Goal: Task Accomplishment & Management: Manage account settings

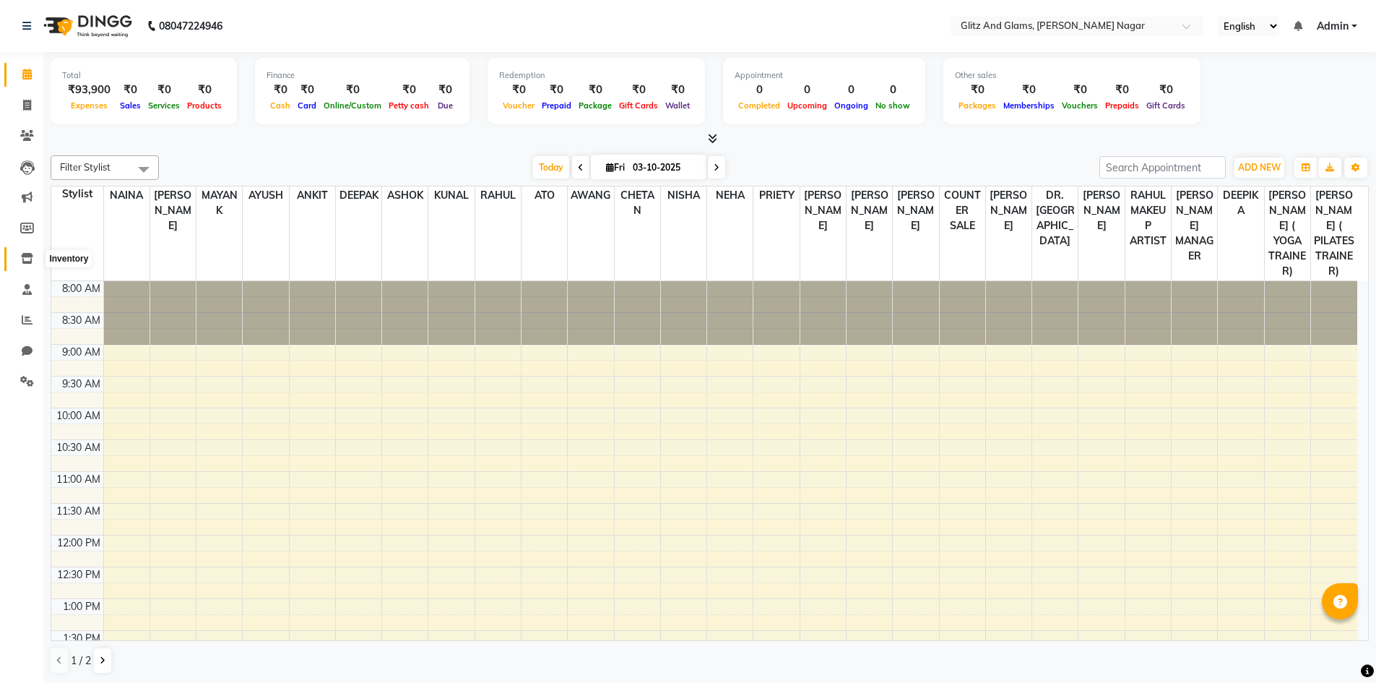
click at [25, 262] on icon at bounding box center [27, 258] width 12 height 11
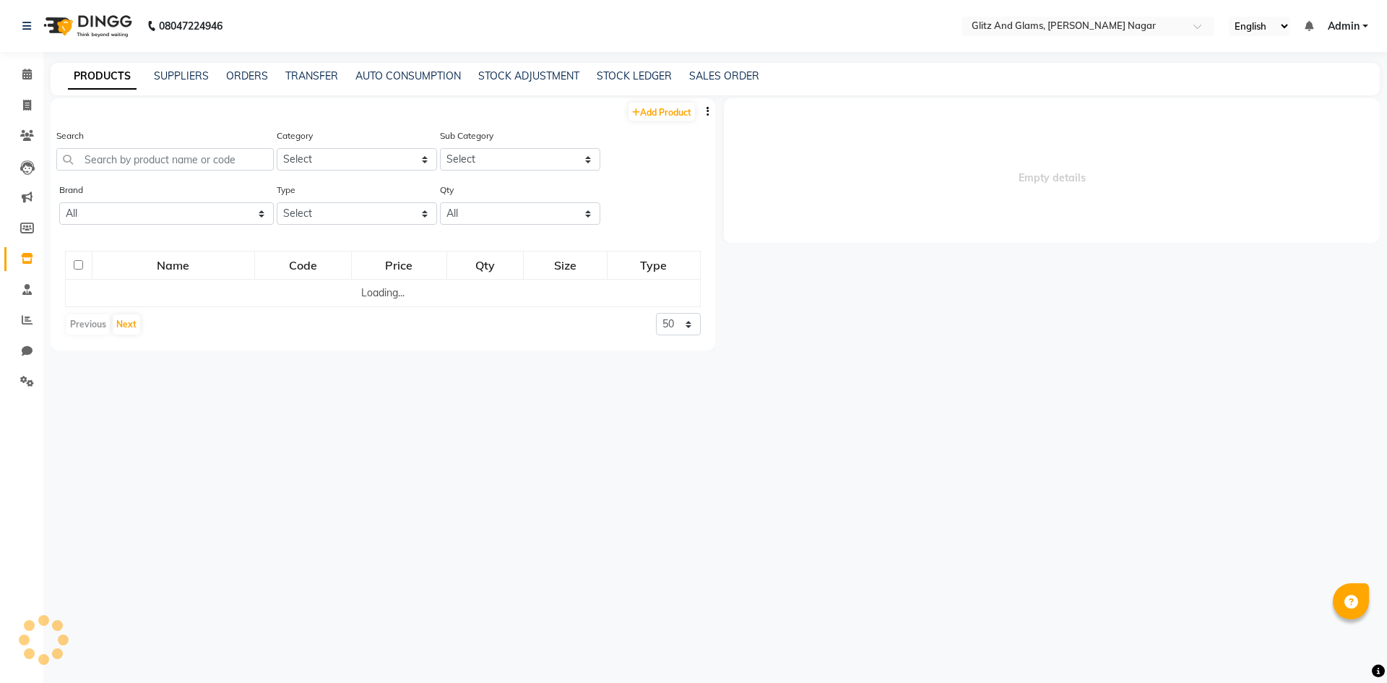
select select
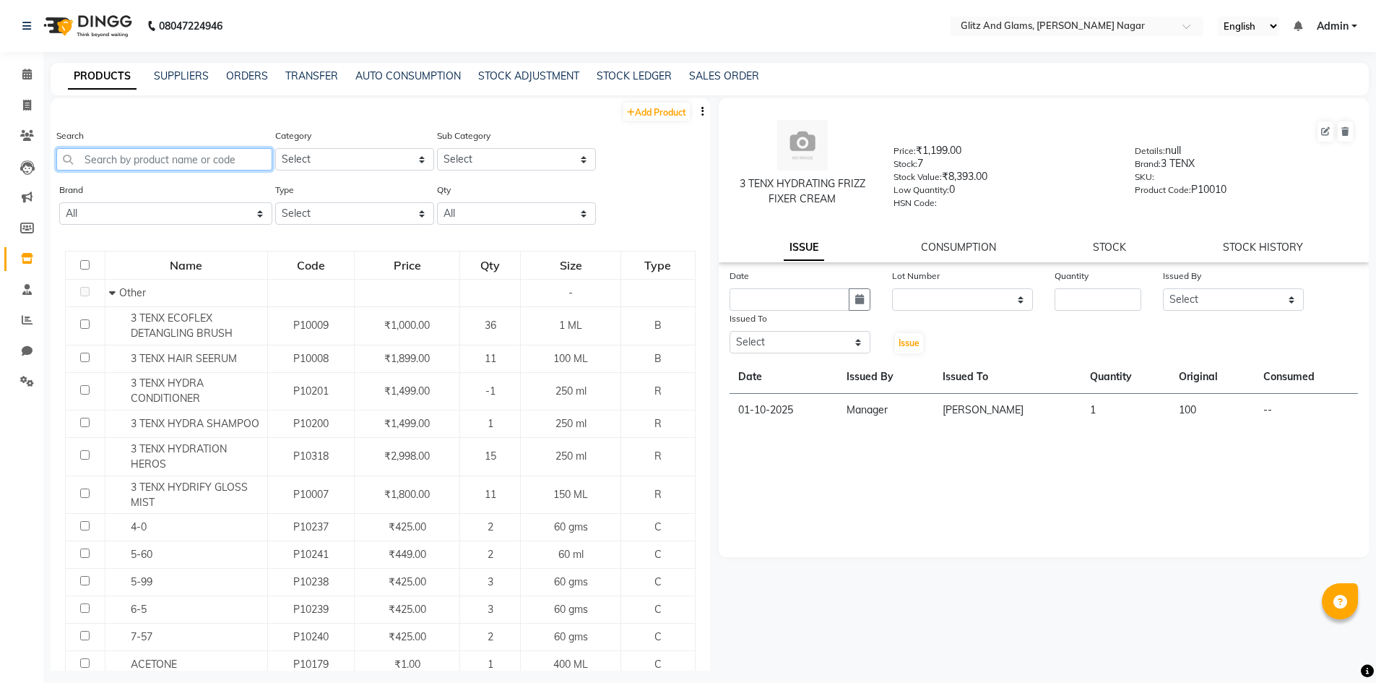
click at [146, 162] on input "text" at bounding box center [164, 159] width 216 height 22
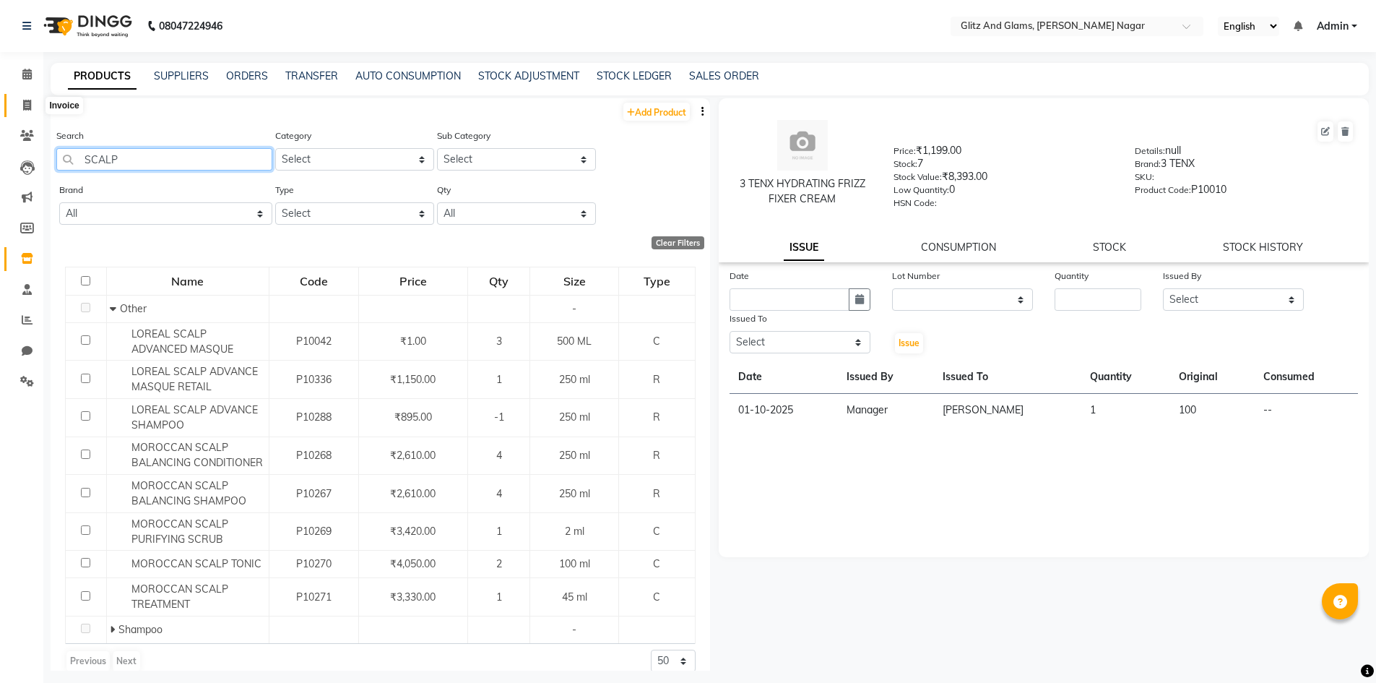
type input "SCALP"
click at [26, 105] on icon at bounding box center [27, 105] width 8 height 11
select select "service"
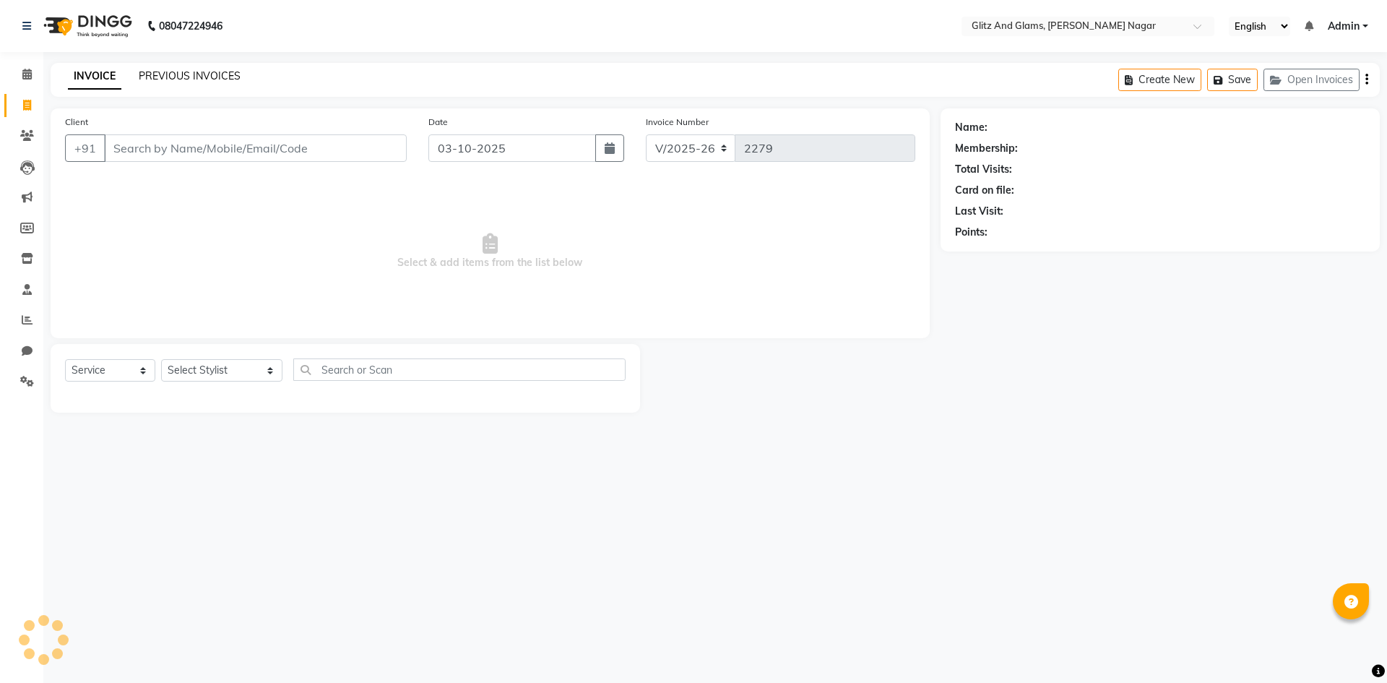
click at [194, 74] on link "PREVIOUS INVOICES" at bounding box center [190, 75] width 102 height 13
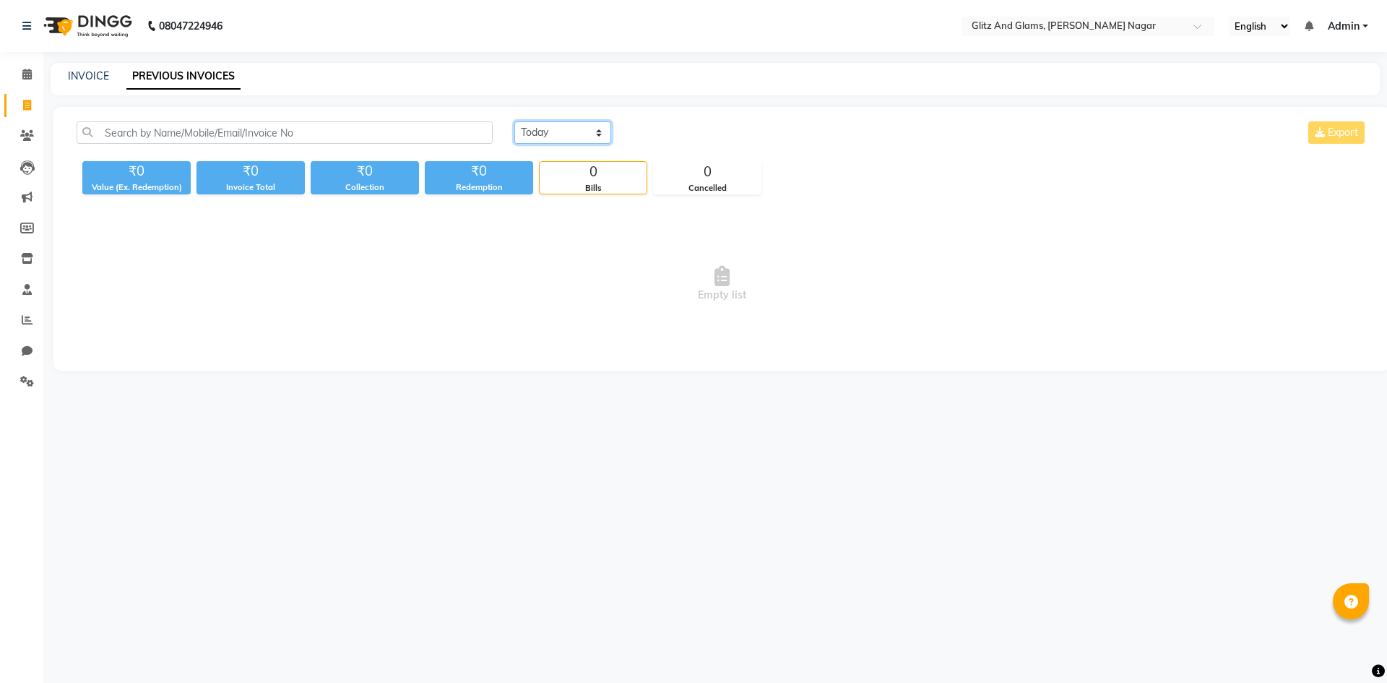
click at [551, 137] on select "[DATE] [DATE] Custom Range" at bounding box center [562, 132] width 97 height 22
select select "[DATE]"
click at [514, 121] on select "[DATE] [DATE] Custom Range" at bounding box center [562, 132] width 97 height 22
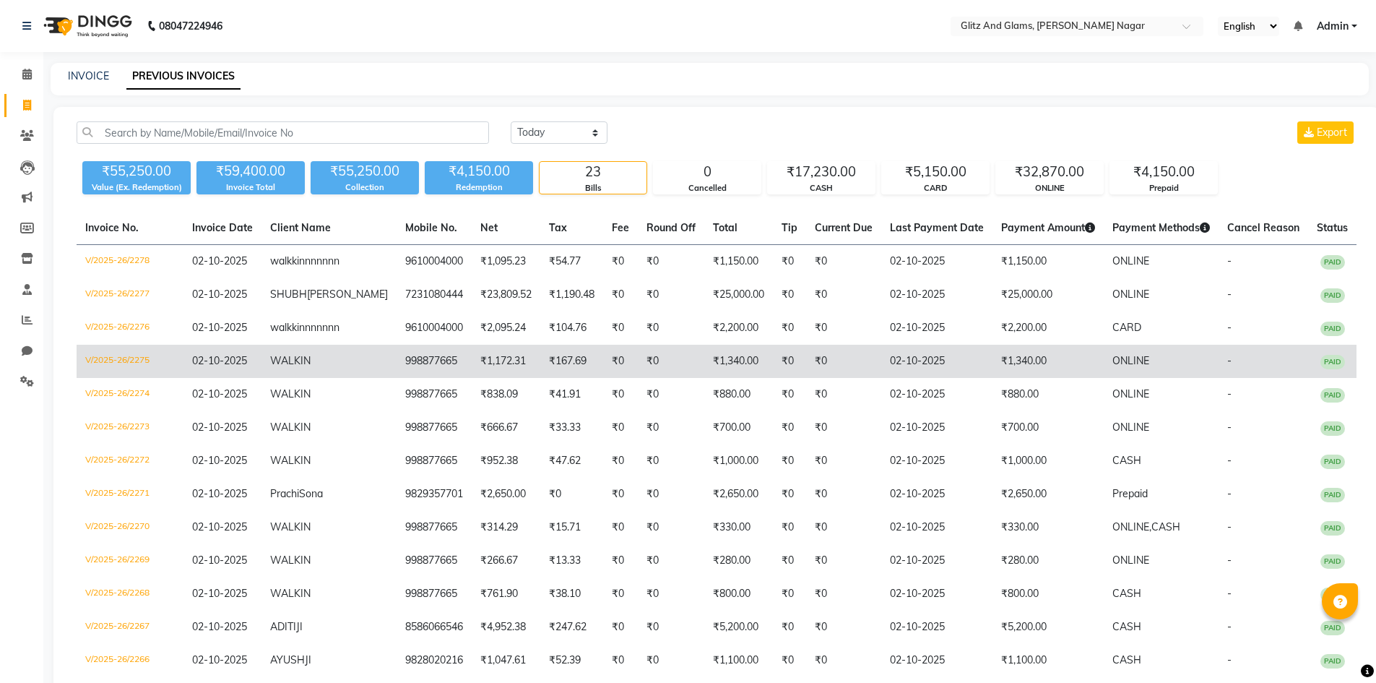
click at [961, 378] on td "02-10-2025" at bounding box center [936, 361] width 111 height 33
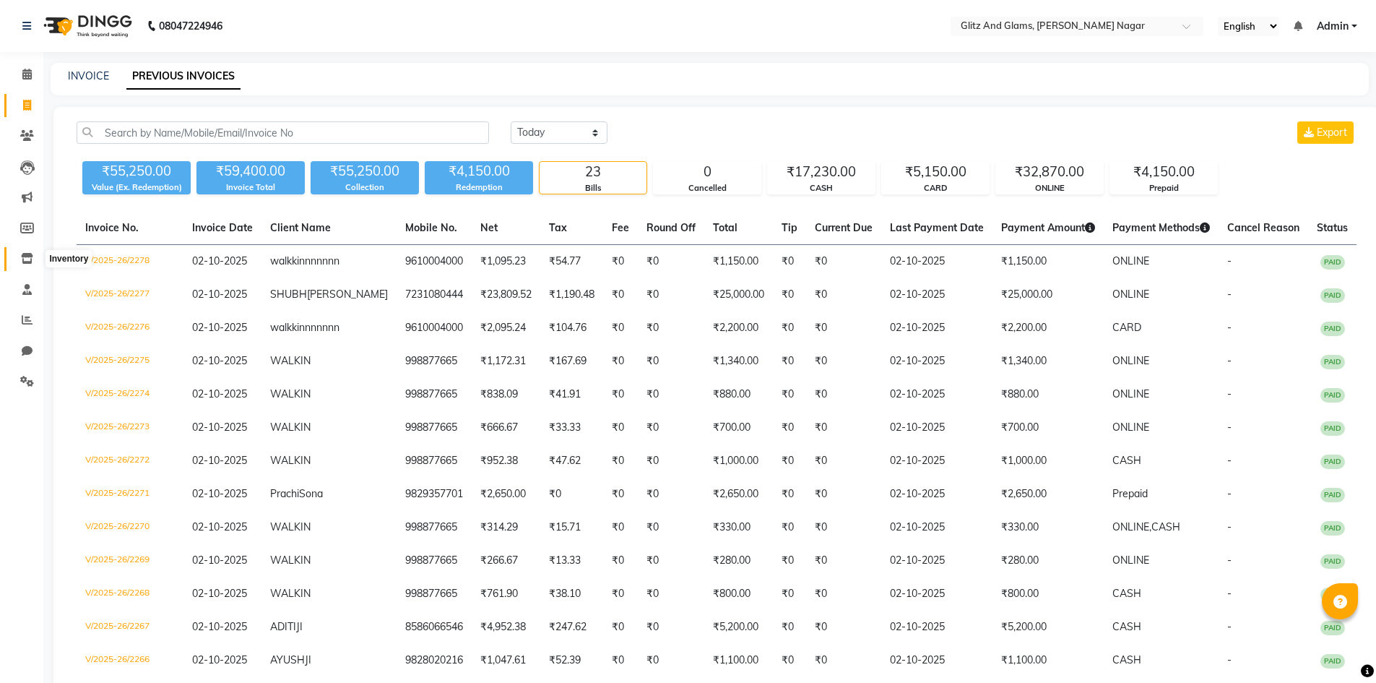
click at [24, 254] on icon at bounding box center [27, 258] width 12 height 11
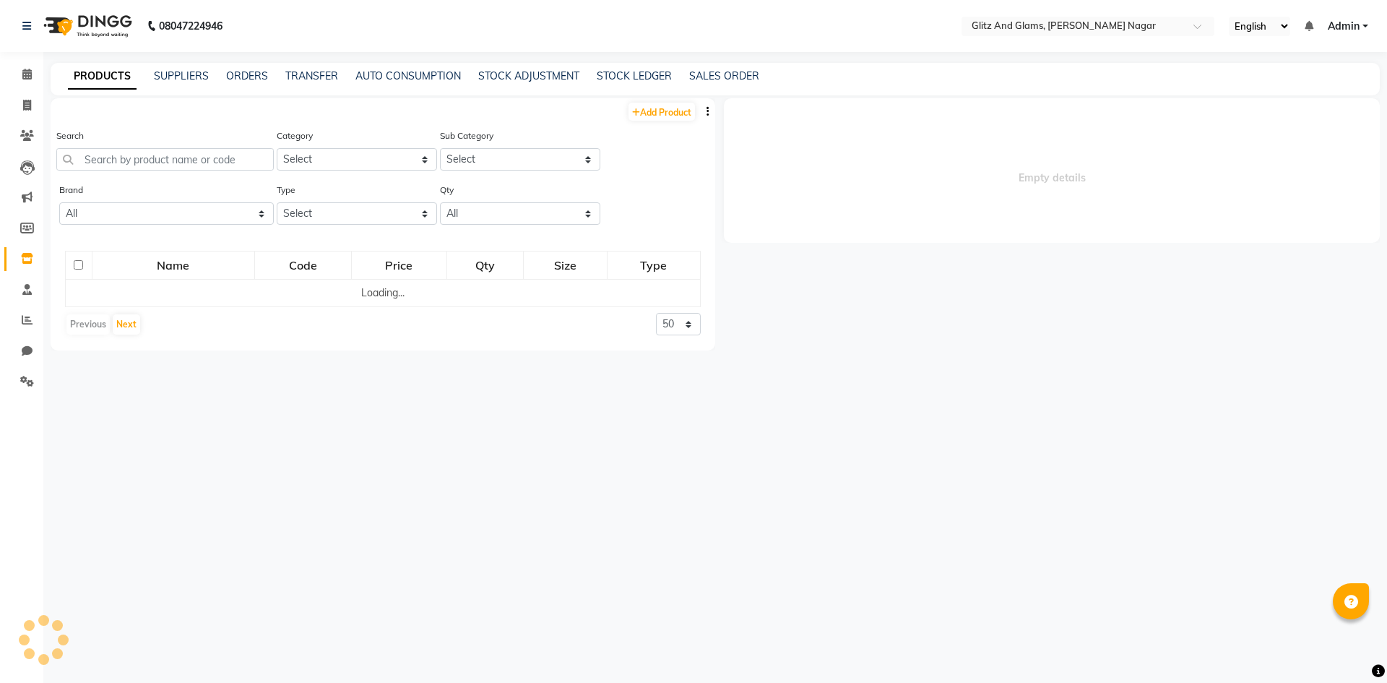
select select
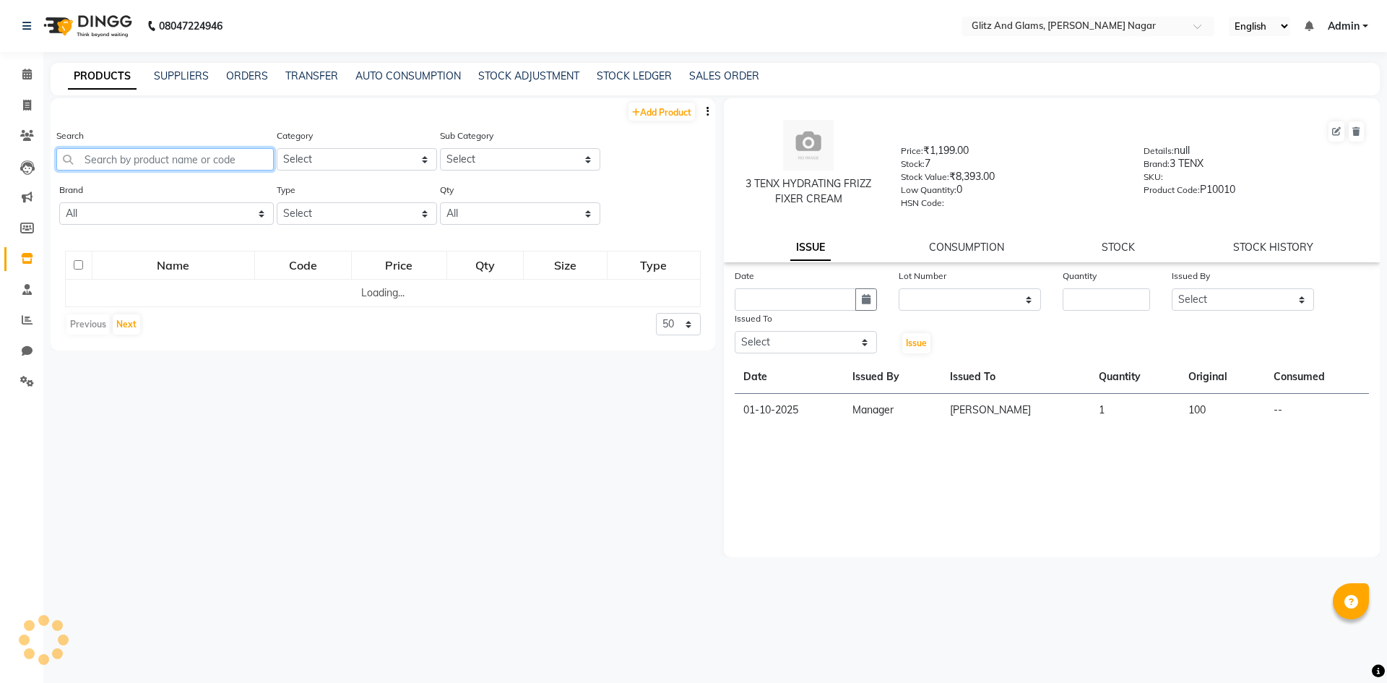
drag, startPoint x: 198, startPoint y: 160, endPoint x: 200, endPoint y: 171, distance: 10.3
click at [199, 160] on input "text" at bounding box center [164, 159] width 217 height 22
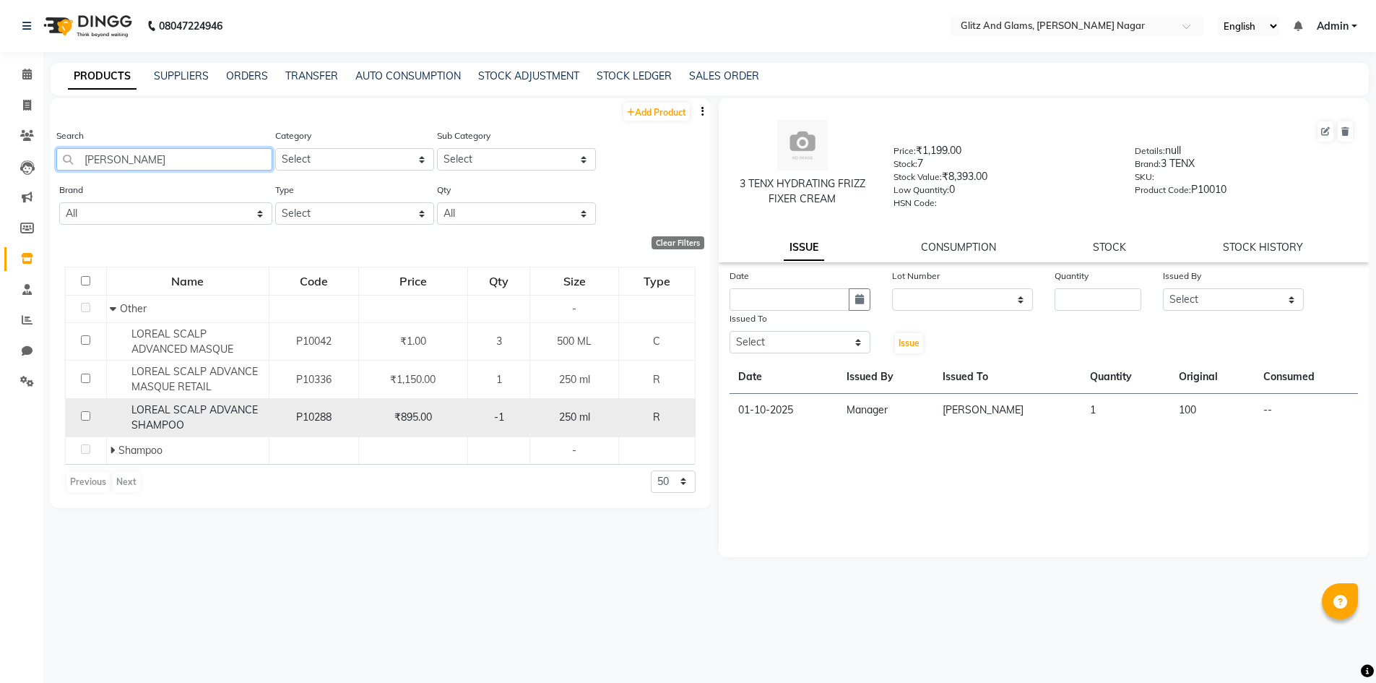
type input "[PERSON_NAME]"
click at [303, 418] on span "P10288" at bounding box center [313, 416] width 35 height 13
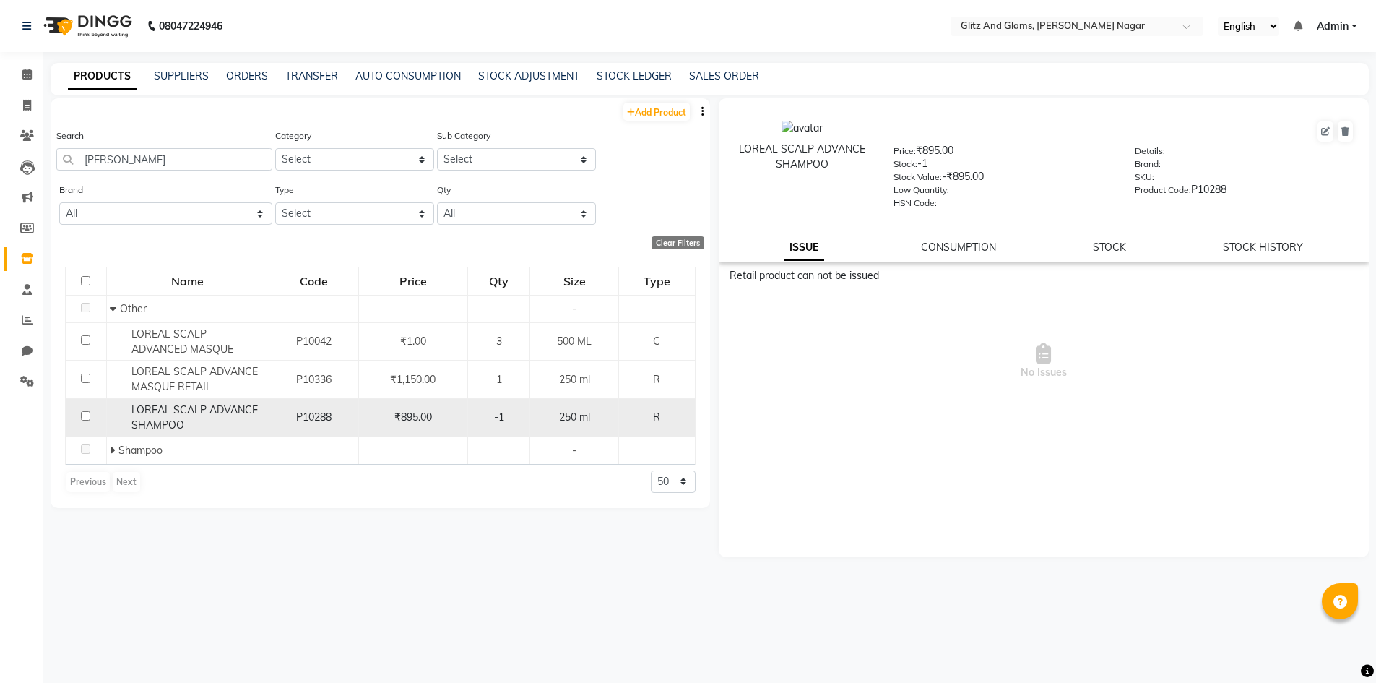
click at [303, 418] on span "P10288" at bounding box center [313, 416] width 35 height 13
click at [85, 417] on input "checkbox" at bounding box center [85, 415] width 9 height 9
checkbox input "true"
click at [1326, 131] on icon at bounding box center [1325, 131] width 9 height 9
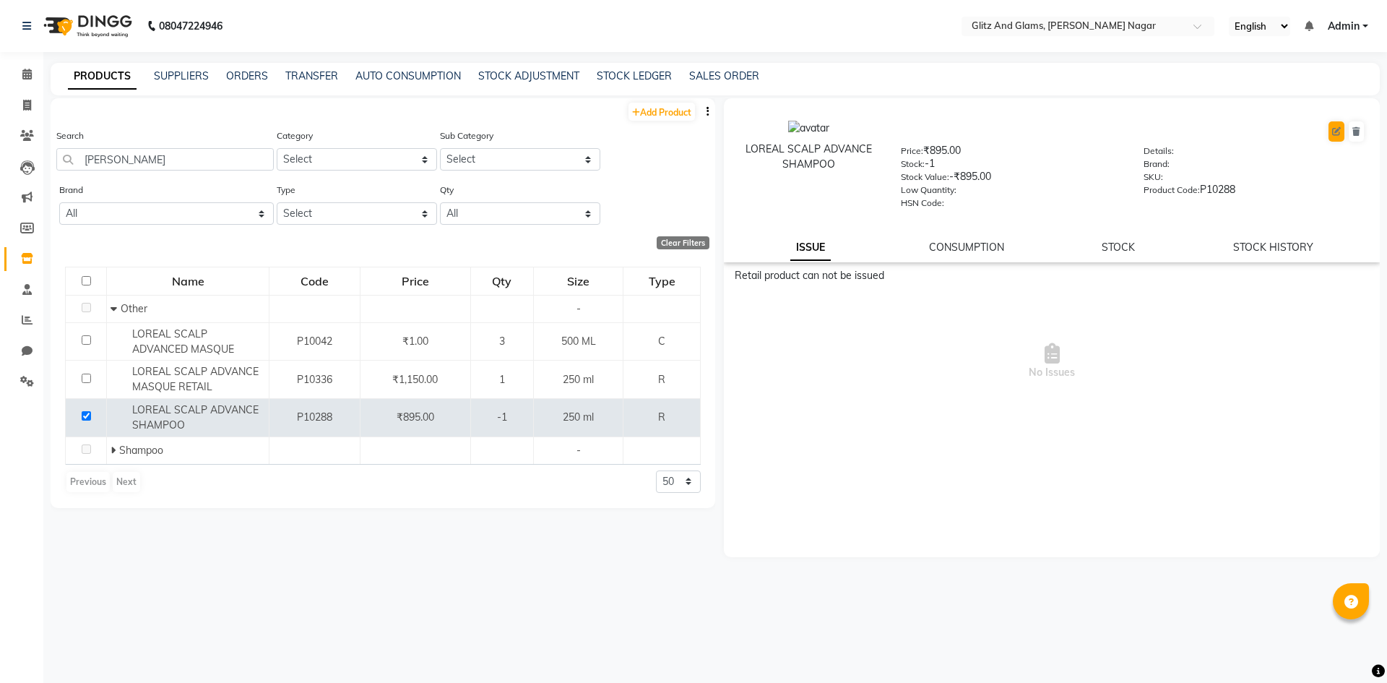
select select "R"
select select "1599301000"
select select "true"
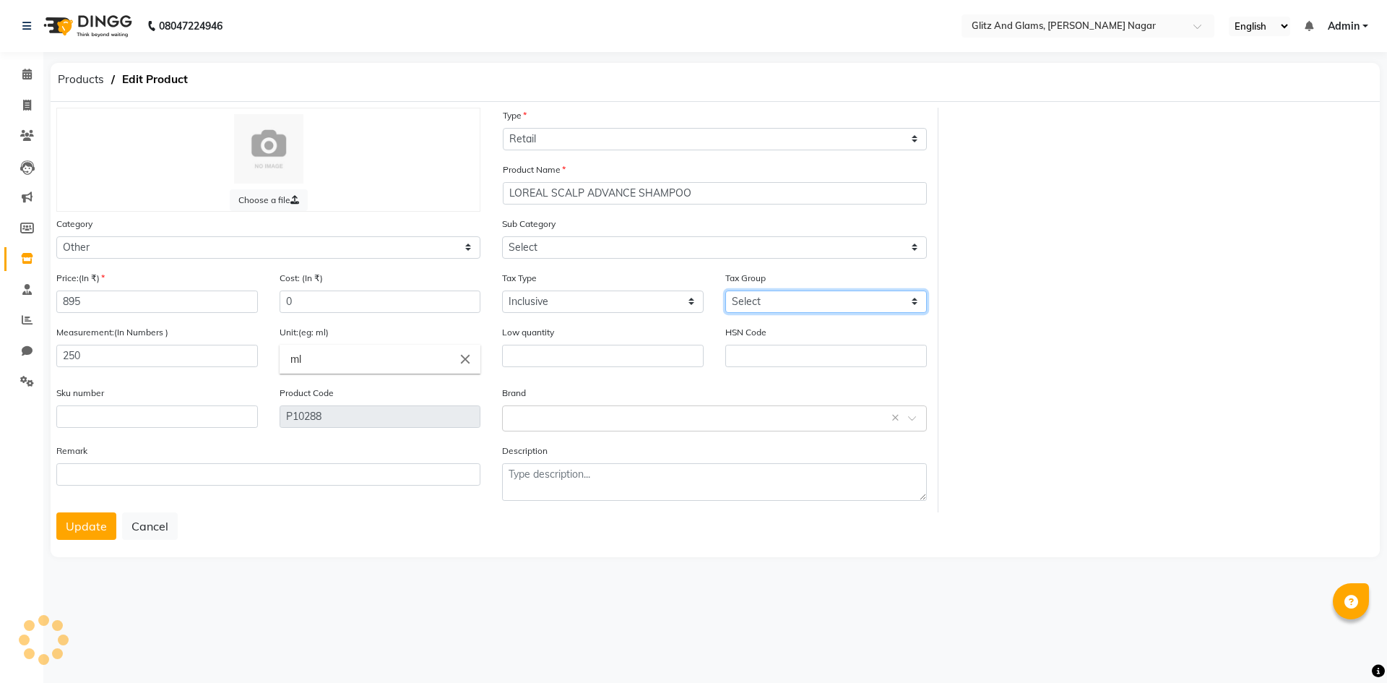
click at [822, 296] on select "Select GST 5% GST" at bounding box center [826, 301] width 202 height 22
select select "6831"
click at [725, 290] on select "Select GST 5% GST" at bounding box center [826, 301] width 202 height 22
select select "1599301002"
click at [88, 524] on button "Update" at bounding box center [86, 525] width 60 height 27
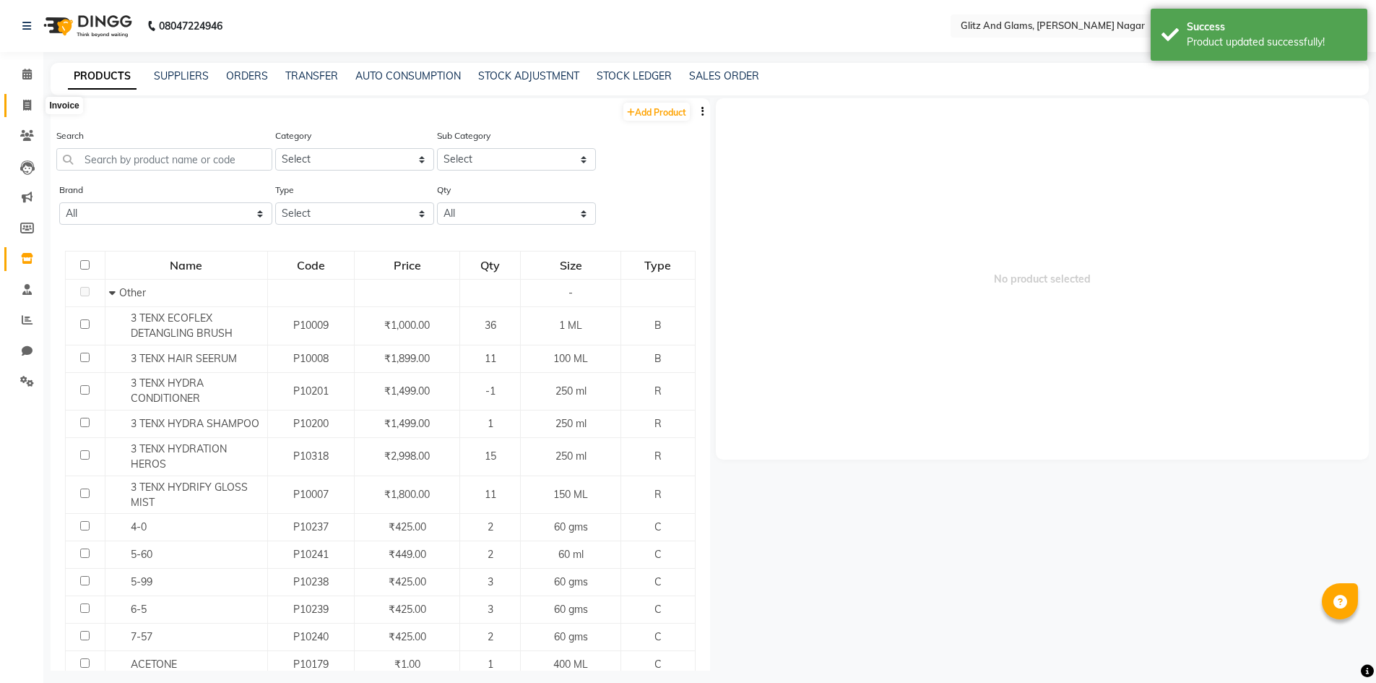
drag, startPoint x: 19, startPoint y: 108, endPoint x: 37, endPoint y: 100, distance: 19.5
click at [19, 108] on span at bounding box center [26, 106] width 25 height 17
select select "service"
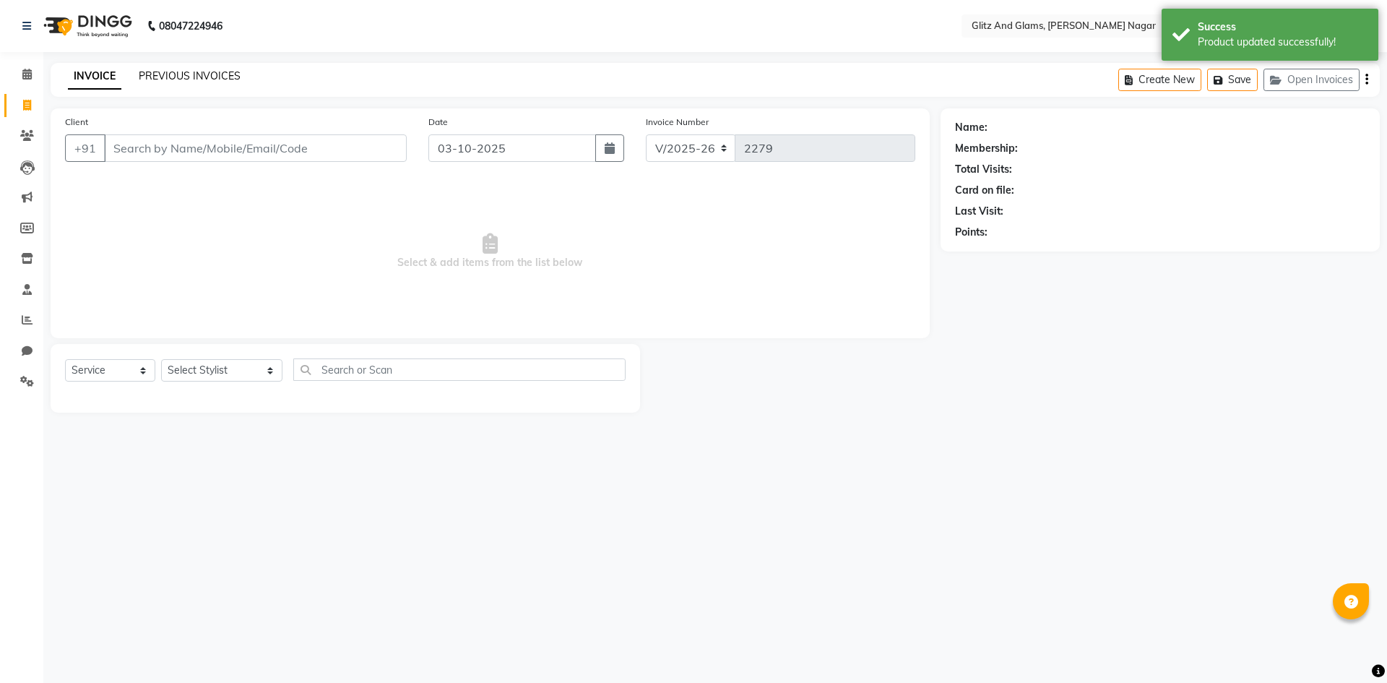
click at [212, 77] on link "PREVIOUS INVOICES" at bounding box center [190, 75] width 102 height 13
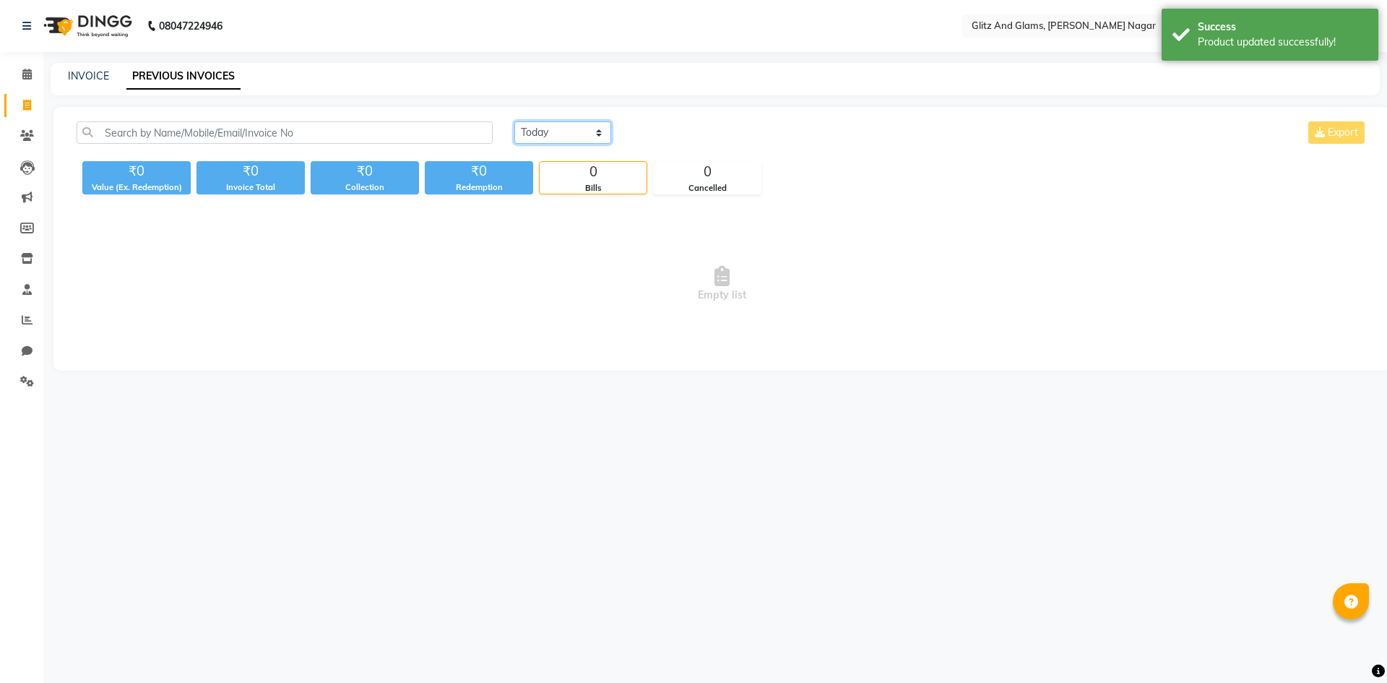
click at [545, 134] on select "[DATE] [DATE] Custom Range" at bounding box center [562, 132] width 97 height 22
click at [514, 121] on select "[DATE] [DATE] Custom Range" at bounding box center [562, 132] width 97 height 22
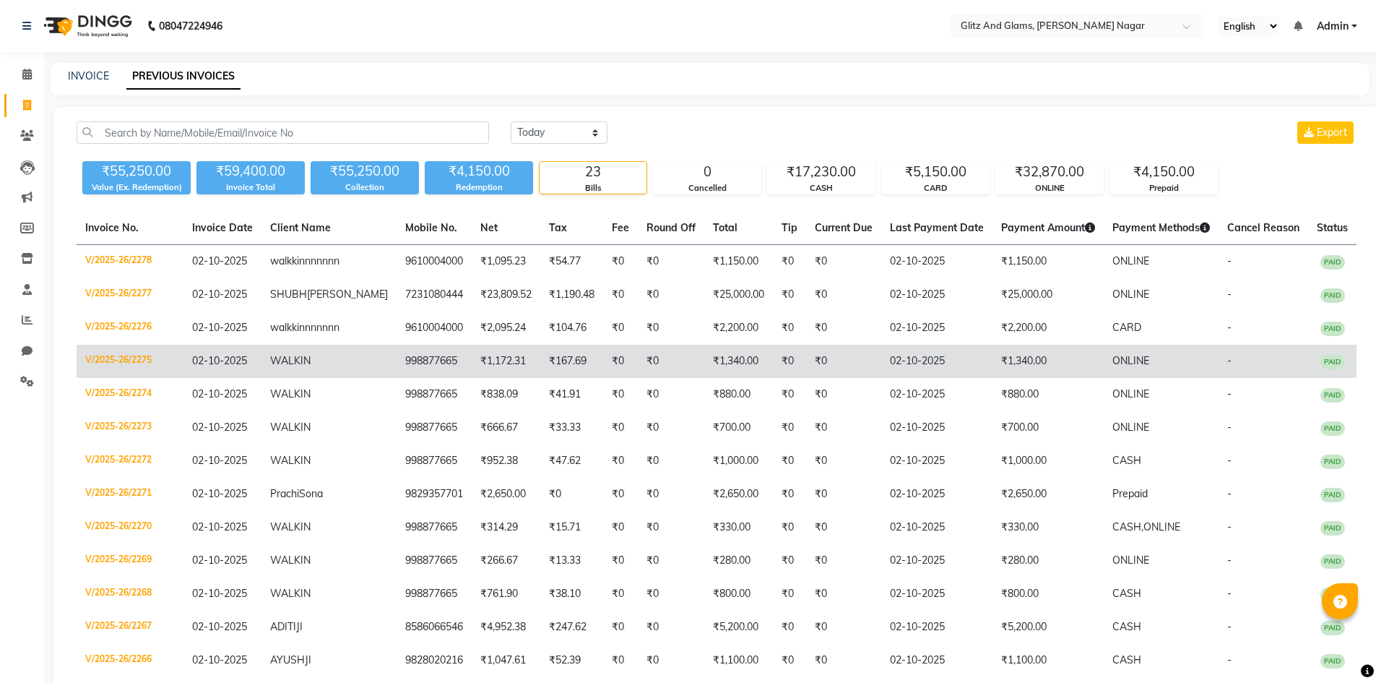
click at [1053, 378] on td "₹1,340.00" at bounding box center [1048, 361] width 111 height 33
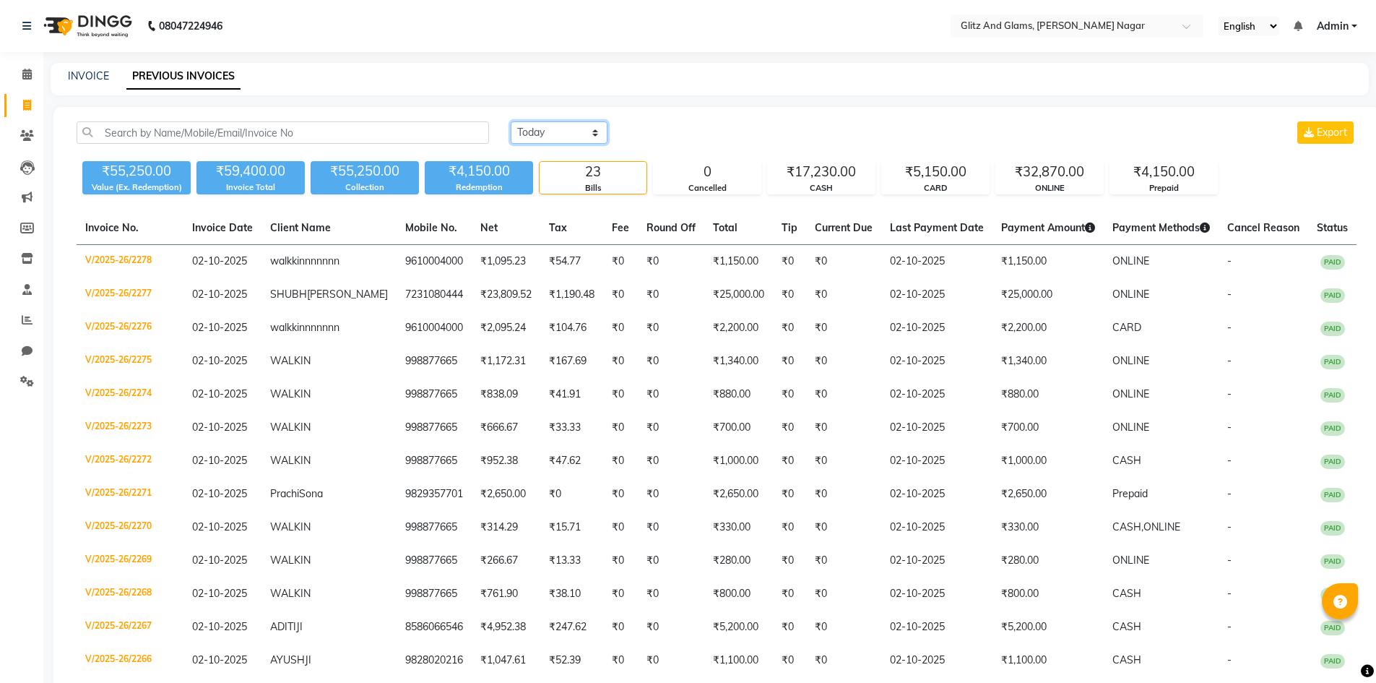
click at [581, 121] on select "[DATE] [DATE] Custom Range" at bounding box center [559, 132] width 97 height 22
select select "range"
click at [511, 121] on select "[DATE] [DATE] Custom Range" at bounding box center [559, 132] width 97 height 22
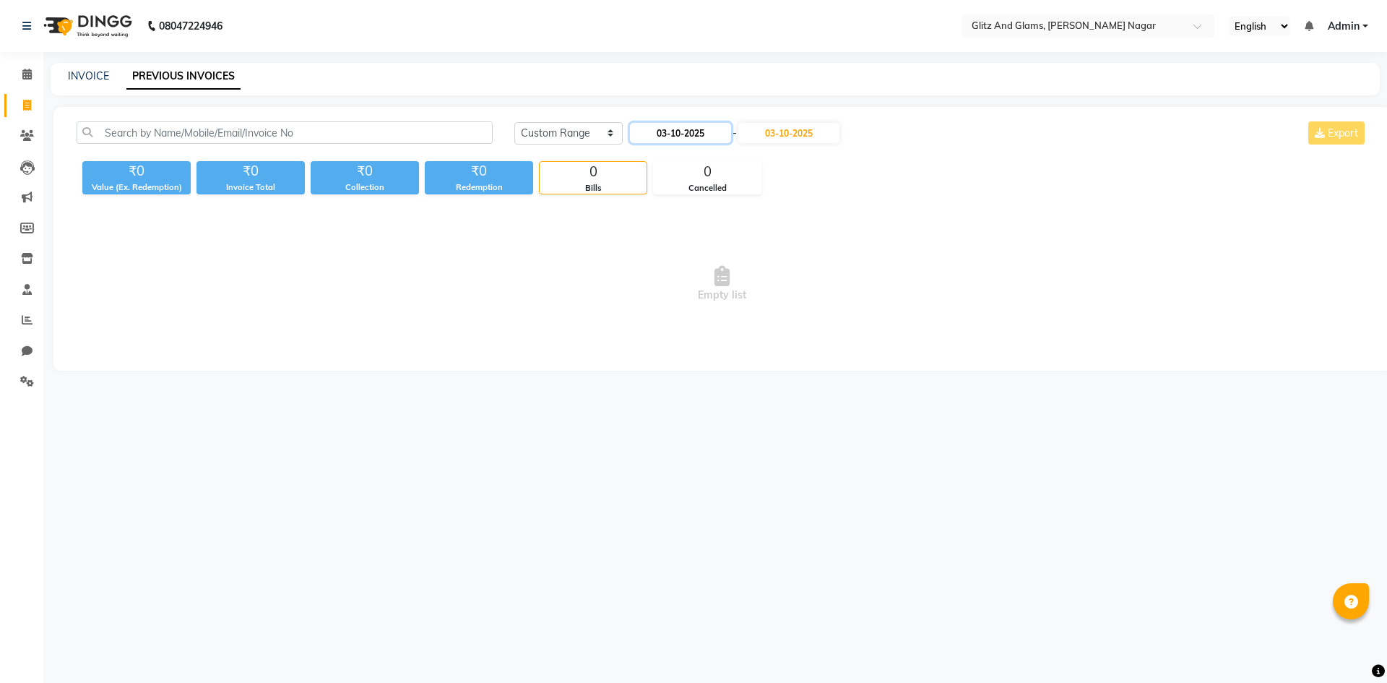
click at [685, 131] on input "03-10-2025" at bounding box center [680, 133] width 101 height 20
select select "10"
select select "2025"
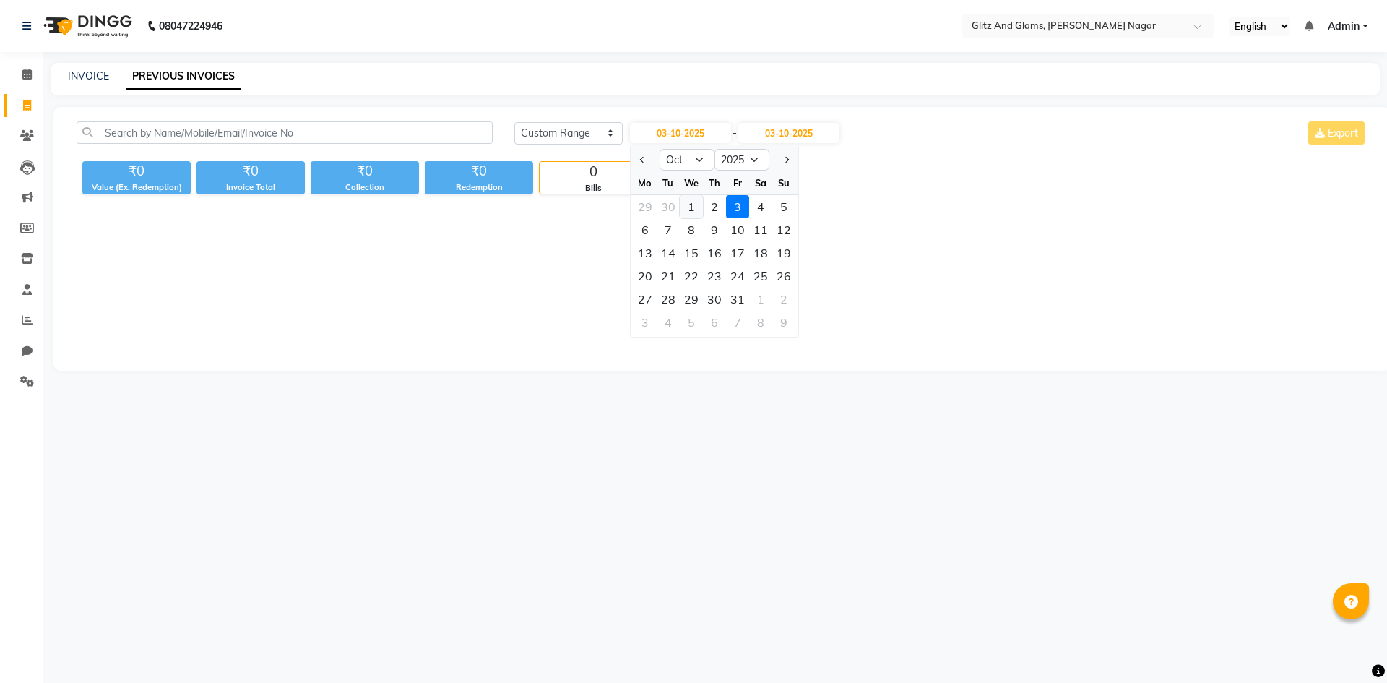
click at [696, 201] on div "1" at bounding box center [691, 206] width 23 height 23
type input "01-10-2025"
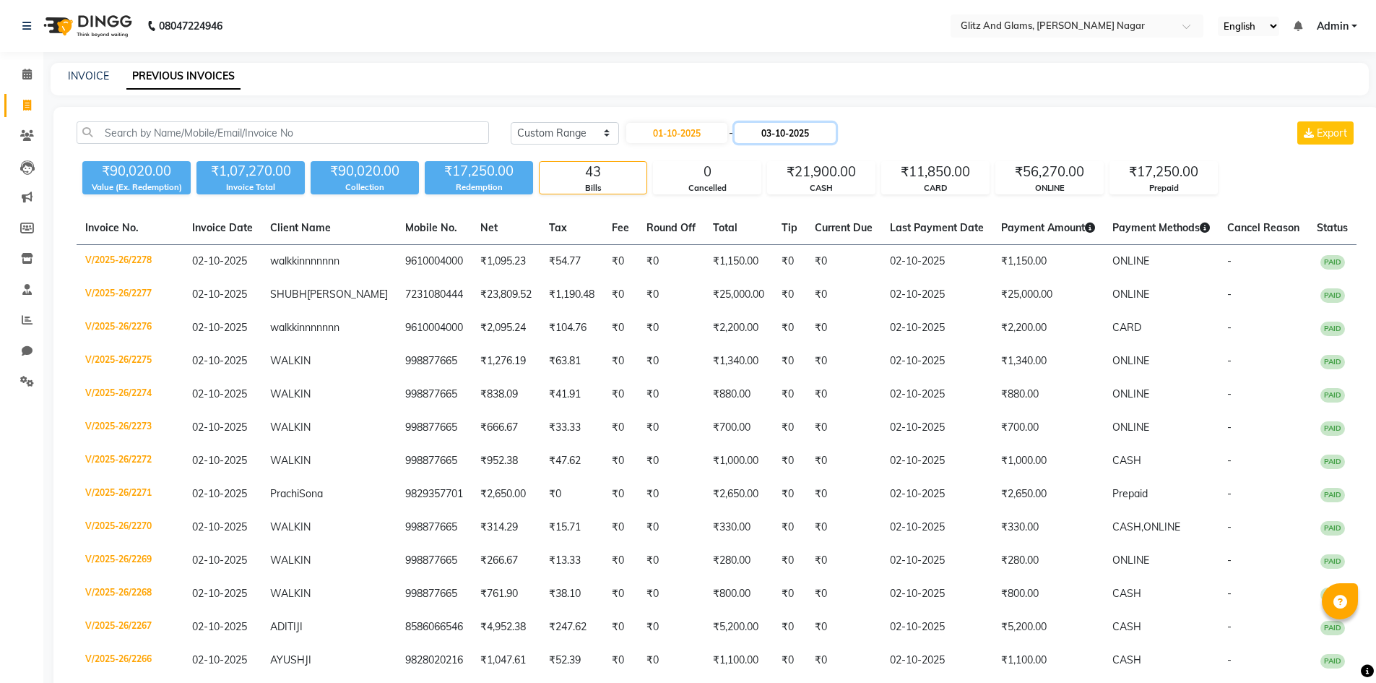
click at [782, 131] on input "03-10-2025" at bounding box center [785, 133] width 101 height 20
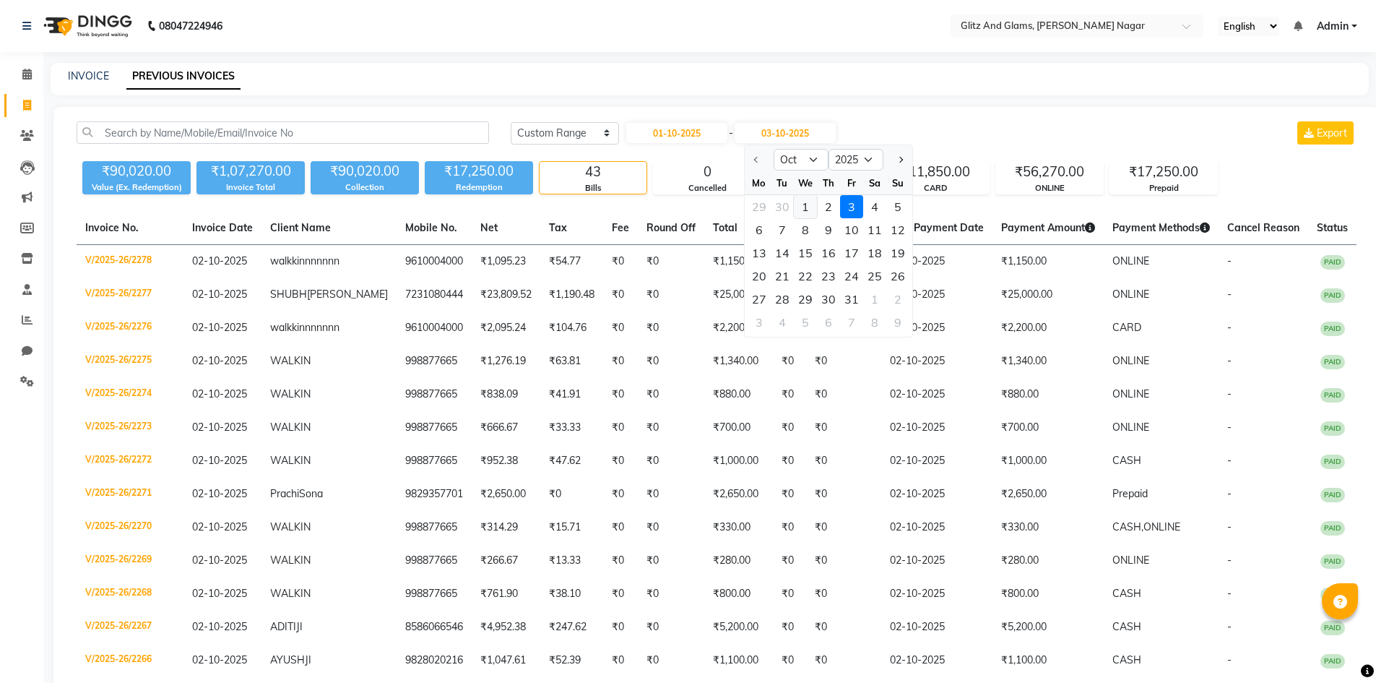
click at [805, 202] on div "1" at bounding box center [805, 206] width 23 height 23
type input "01-10-2025"
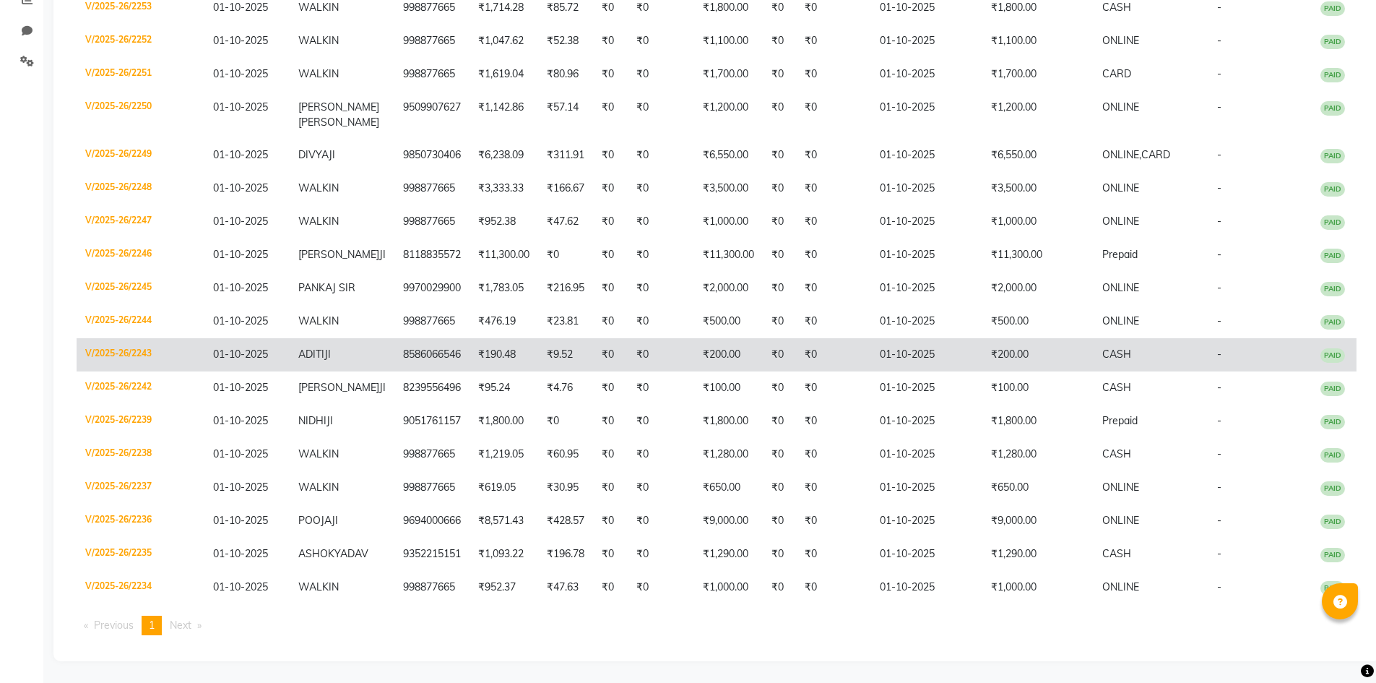
scroll to position [335, 0]
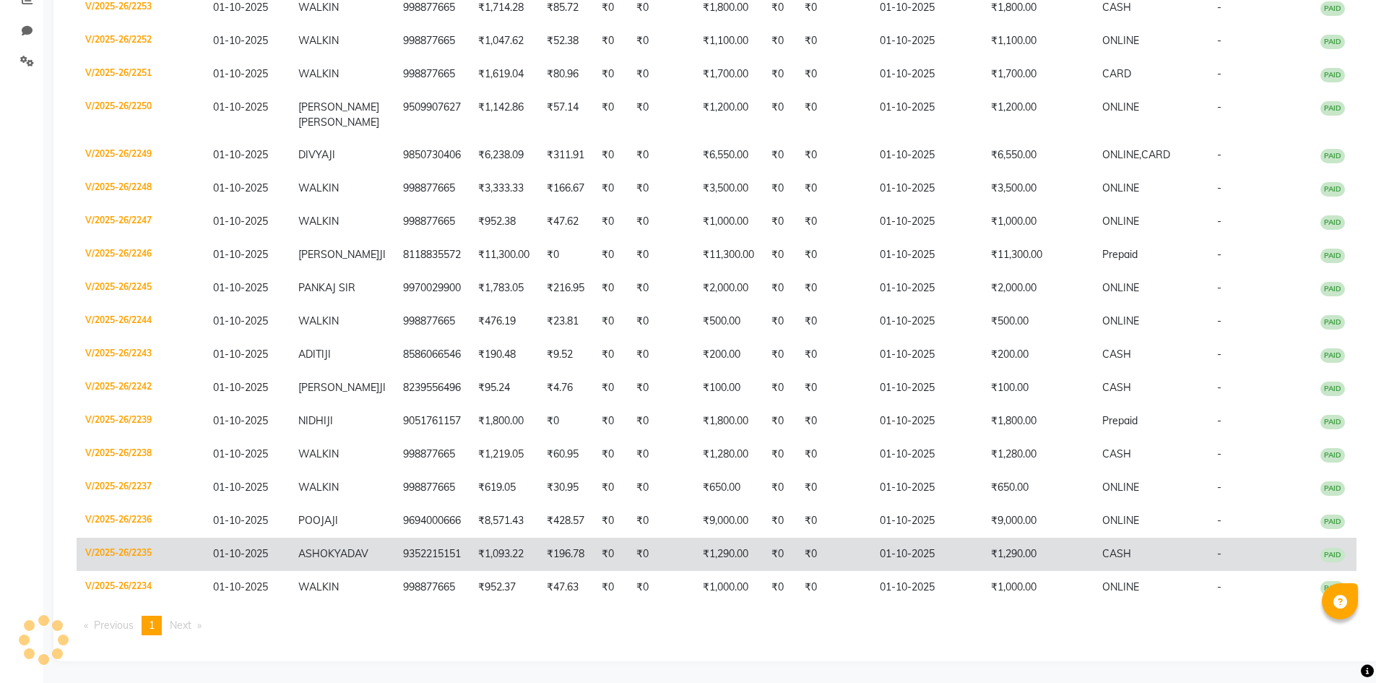
click at [371, 545] on td "[PERSON_NAME]" at bounding box center [342, 554] width 105 height 33
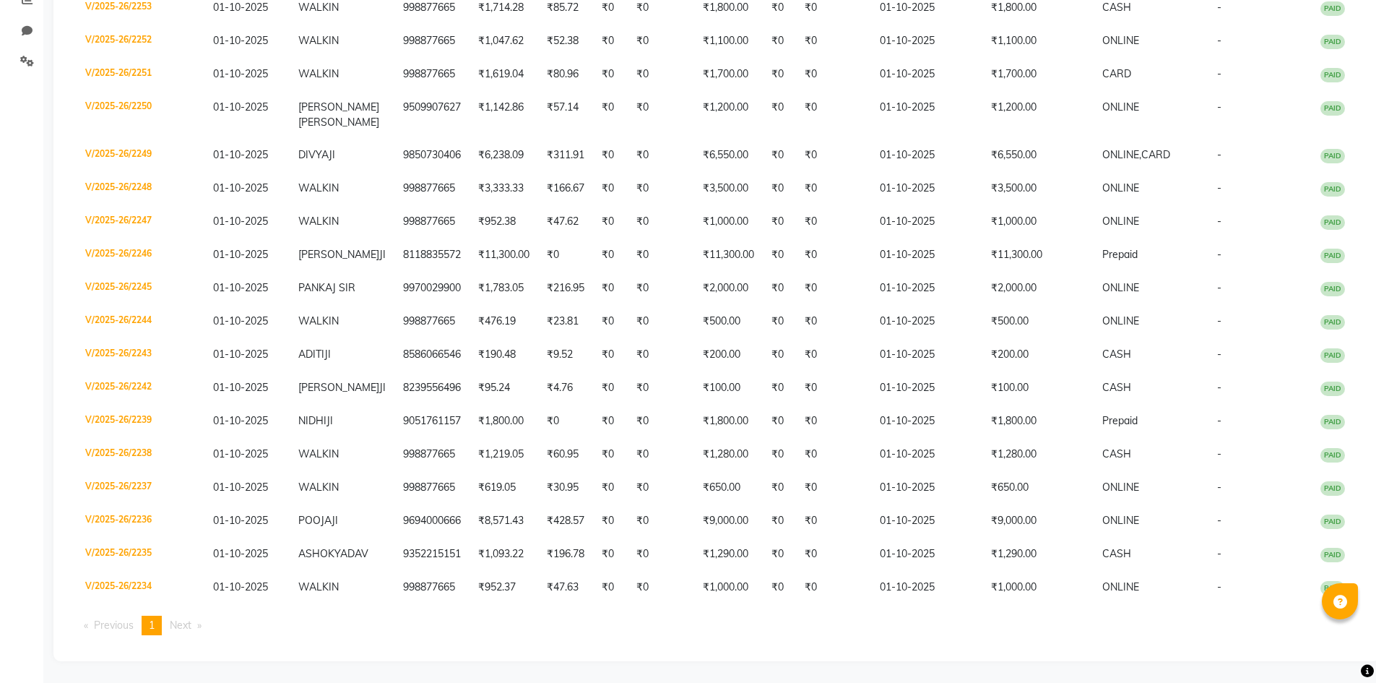
scroll to position [118, 0]
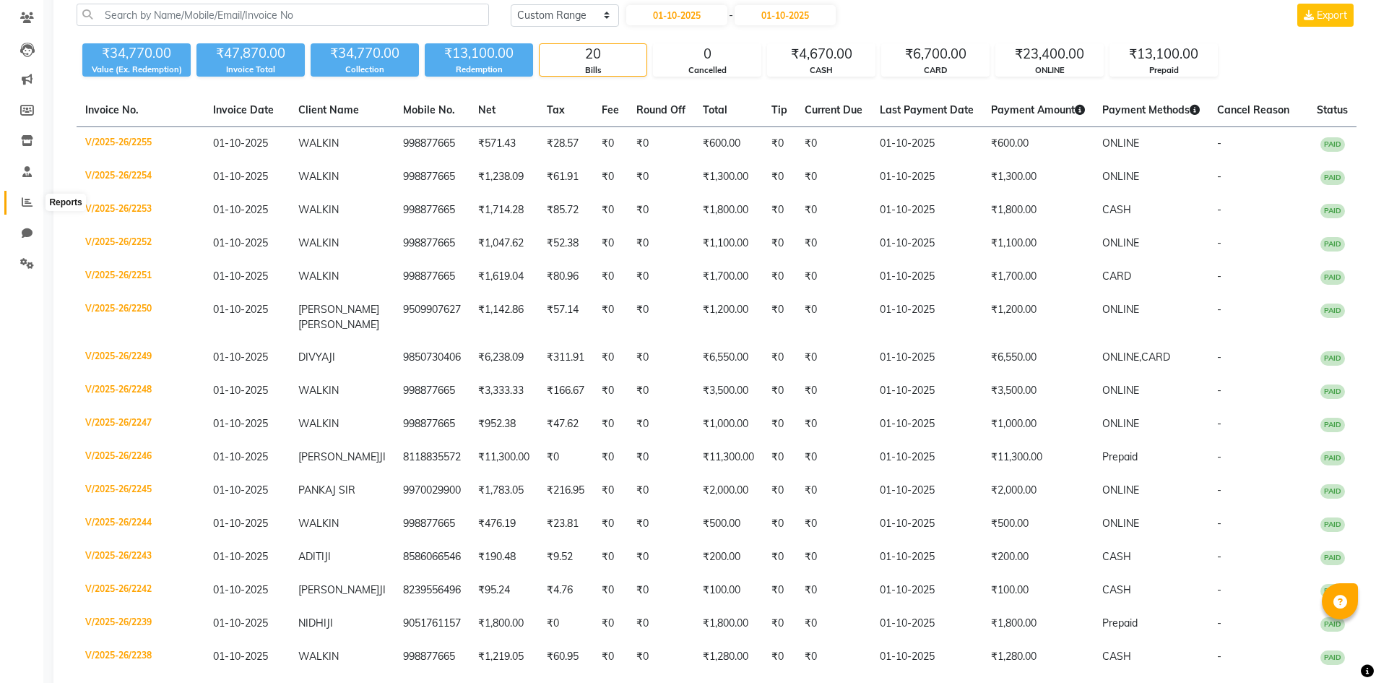
click at [25, 204] on icon at bounding box center [27, 202] width 11 height 11
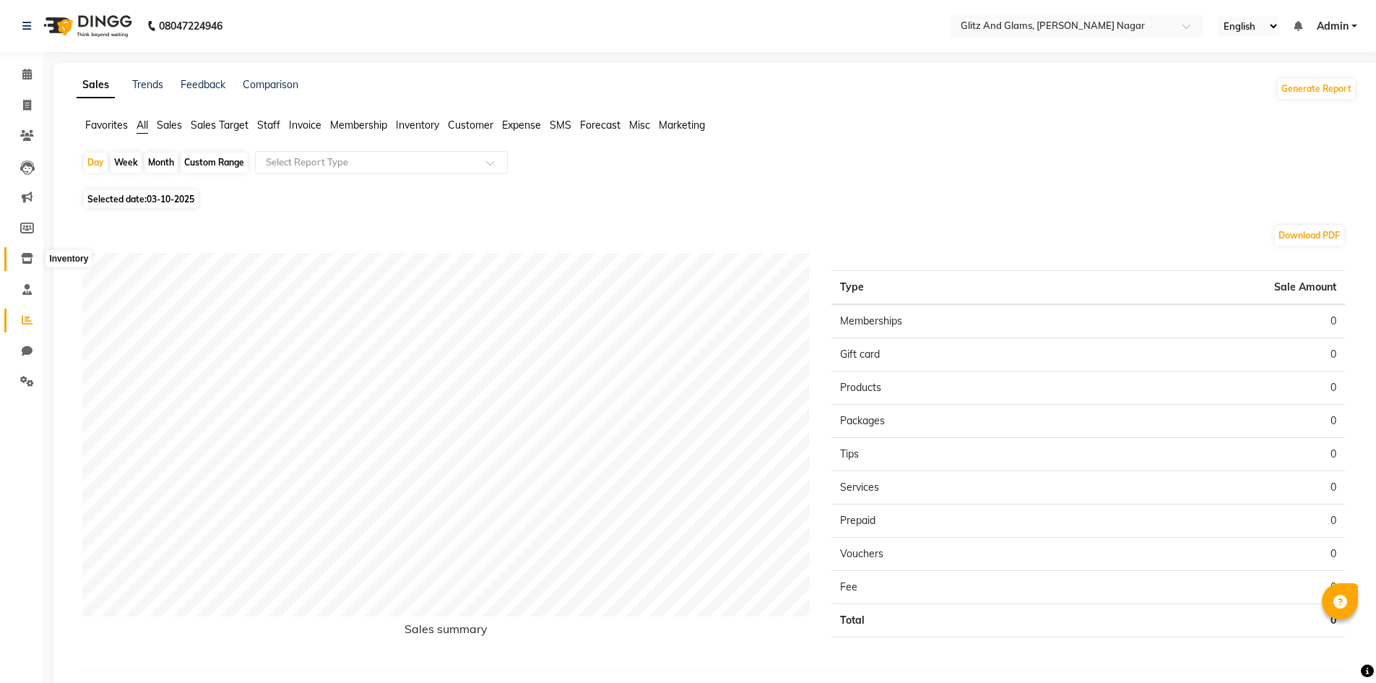
click at [27, 251] on span at bounding box center [26, 259] width 25 height 17
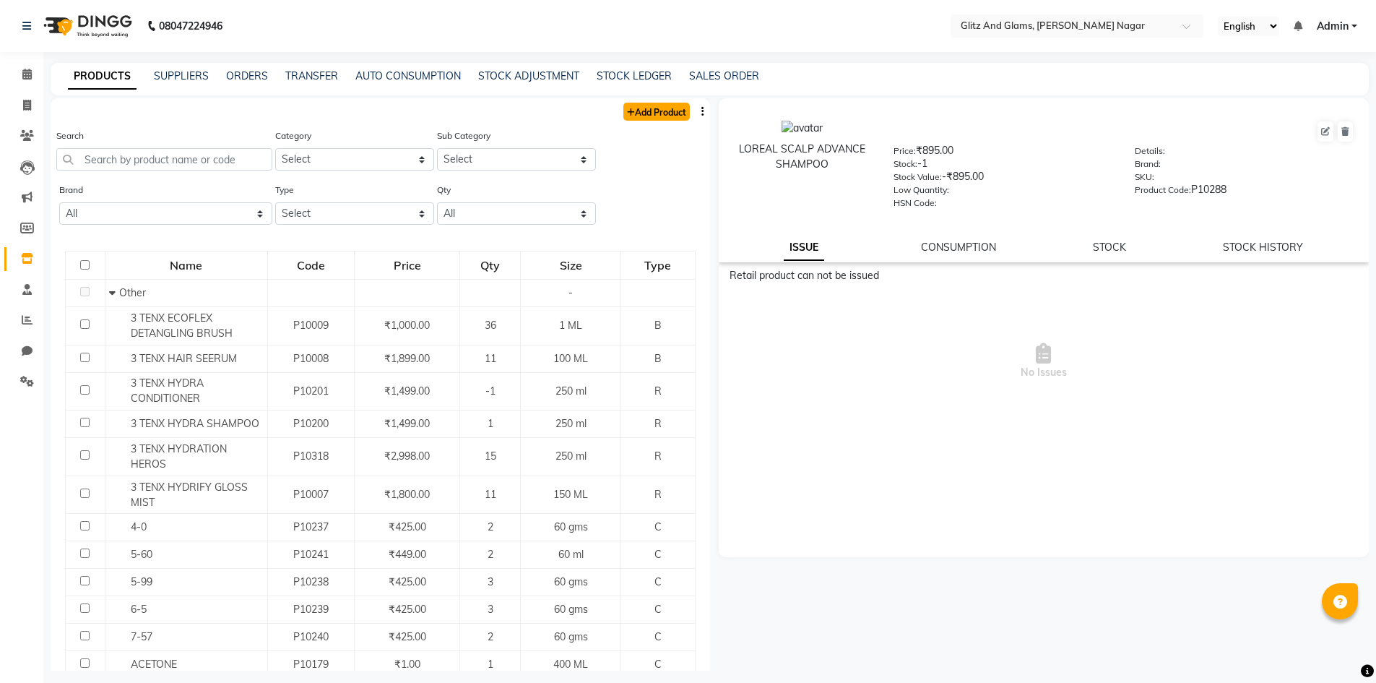
click at [634, 118] on link "Add Product" at bounding box center [656, 112] width 66 height 18
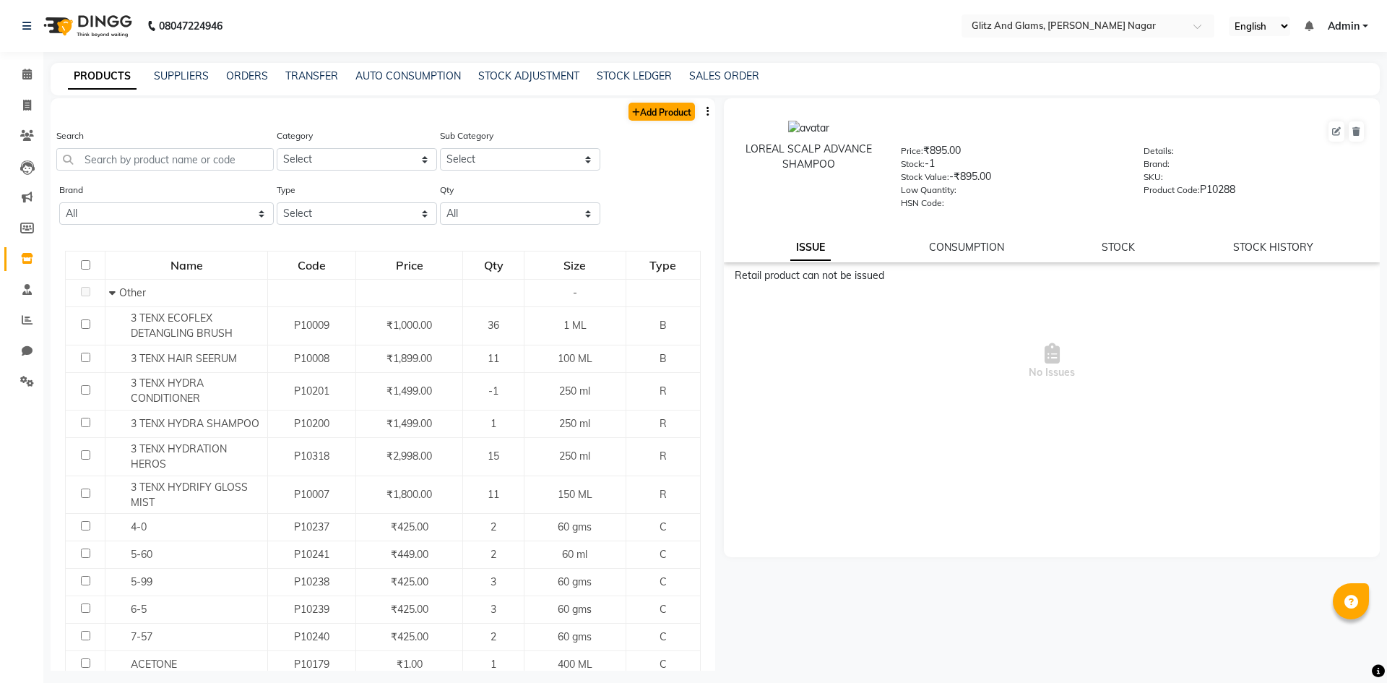
select select "true"
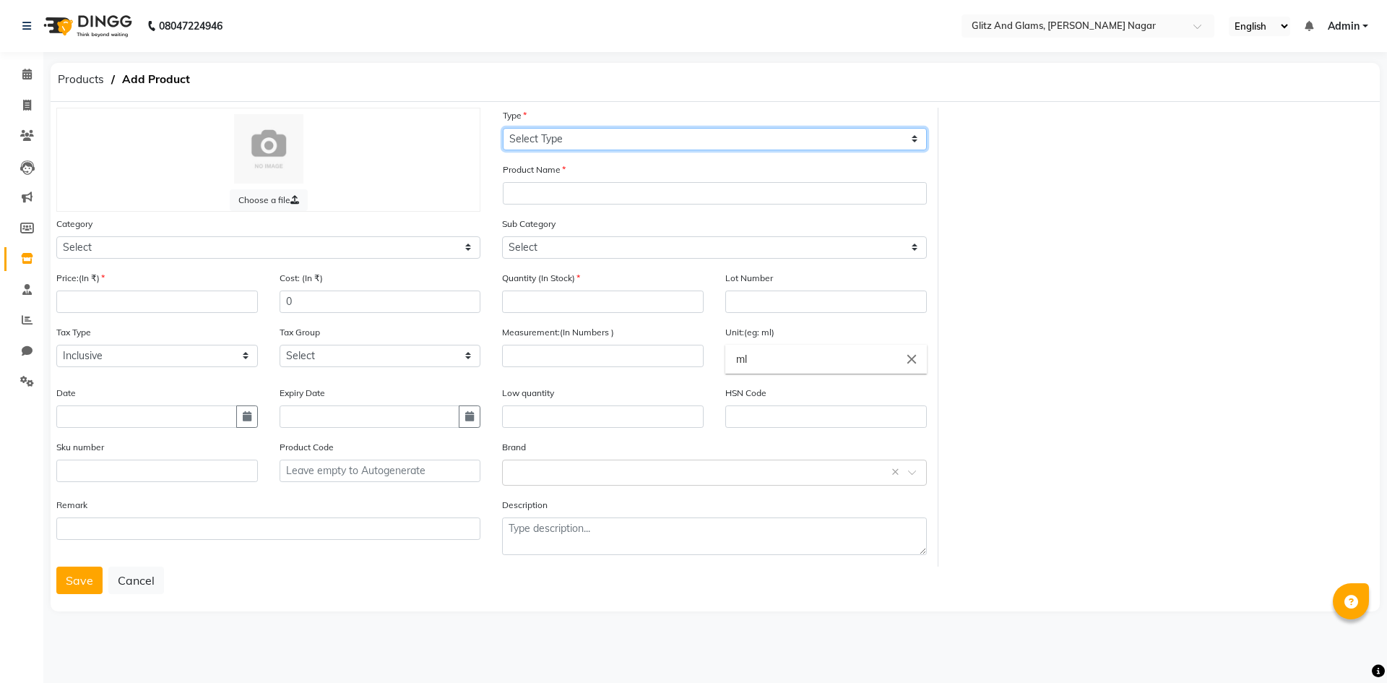
click at [647, 146] on select "Select Type Both Retail Consumable" at bounding box center [715, 139] width 424 height 22
select select "R"
click at [503, 128] on select "Select Type Both Retail Consumable" at bounding box center [715, 139] width 424 height 22
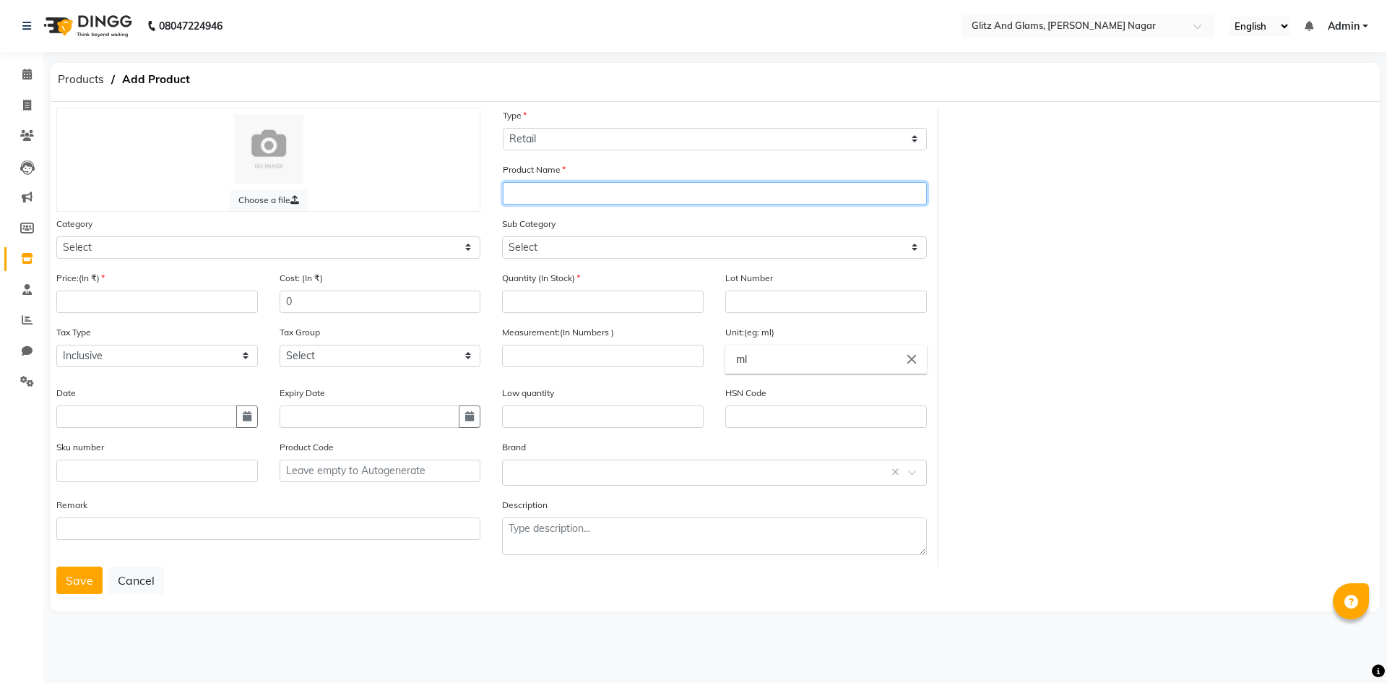
click at [590, 200] on input "text" at bounding box center [715, 193] width 424 height 22
type input "DERIVA GEL"
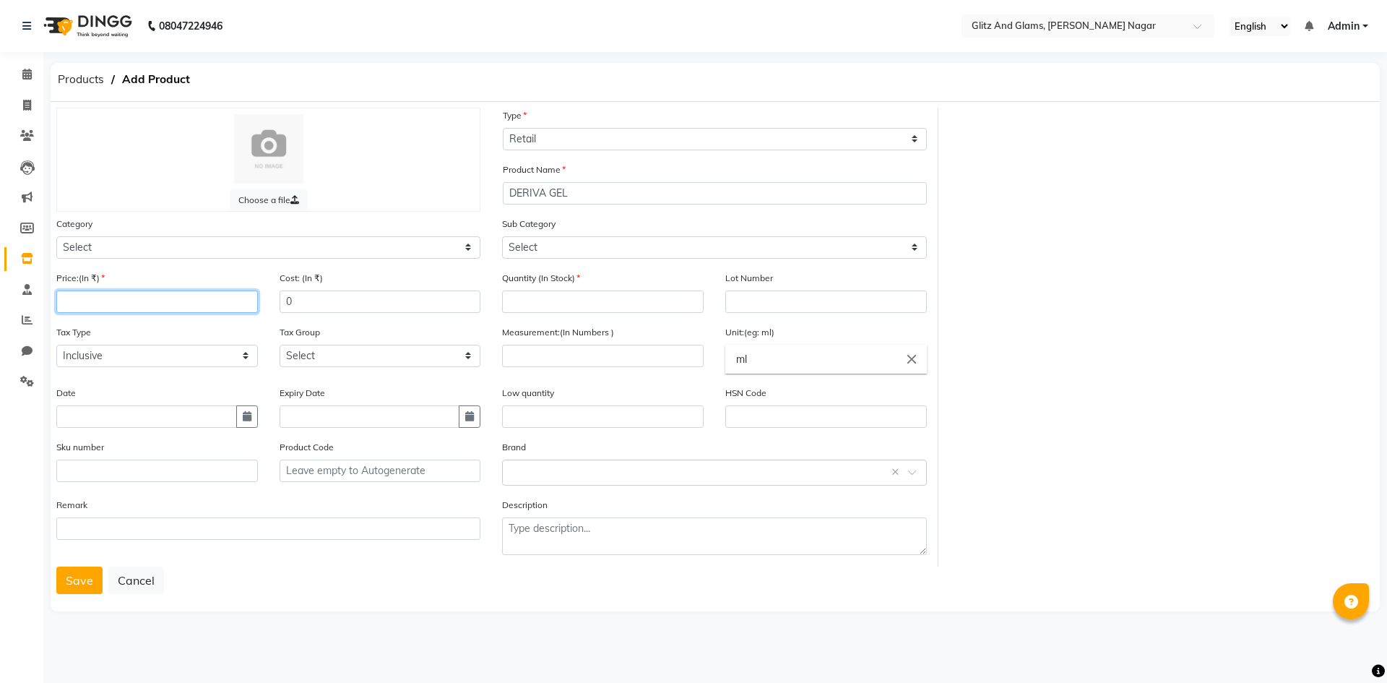
click at [168, 298] on input "number" at bounding box center [157, 301] width 202 height 22
type input "465"
click at [558, 299] on input "number" at bounding box center [603, 301] width 202 height 22
type input "2"
click at [571, 343] on div "Measurement:(In Numbers )" at bounding box center [603, 345] width 202 height 43
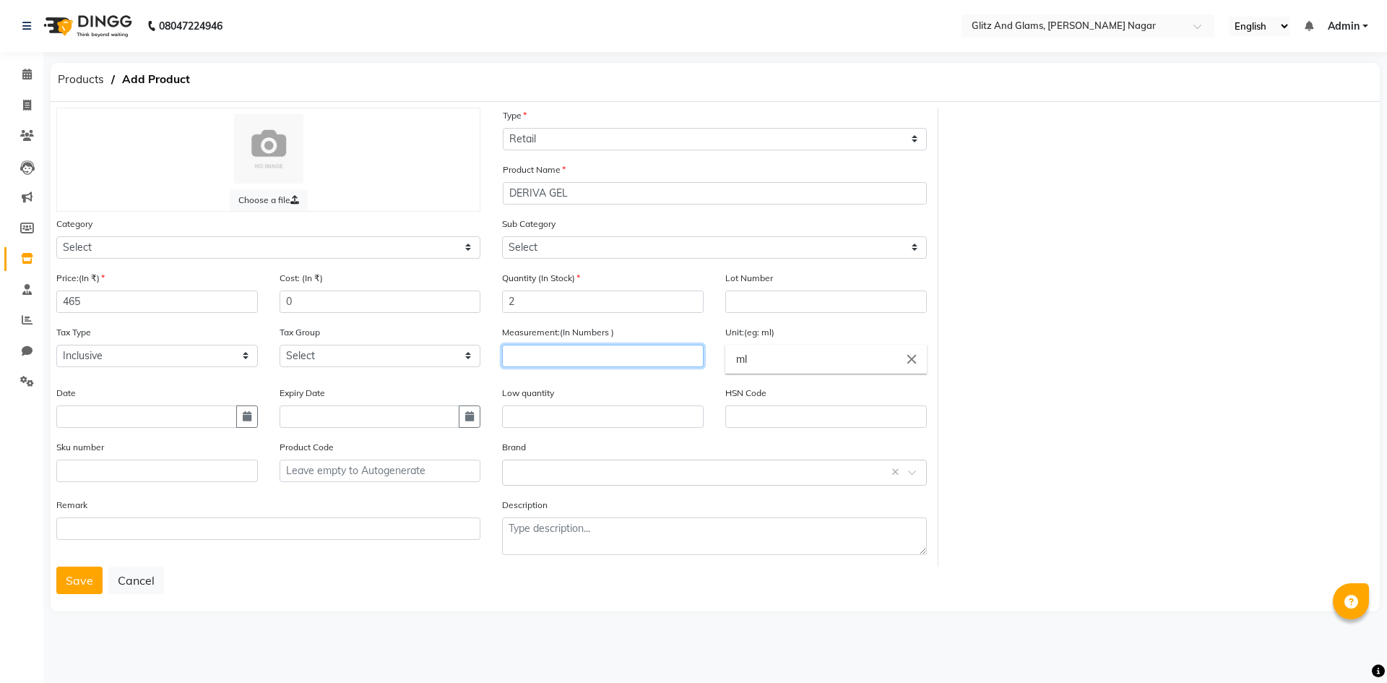
click at [572, 349] on input "number" at bounding box center [603, 356] width 202 height 22
type input "20"
click at [907, 361] on icon "close" at bounding box center [912, 359] width 16 height 16
click at [795, 353] on input "text" at bounding box center [826, 359] width 202 height 29
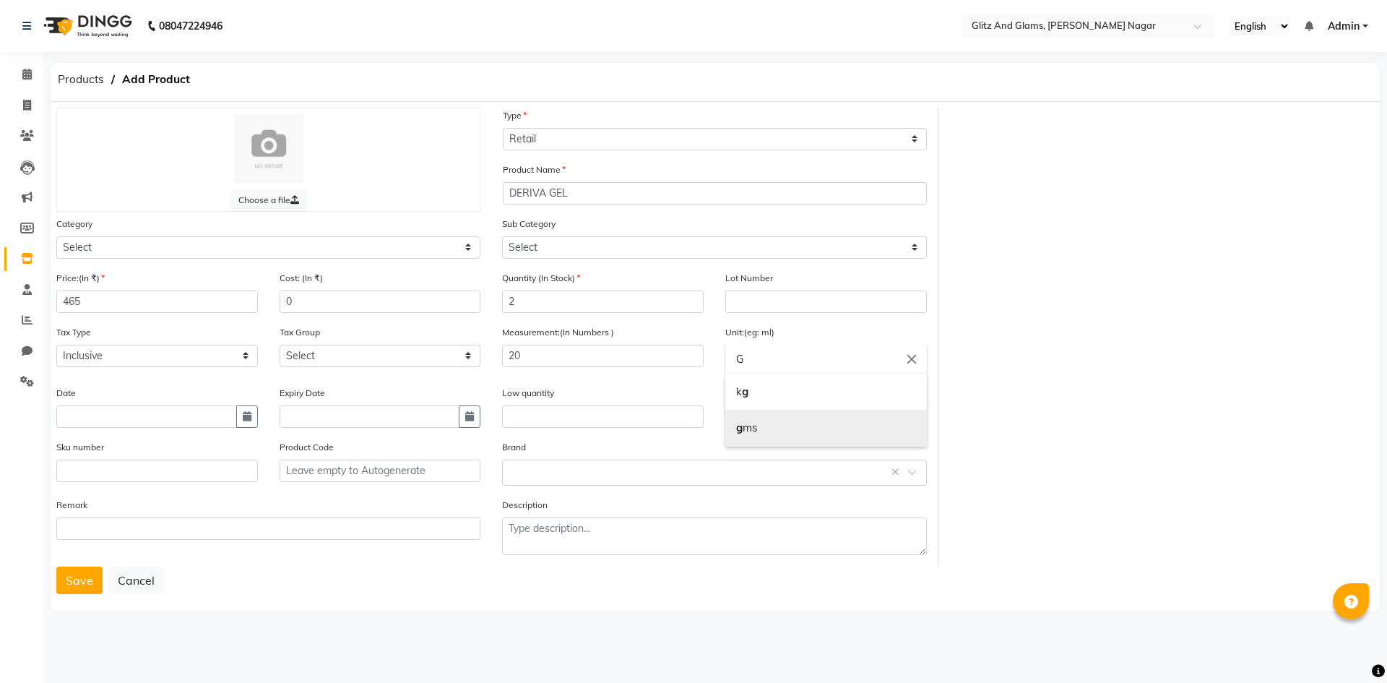
click at [761, 433] on link "g ms" at bounding box center [826, 428] width 202 height 37
type input "gms"
click at [70, 578] on button "Save" at bounding box center [79, 579] width 46 height 27
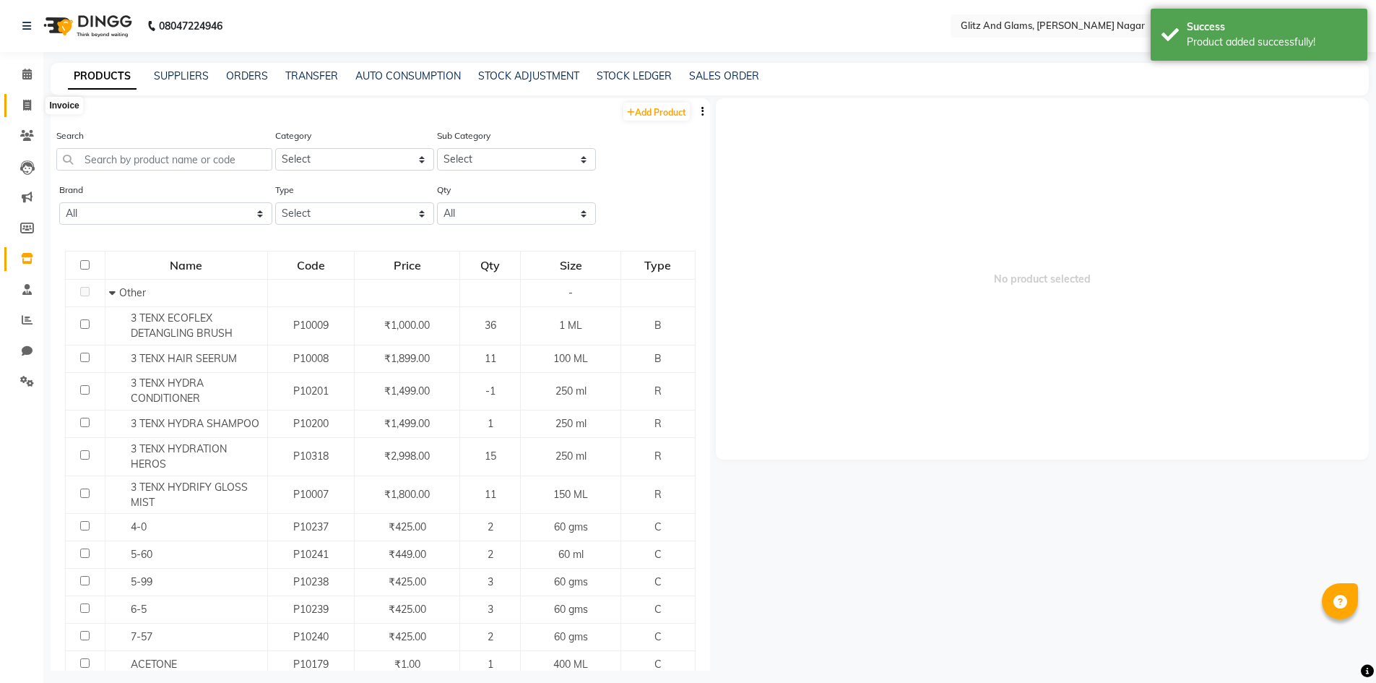
click at [28, 112] on span at bounding box center [26, 106] width 25 height 17
select select "service"
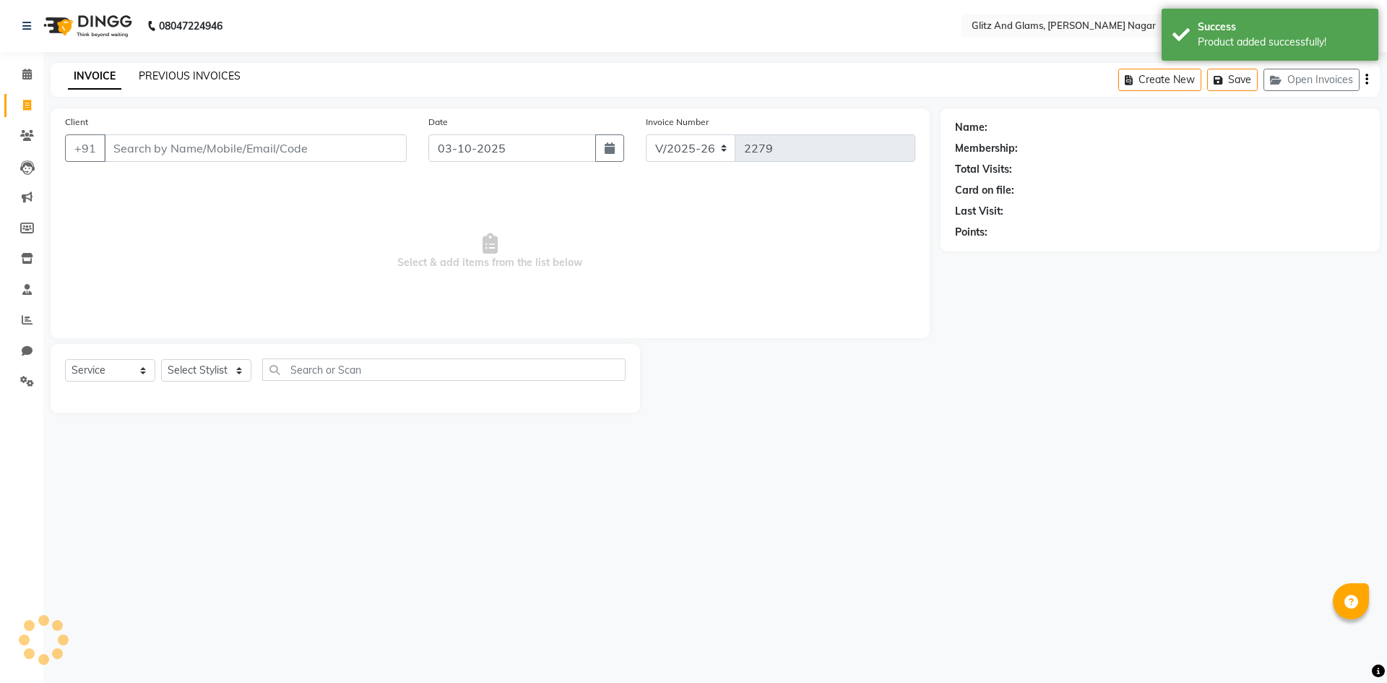
click at [210, 70] on link "PREVIOUS INVOICES" at bounding box center [190, 75] width 102 height 13
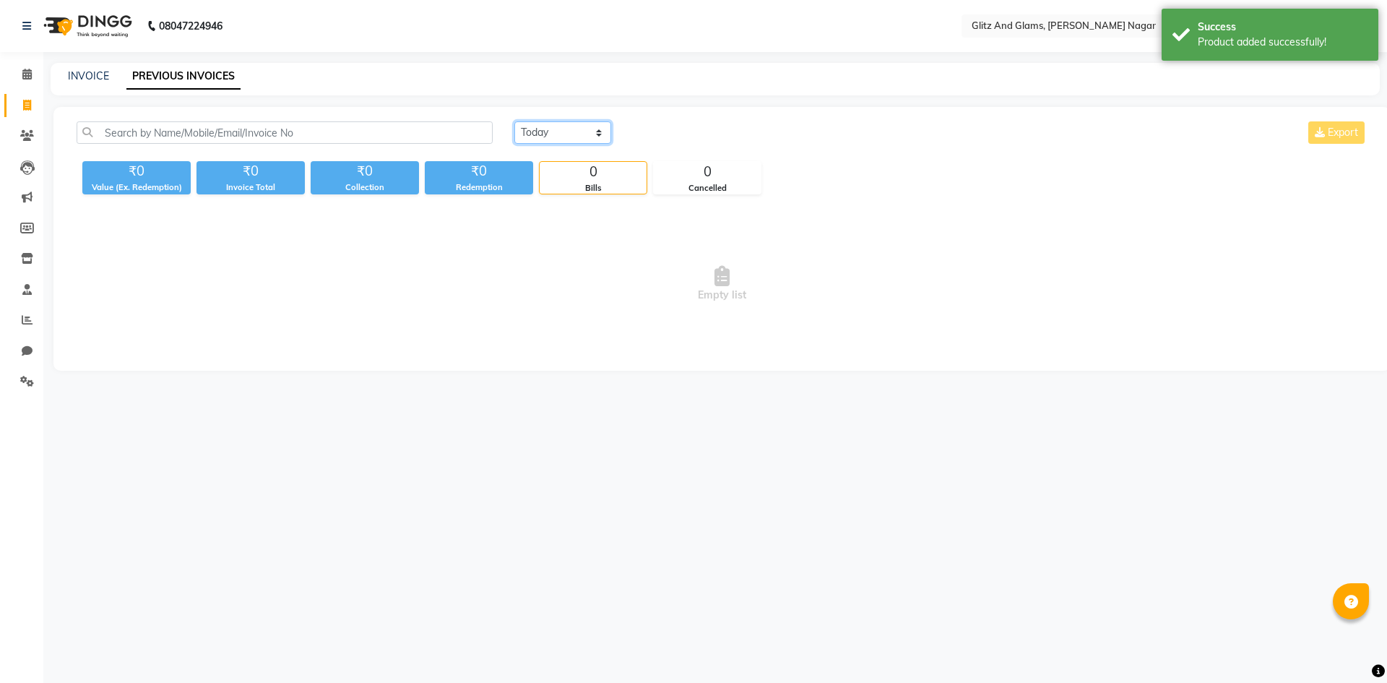
click at [564, 133] on select "[DATE] [DATE] Custom Range" at bounding box center [562, 132] width 97 height 22
select select "range"
click at [514, 121] on select "[DATE] [DATE] Custom Range" at bounding box center [562, 132] width 97 height 22
click at [689, 136] on input "03-10-2025" at bounding box center [680, 133] width 101 height 20
select select "10"
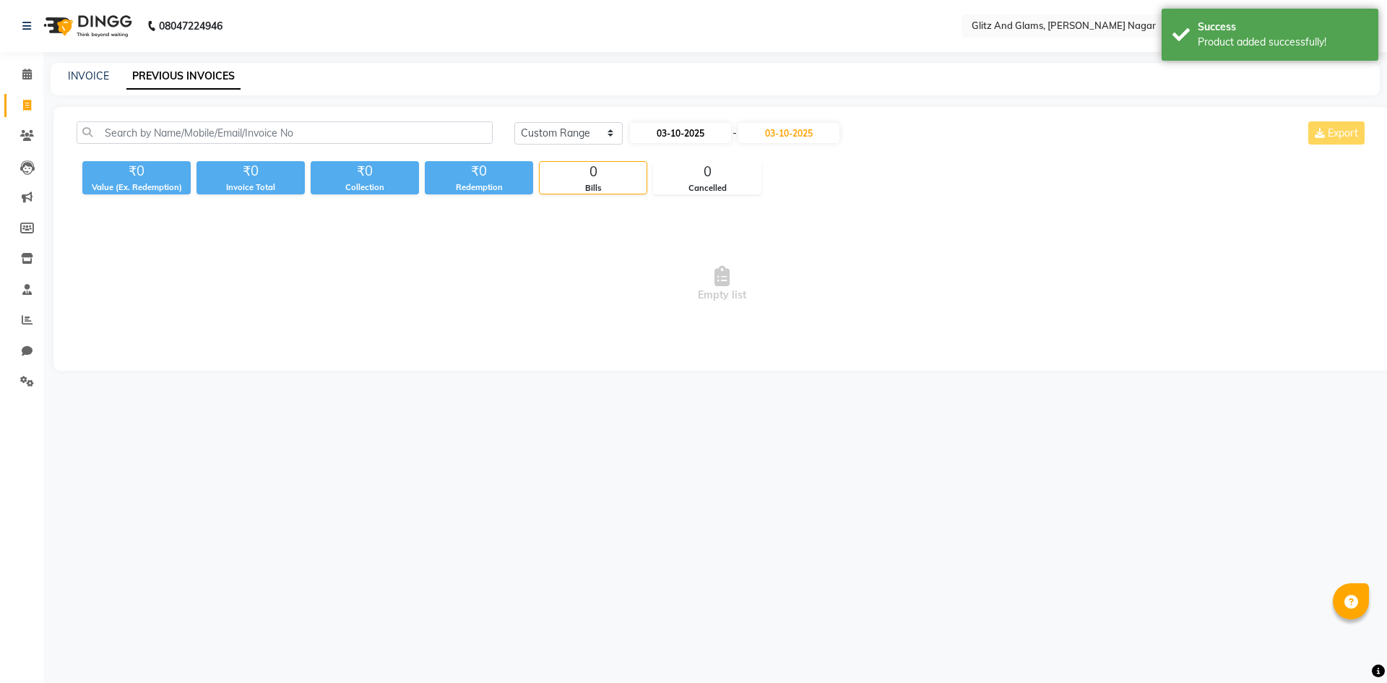
select select "2025"
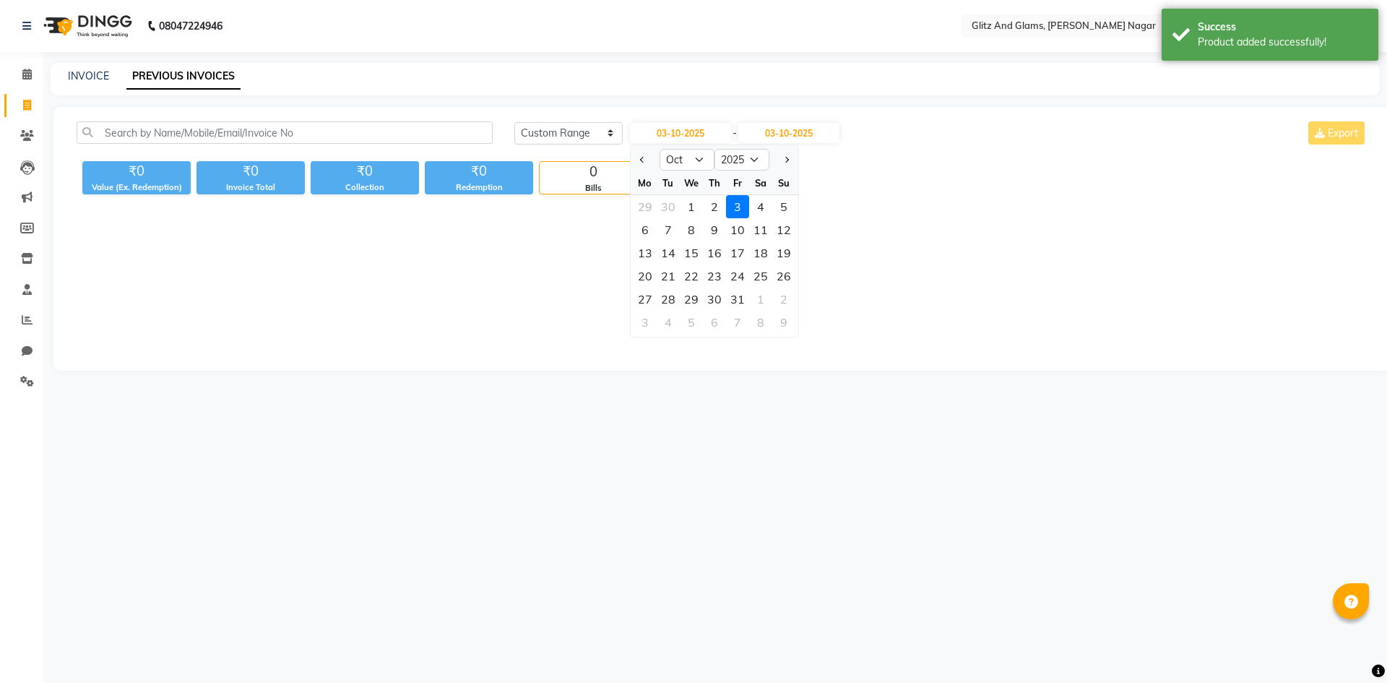
drag, startPoint x: 693, startPoint y: 202, endPoint x: 701, endPoint y: 203, distance: 8.0
click at [693, 204] on div "1" at bounding box center [691, 206] width 23 height 23
type input "01-10-2025"
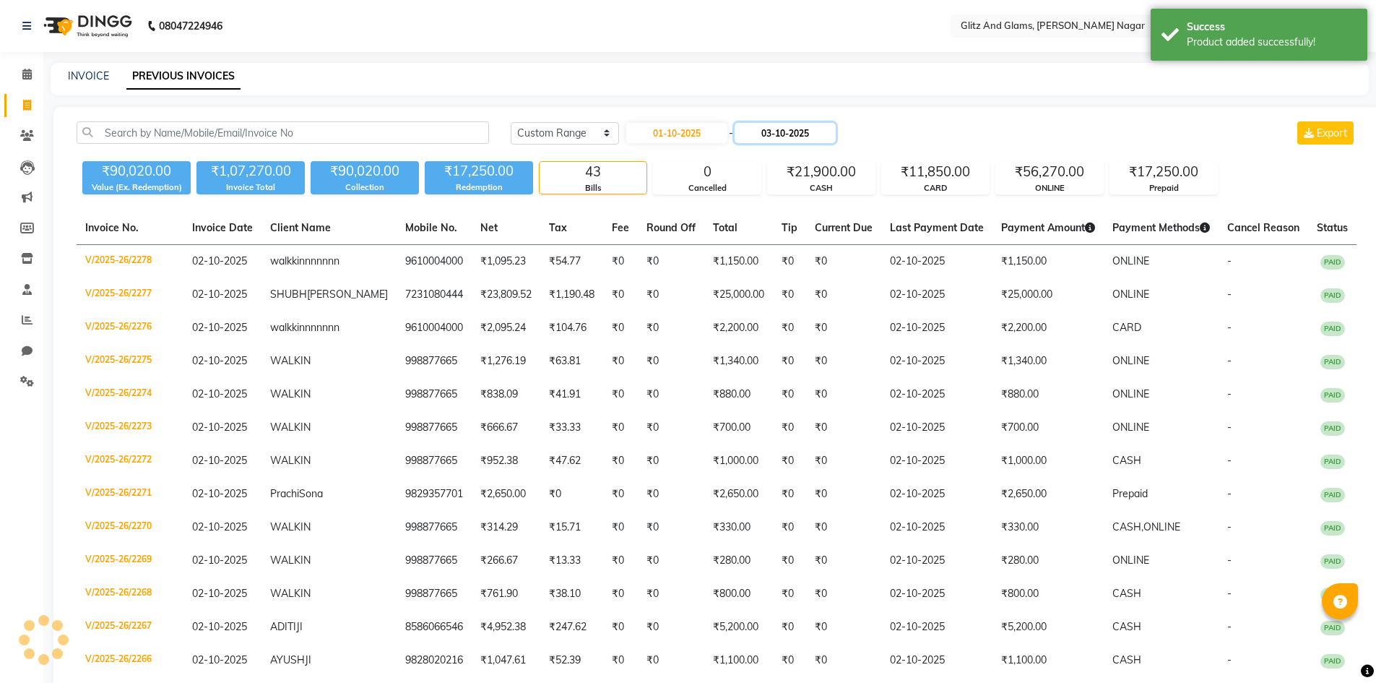
click at [776, 139] on input "03-10-2025" at bounding box center [785, 133] width 101 height 20
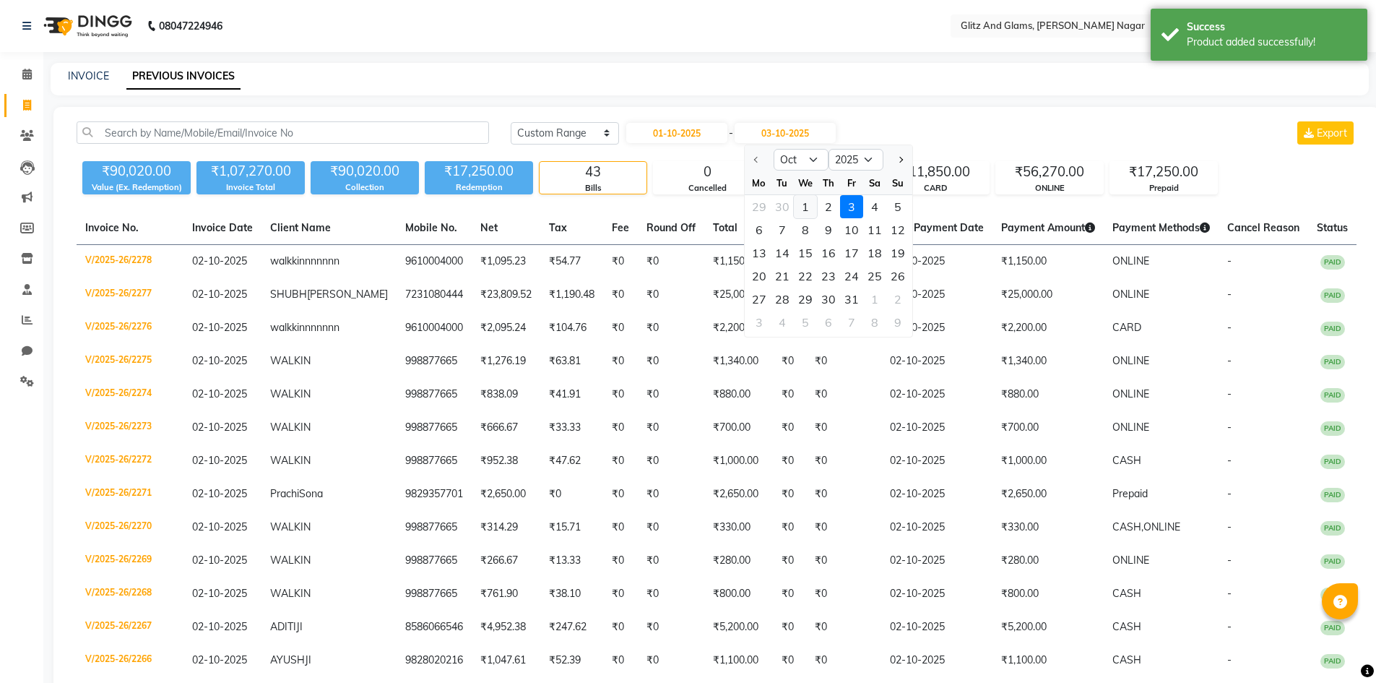
click at [804, 201] on div "1" at bounding box center [805, 206] width 23 height 23
type input "01-10-2025"
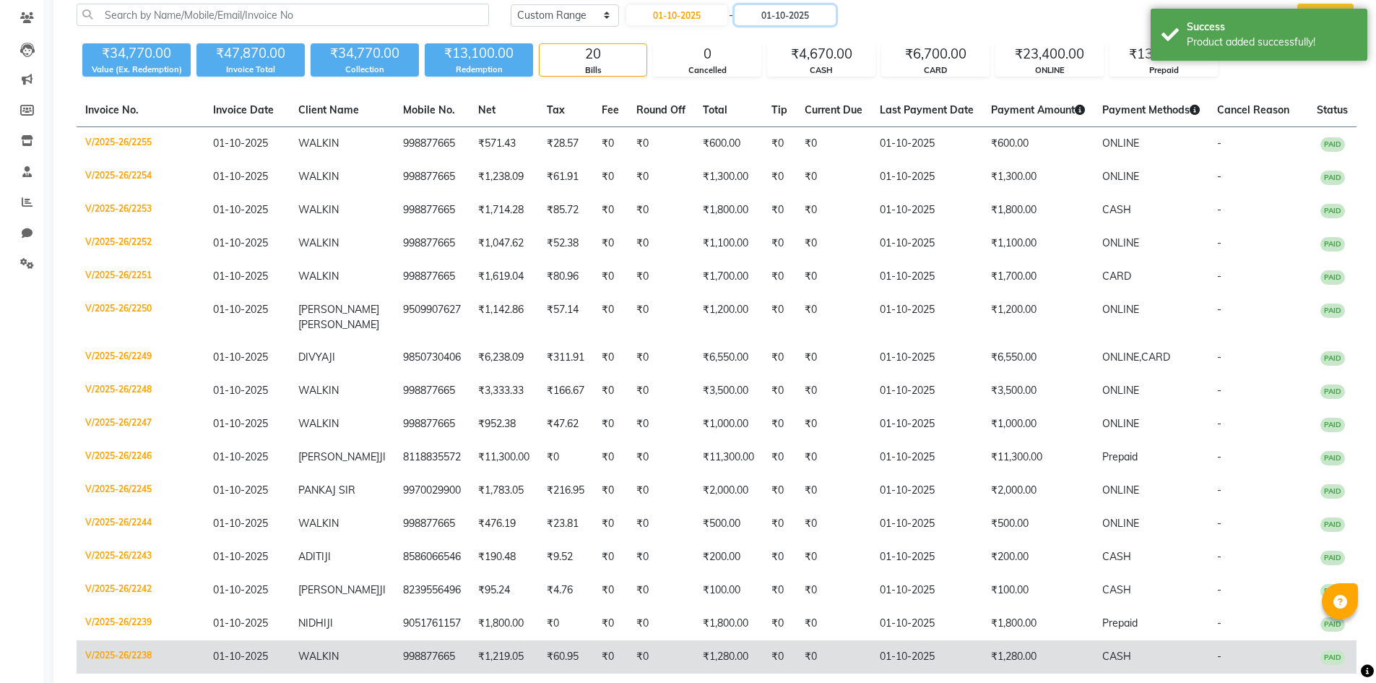
scroll to position [335, 0]
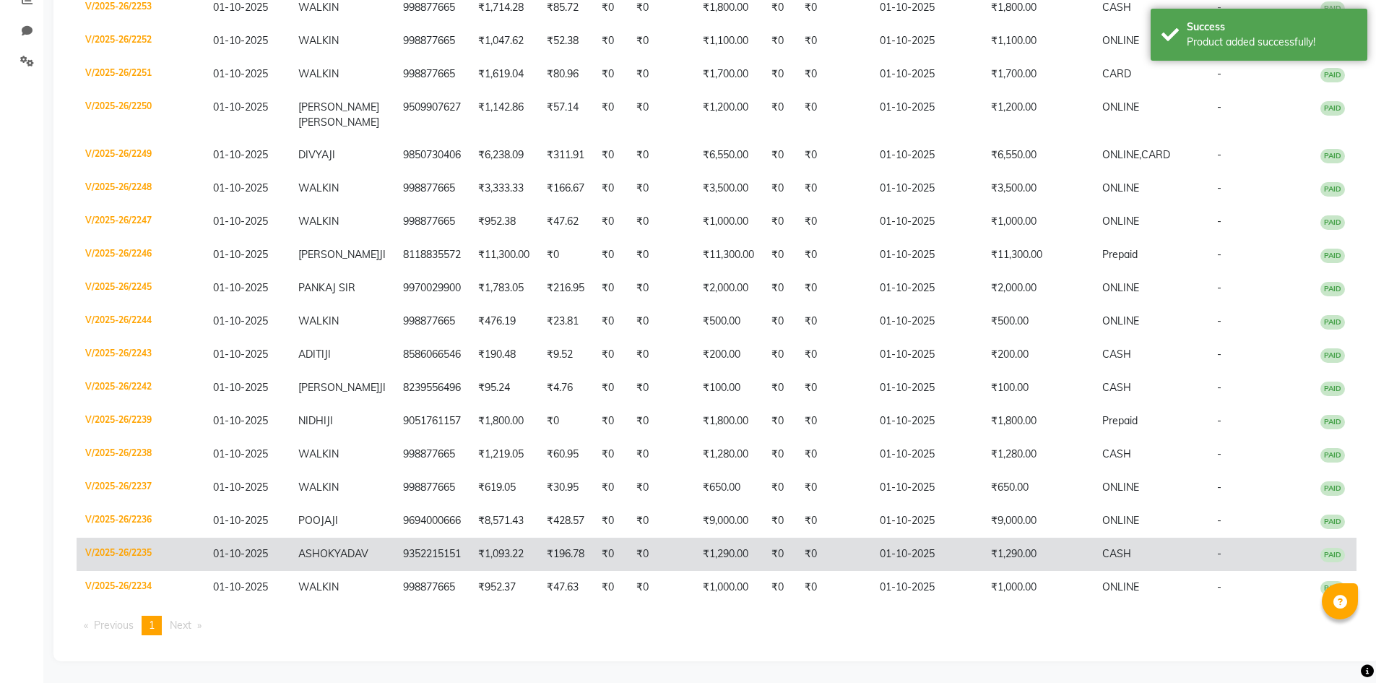
click at [957, 554] on td "01-10-2025" at bounding box center [926, 554] width 111 height 33
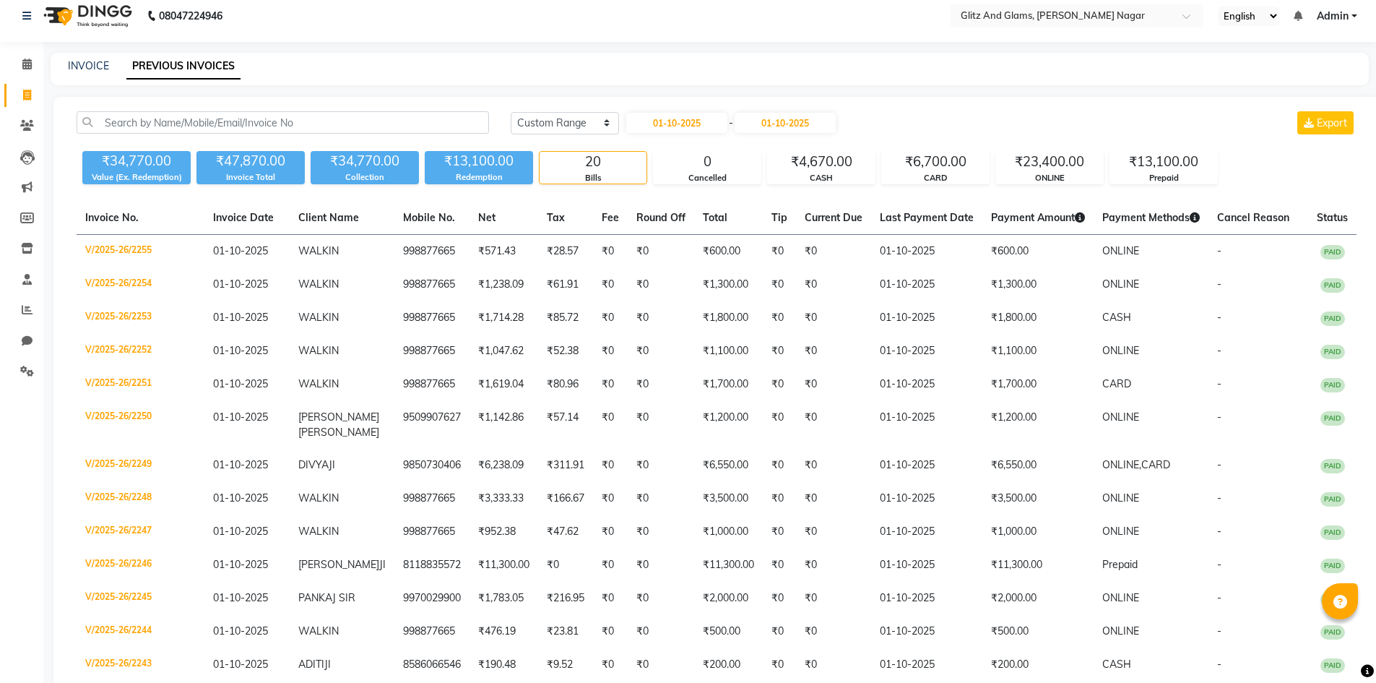
scroll to position [0, 0]
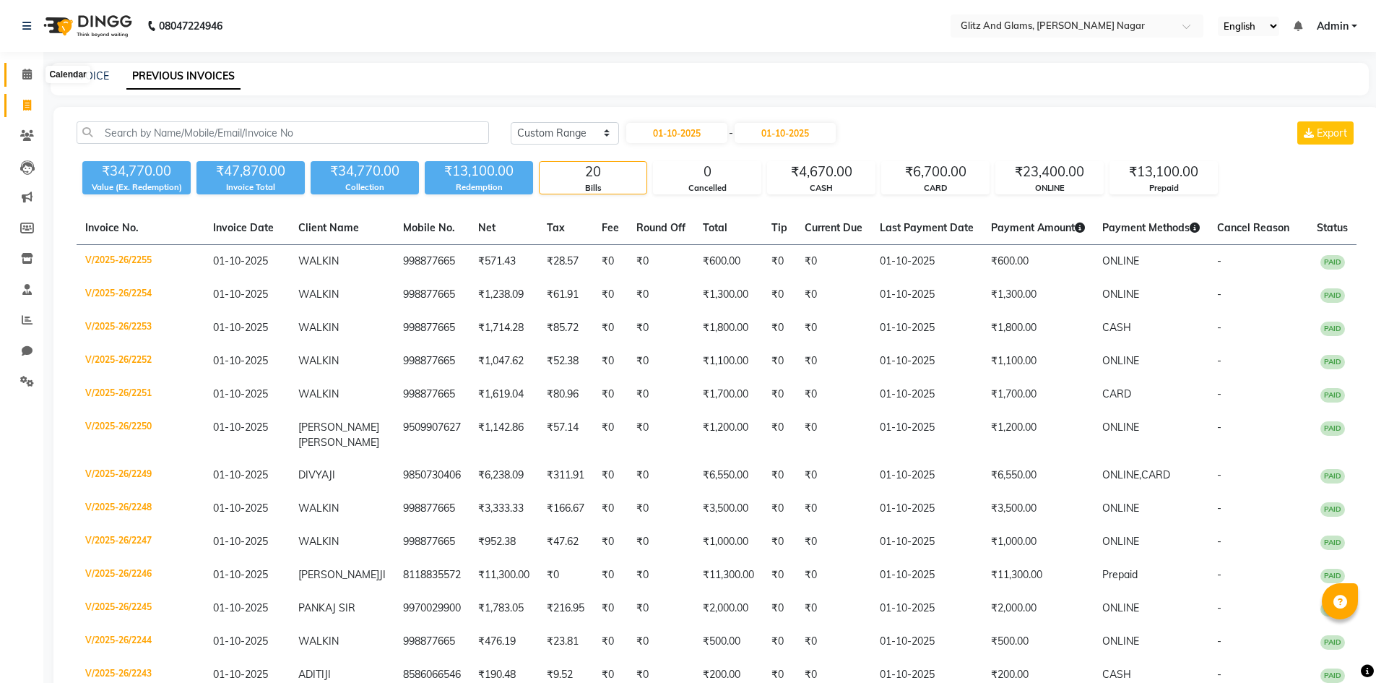
click at [29, 71] on icon at bounding box center [26, 74] width 9 height 11
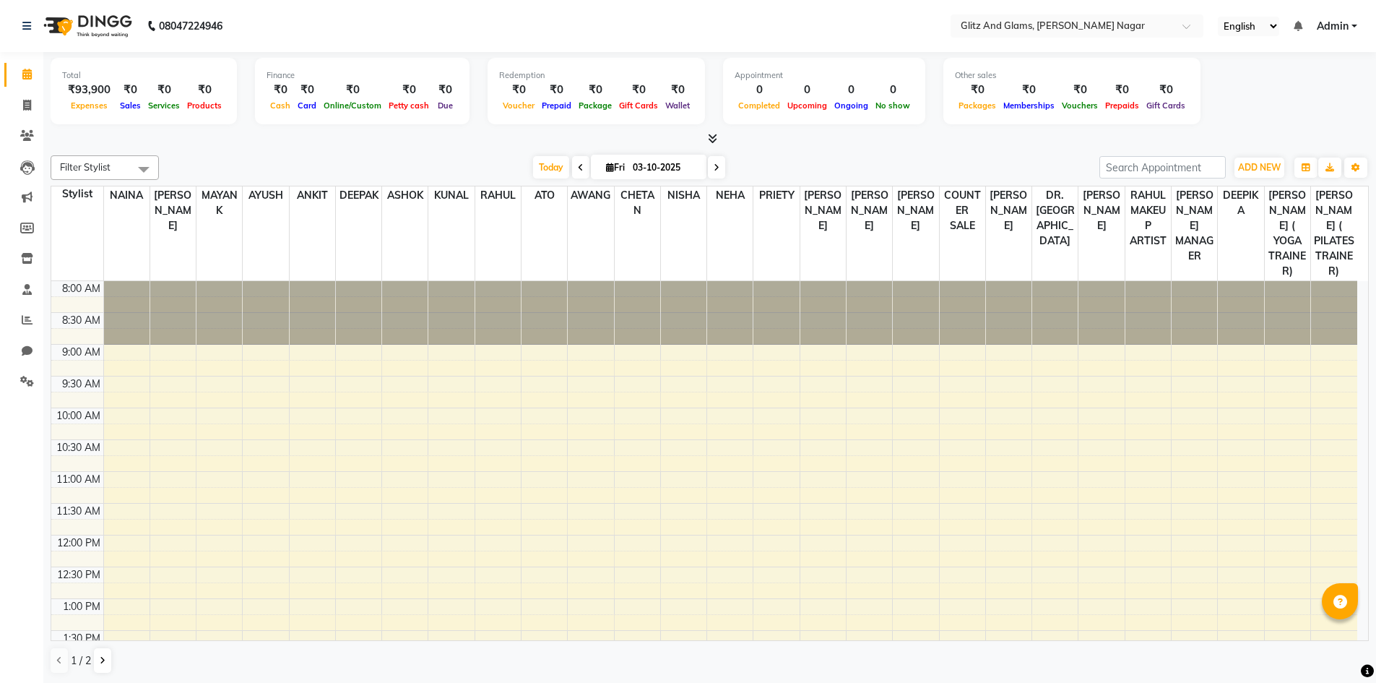
click at [316, 157] on div "[DATE] [DATE]" at bounding box center [629, 168] width 926 height 22
click at [28, 317] on icon at bounding box center [27, 319] width 11 height 11
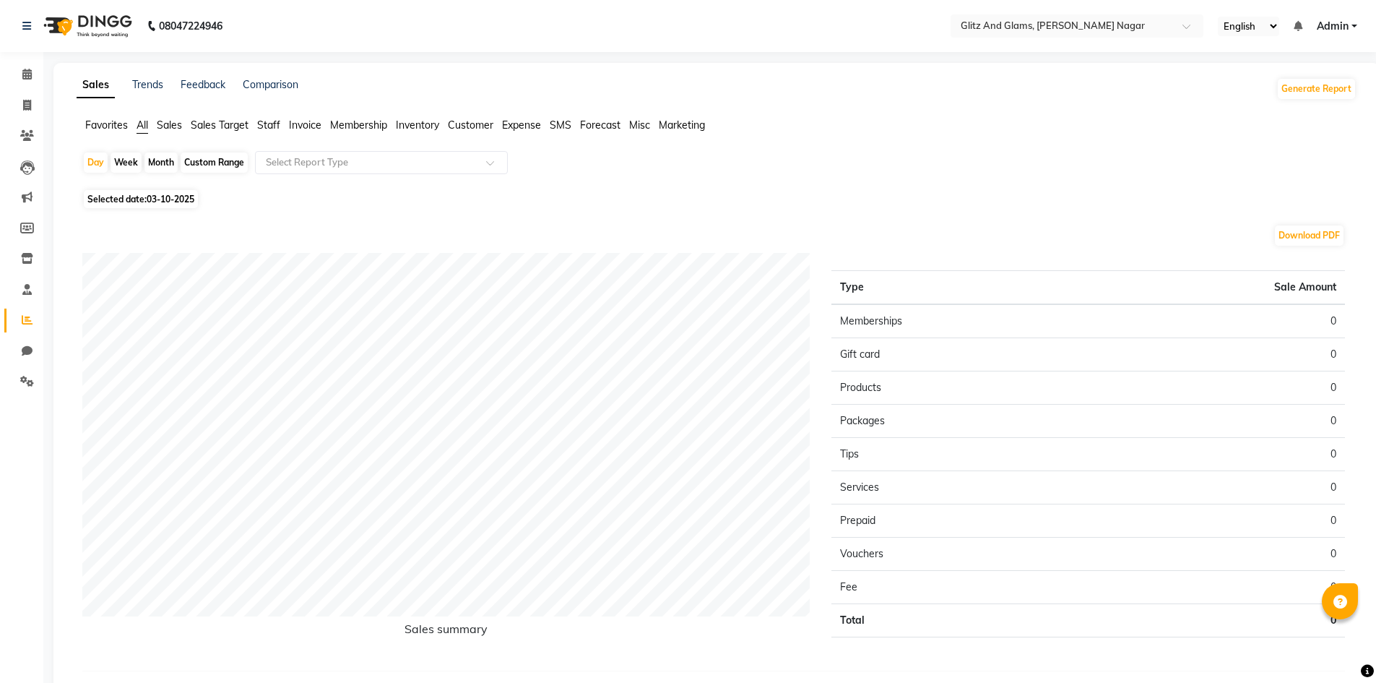
click at [280, 124] on span "Staff" at bounding box center [268, 124] width 23 height 13
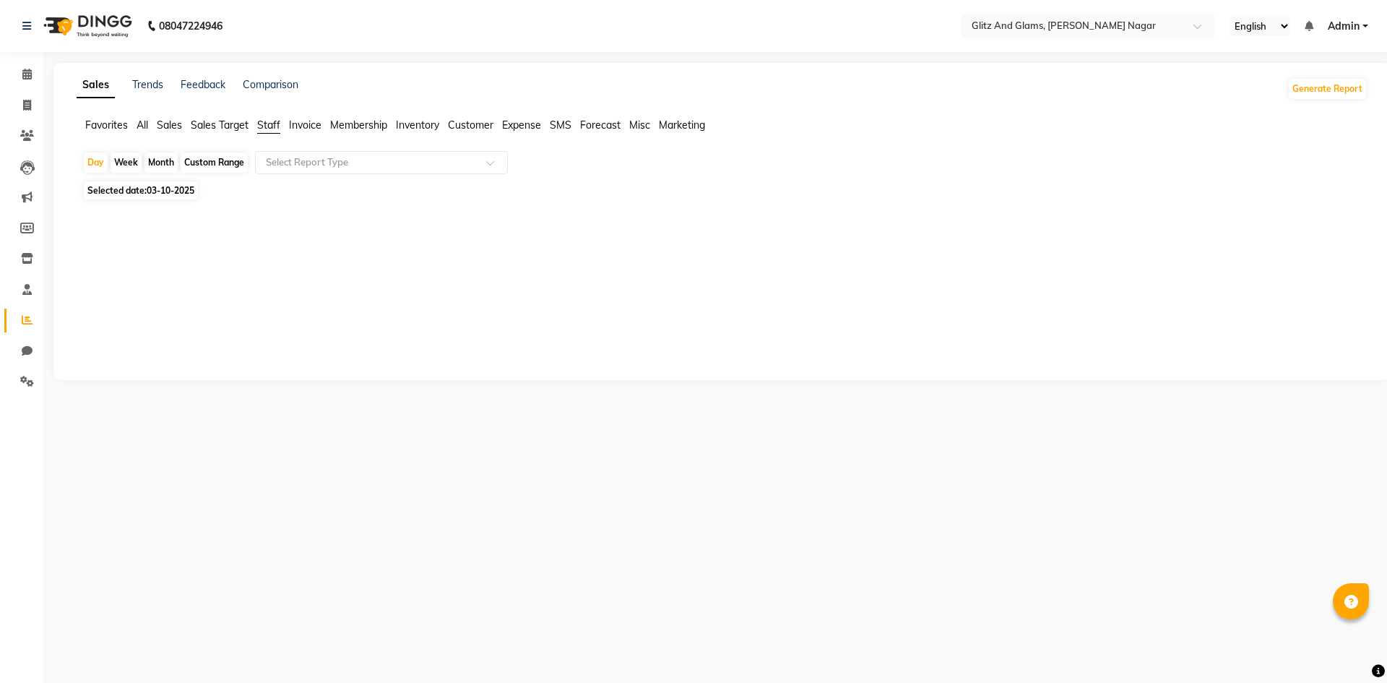
click at [214, 160] on div "Custom Range" at bounding box center [214, 162] width 67 height 20
select select "10"
select select "2025"
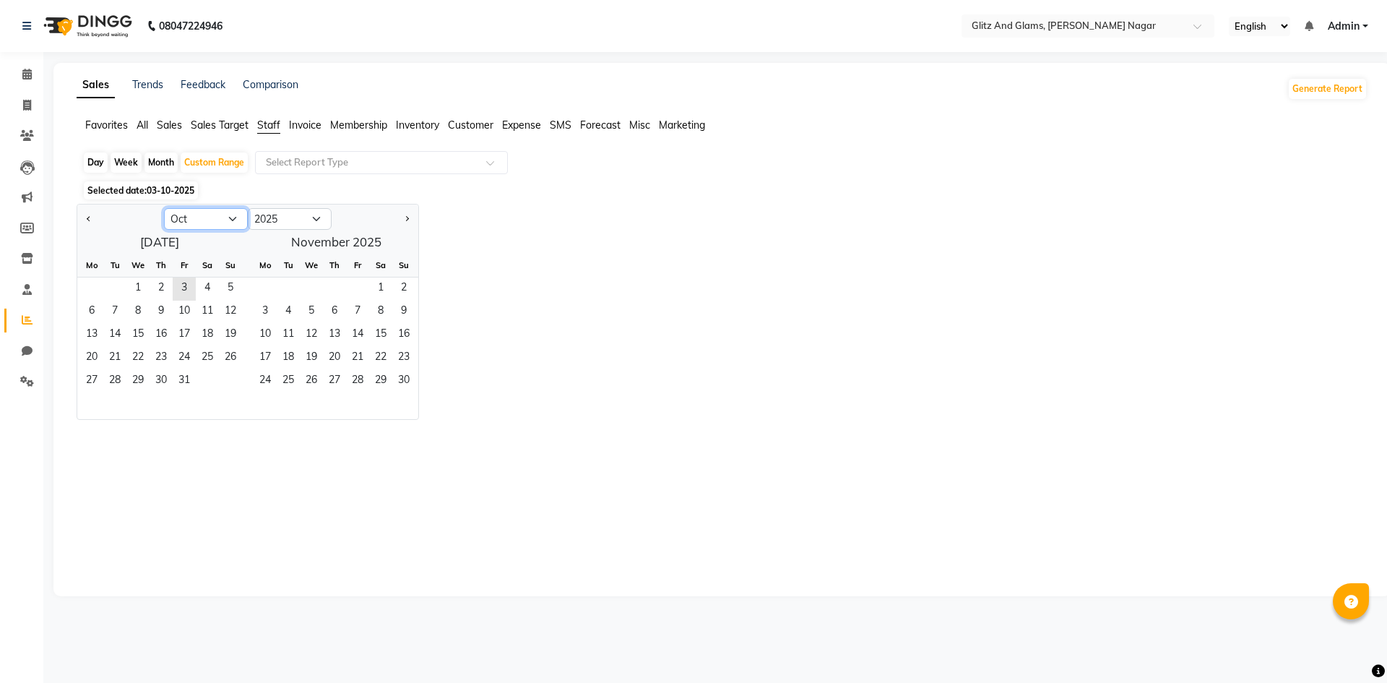
click at [190, 211] on select "Jan Feb Mar Apr May Jun [DATE] Aug Sep Oct Nov Dec" at bounding box center [206, 219] width 84 height 22
select select "9"
click at [164, 208] on select "Jan Feb Mar Apr May Jun [DATE] Aug Sep Oct Nov Dec" at bounding box center [206, 219] width 84 height 22
click at [87, 288] on span "1" at bounding box center [91, 288] width 23 height 23
click at [117, 374] on span "30" at bounding box center [114, 381] width 23 height 23
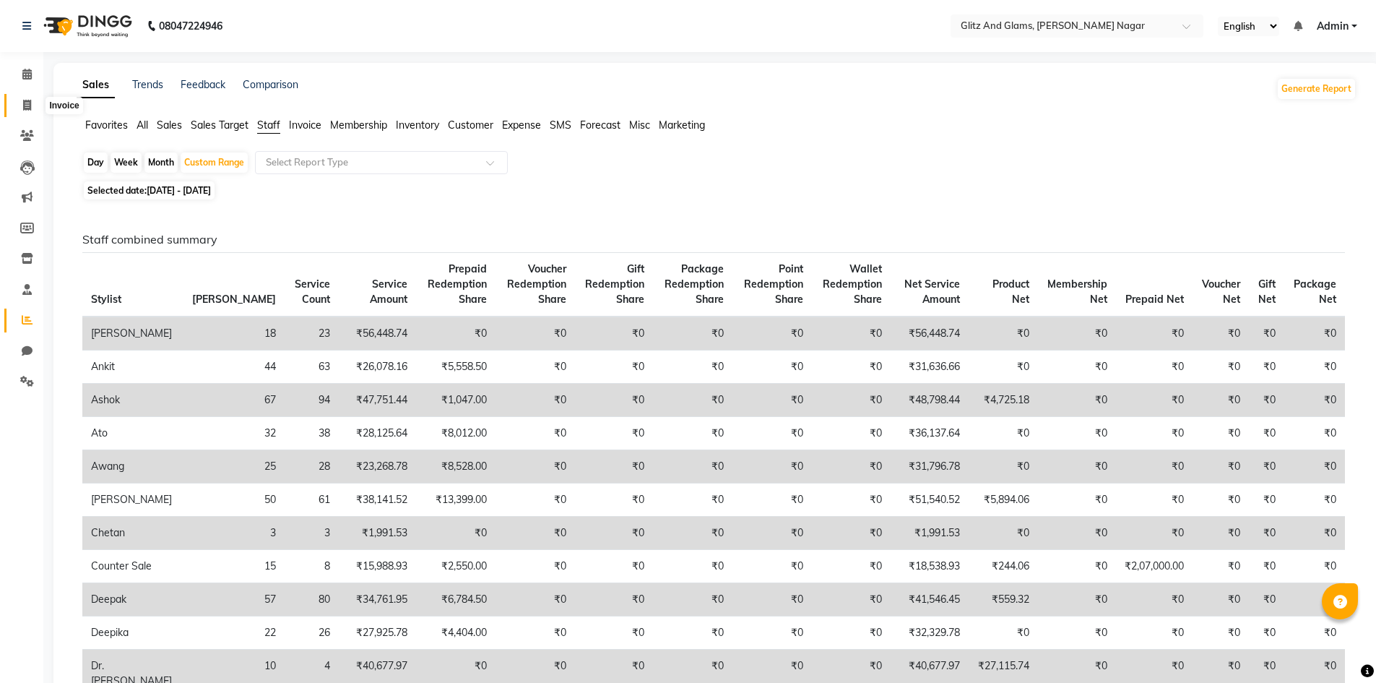
click at [34, 106] on span at bounding box center [26, 106] width 25 height 17
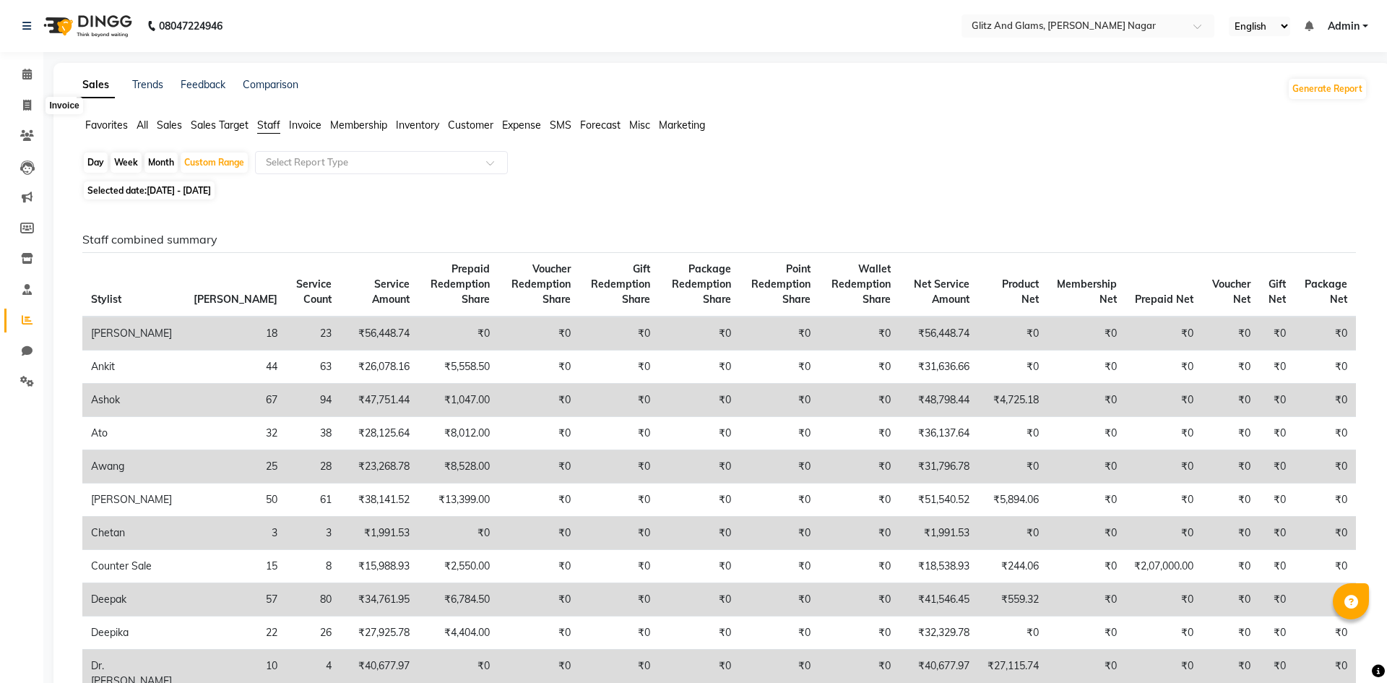
select select "service"
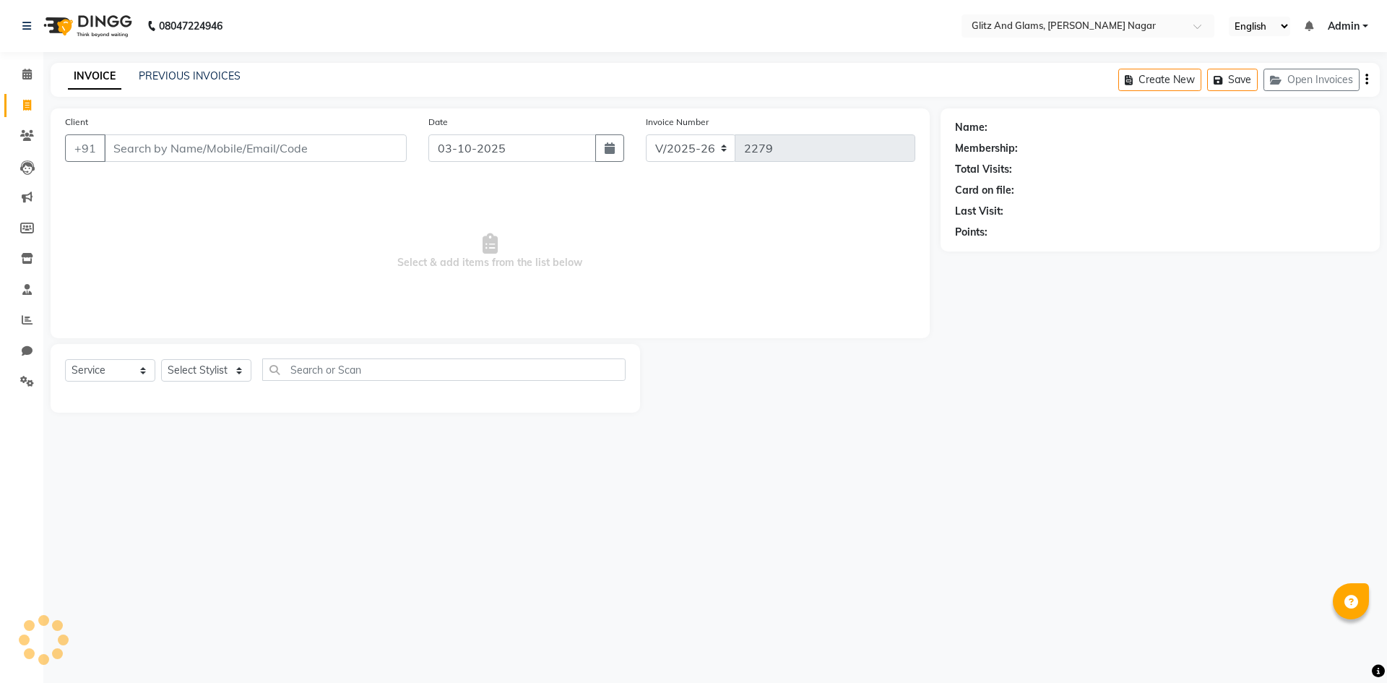
click at [206, 155] on input "Client" at bounding box center [255, 147] width 303 height 27
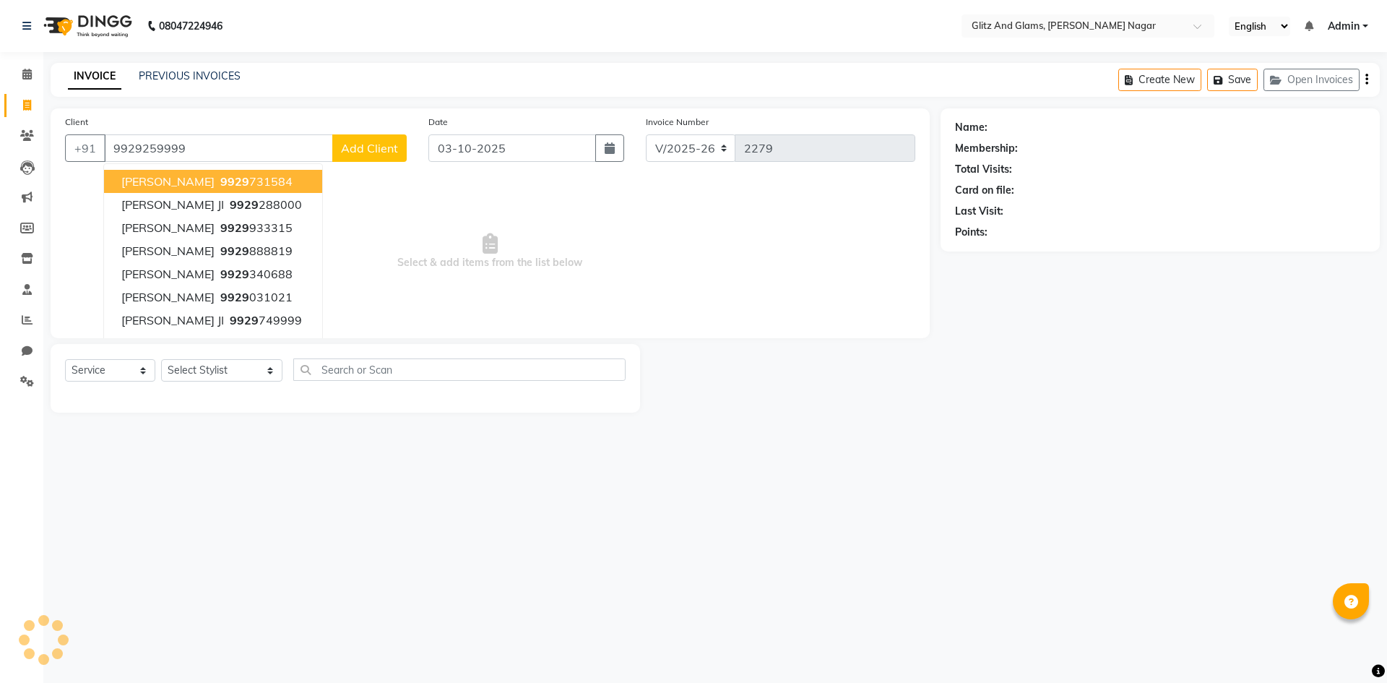
type input "9929259999"
select select "1: Object"
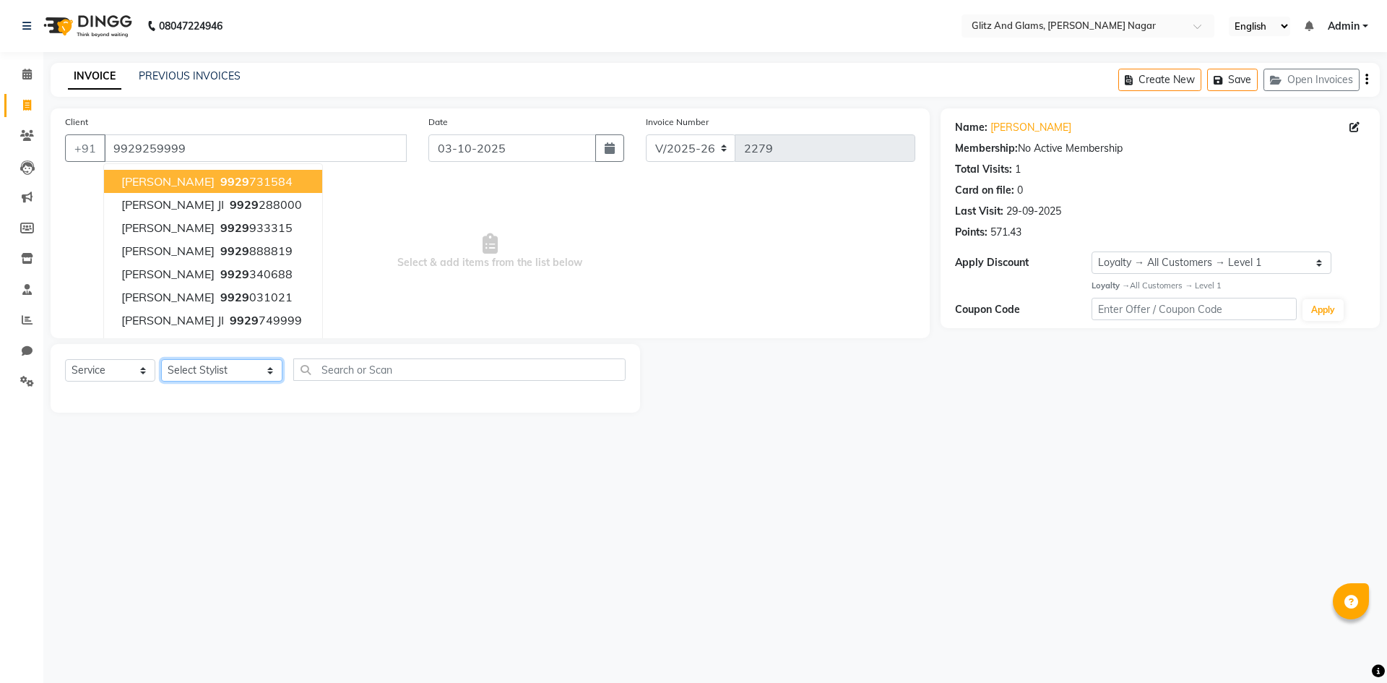
click at [254, 365] on select "Select Stylist [PERSON_NAME] [PERSON_NAME] ANKIT ASHOK ATO [PERSON_NAME] CHETAN…" at bounding box center [221, 370] width 121 height 22
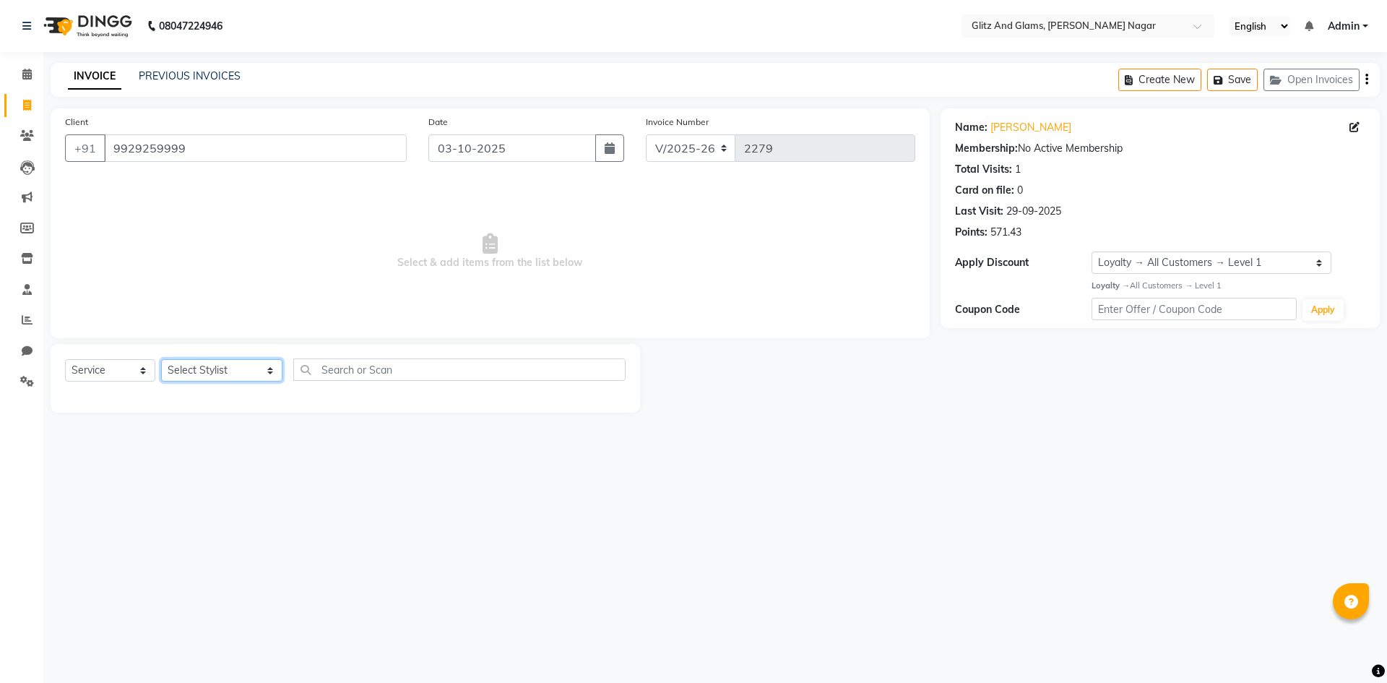
select select "80539"
click at [161, 359] on select "Select Stylist [PERSON_NAME] [PERSON_NAME] ANKIT ASHOK ATO [PERSON_NAME] CHETAN…" at bounding box center [221, 370] width 121 height 22
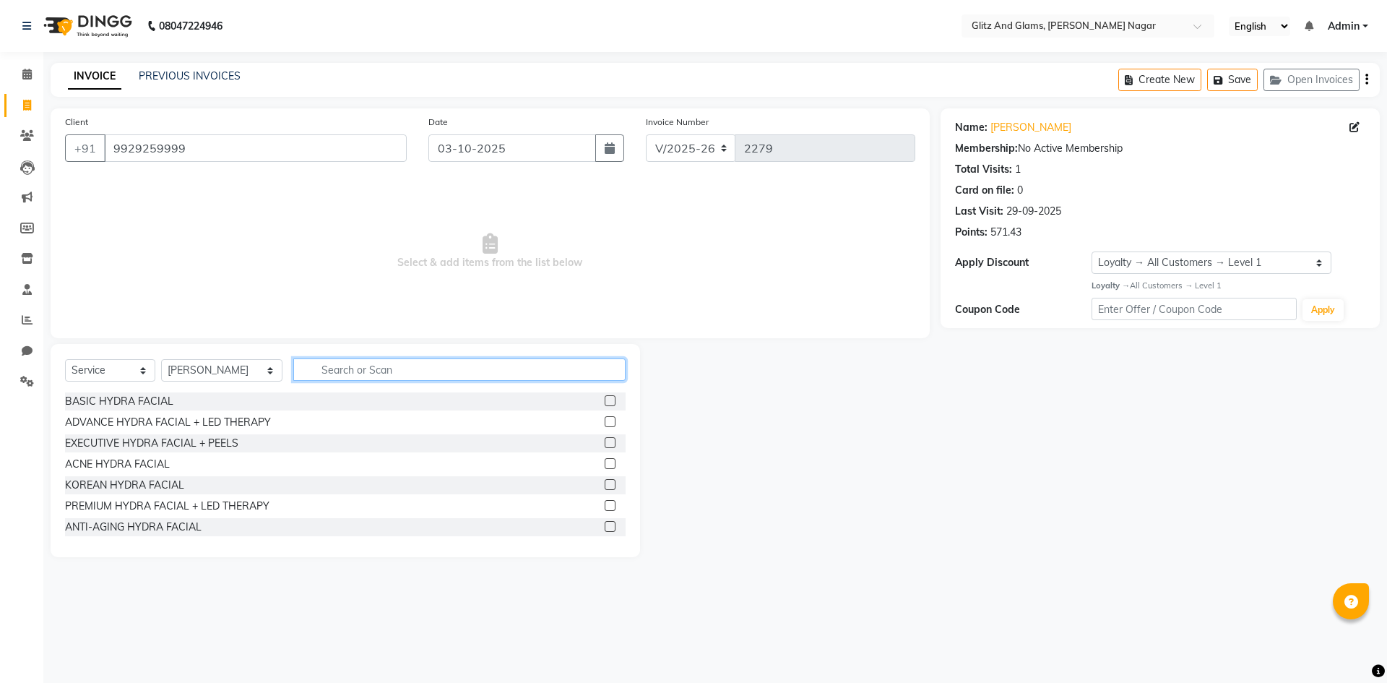
click at [349, 376] on input "text" at bounding box center [459, 369] width 332 height 22
type input "PIL"
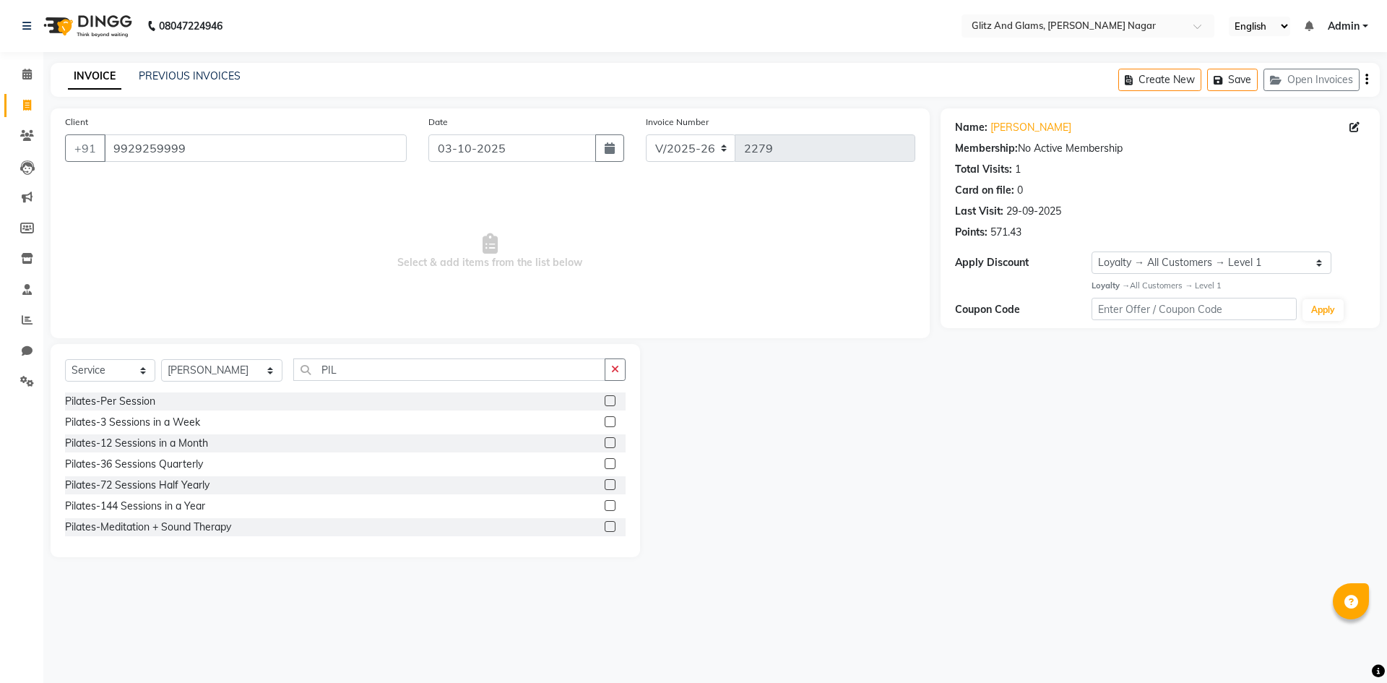
click at [605, 422] on label at bounding box center [610, 421] width 11 height 11
click at [605, 422] on input "checkbox" at bounding box center [609, 422] width 9 height 9
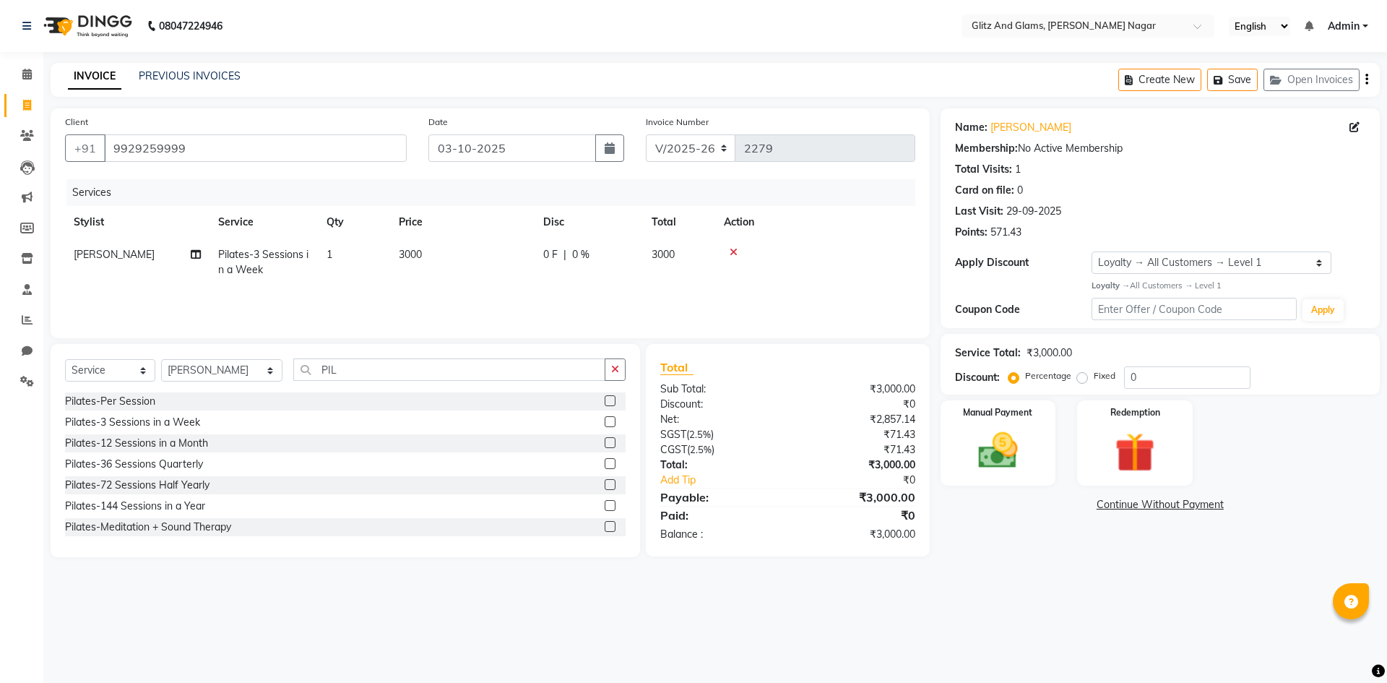
click at [605, 426] on label at bounding box center [610, 421] width 11 height 11
click at [605, 426] on input "checkbox" at bounding box center [609, 422] width 9 height 9
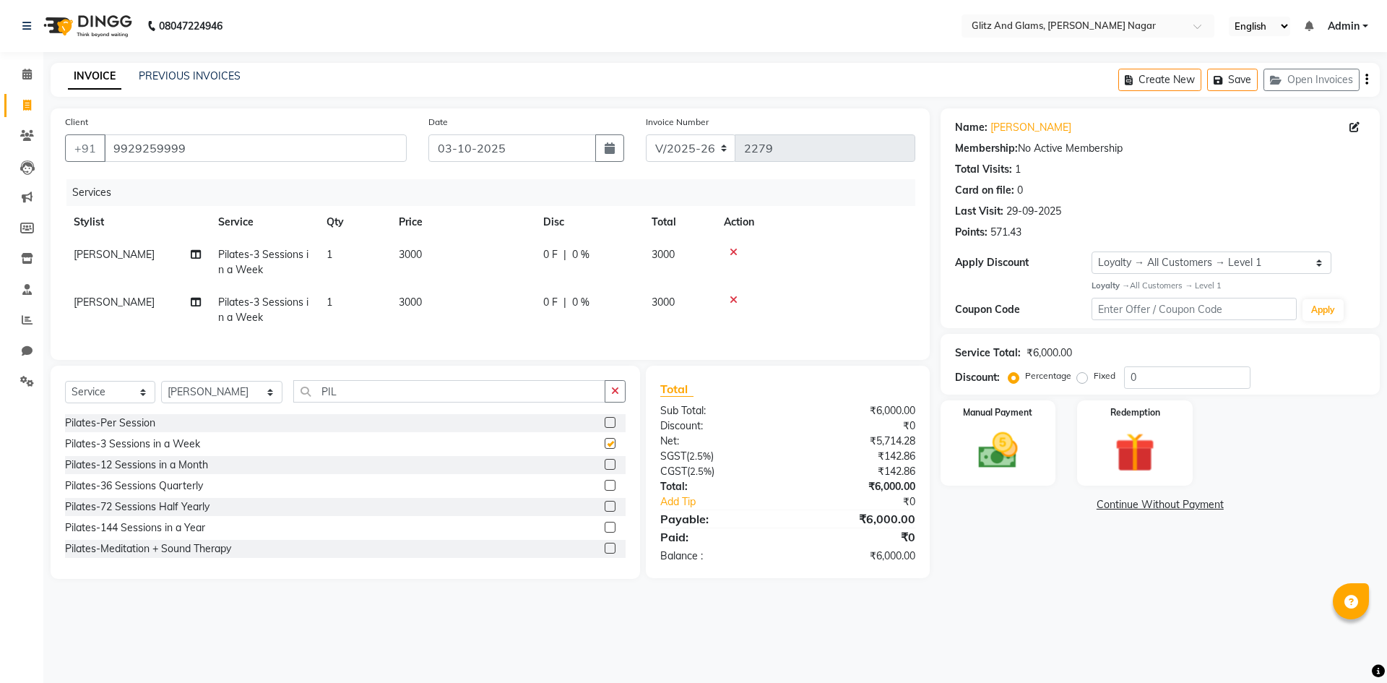
checkbox input "false"
drag, startPoint x: 1009, startPoint y: 439, endPoint x: 1050, endPoint y: 478, distance: 56.2
click at [1009, 439] on img at bounding box center [997, 451] width 67 height 48
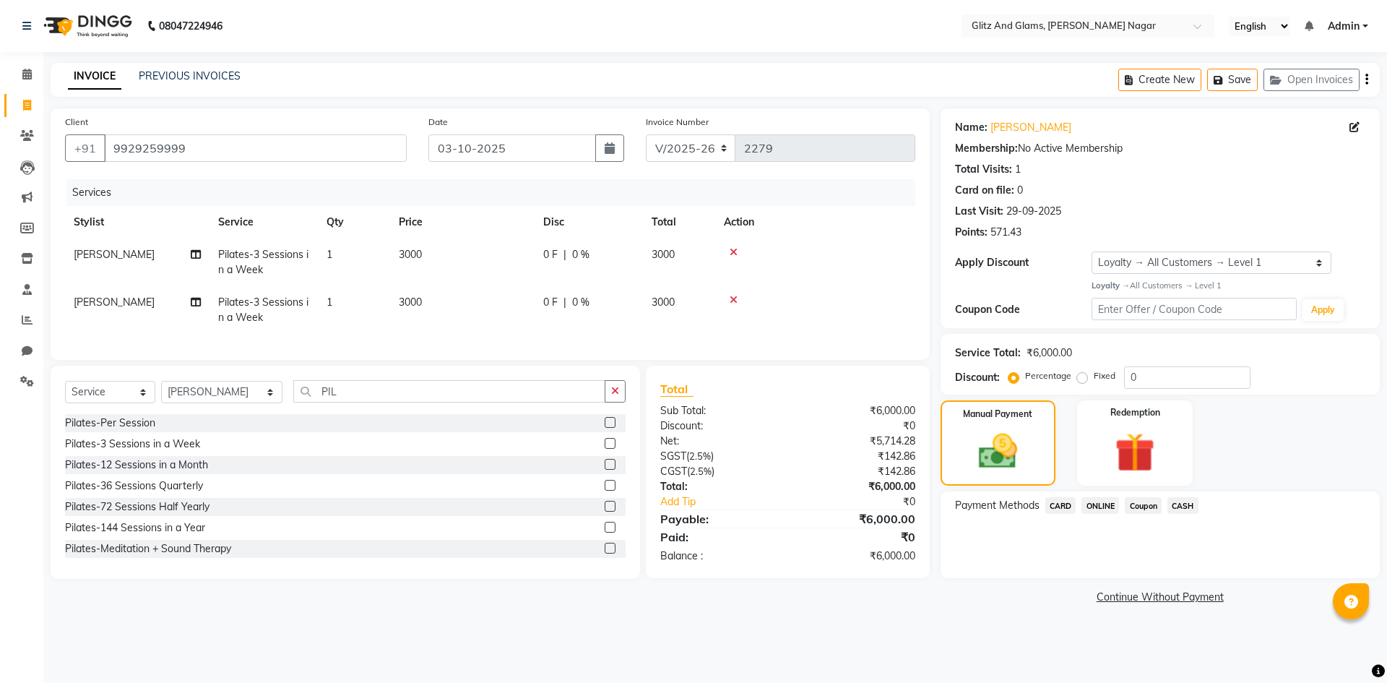
click at [1185, 503] on span "CASH" at bounding box center [1183, 505] width 31 height 17
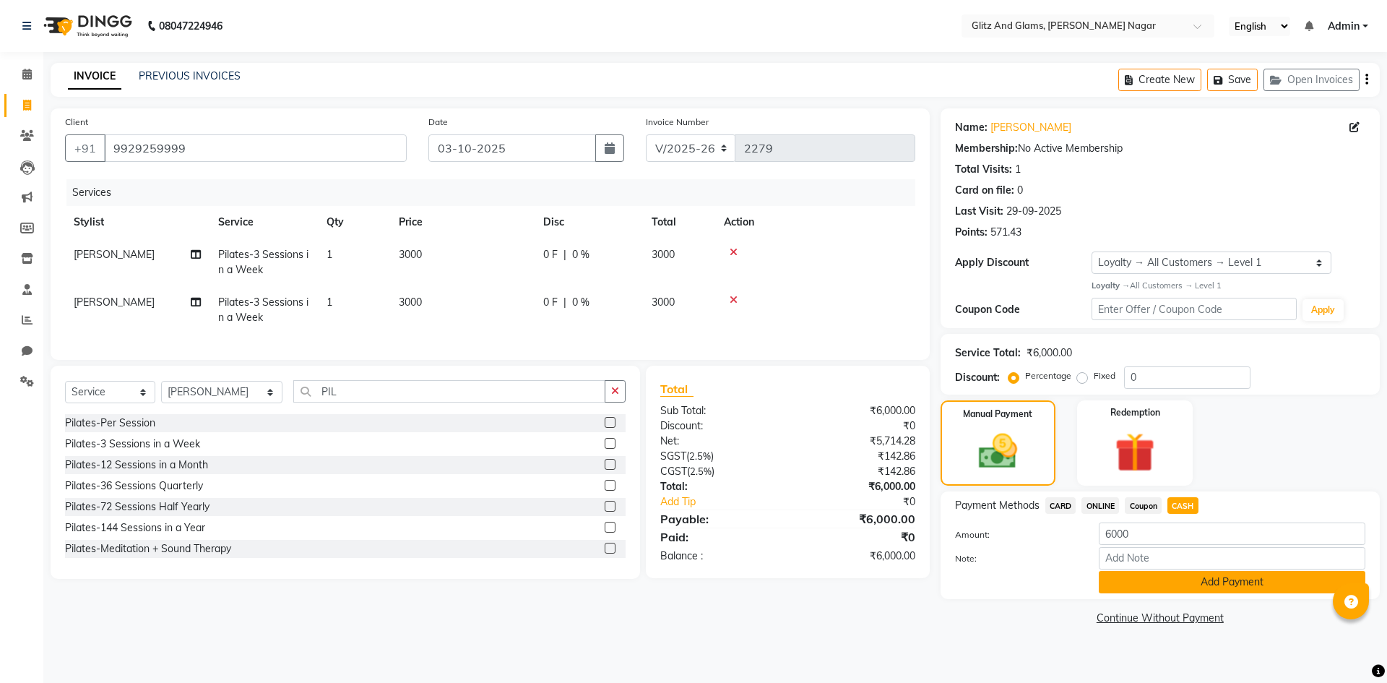
click at [1162, 585] on button "Add Payment" at bounding box center [1232, 582] width 267 height 22
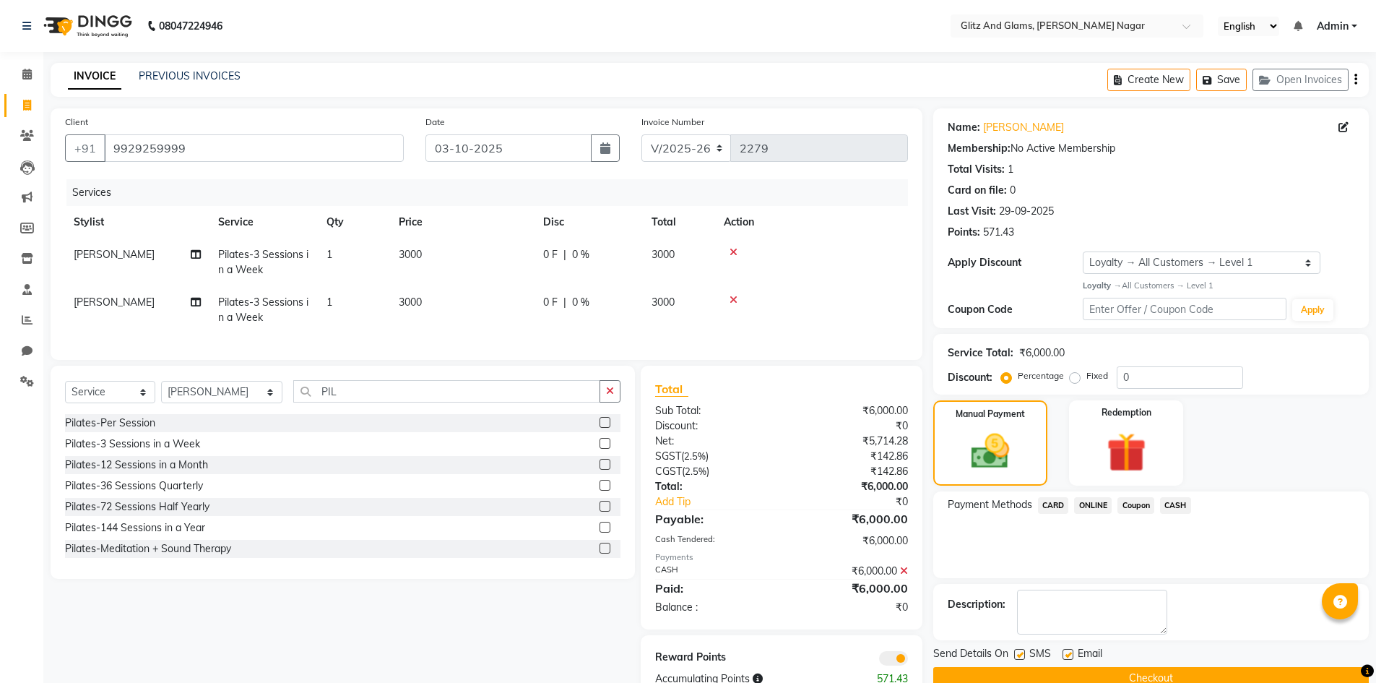
scroll to position [51, 0]
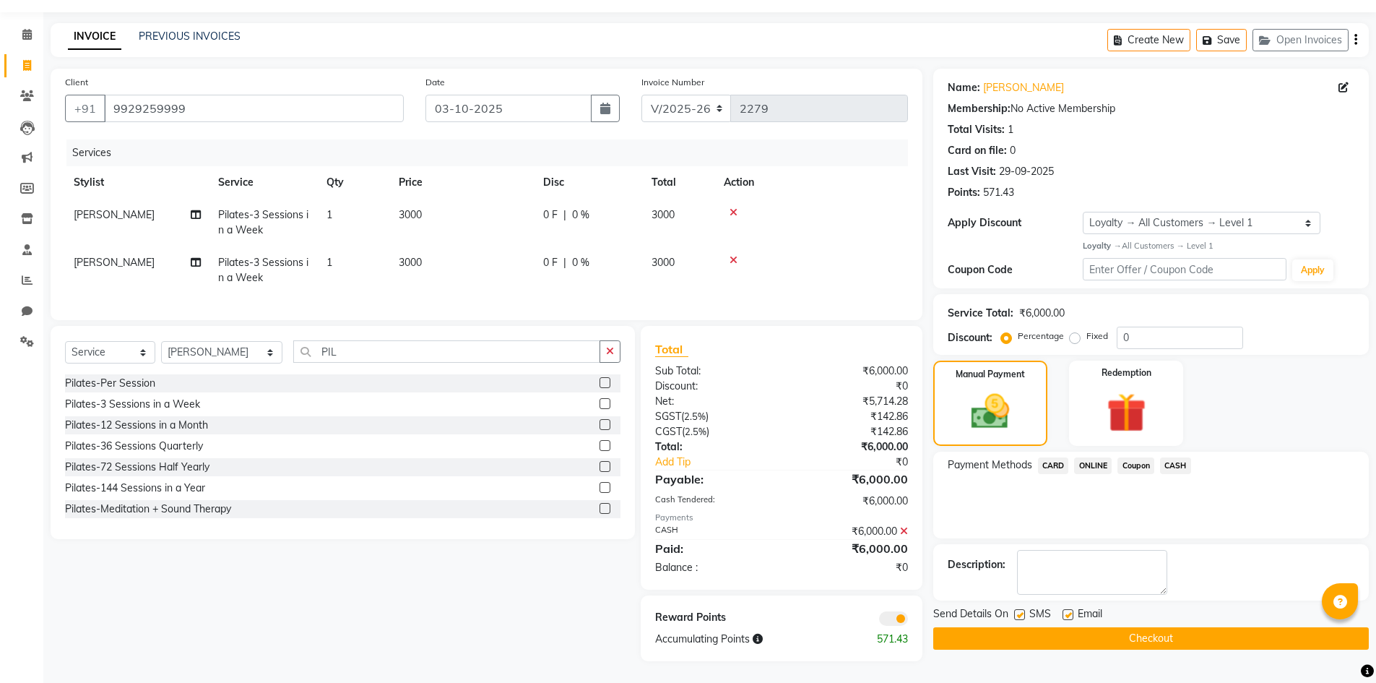
click at [1168, 627] on button "Checkout" at bounding box center [1151, 638] width 436 height 22
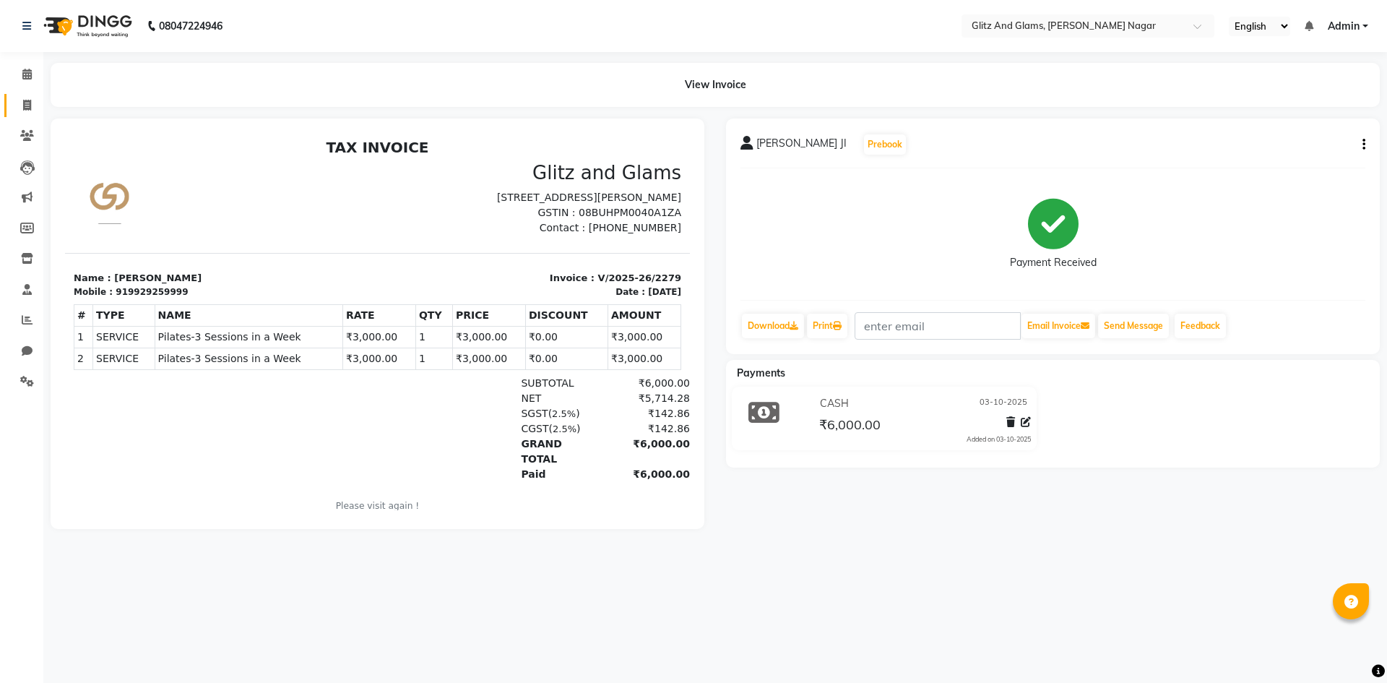
drag, startPoint x: 22, startPoint y: 113, endPoint x: 29, endPoint y: 108, distance: 7.8
click at [22, 113] on span at bounding box center [26, 106] width 25 height 17
select select "service"
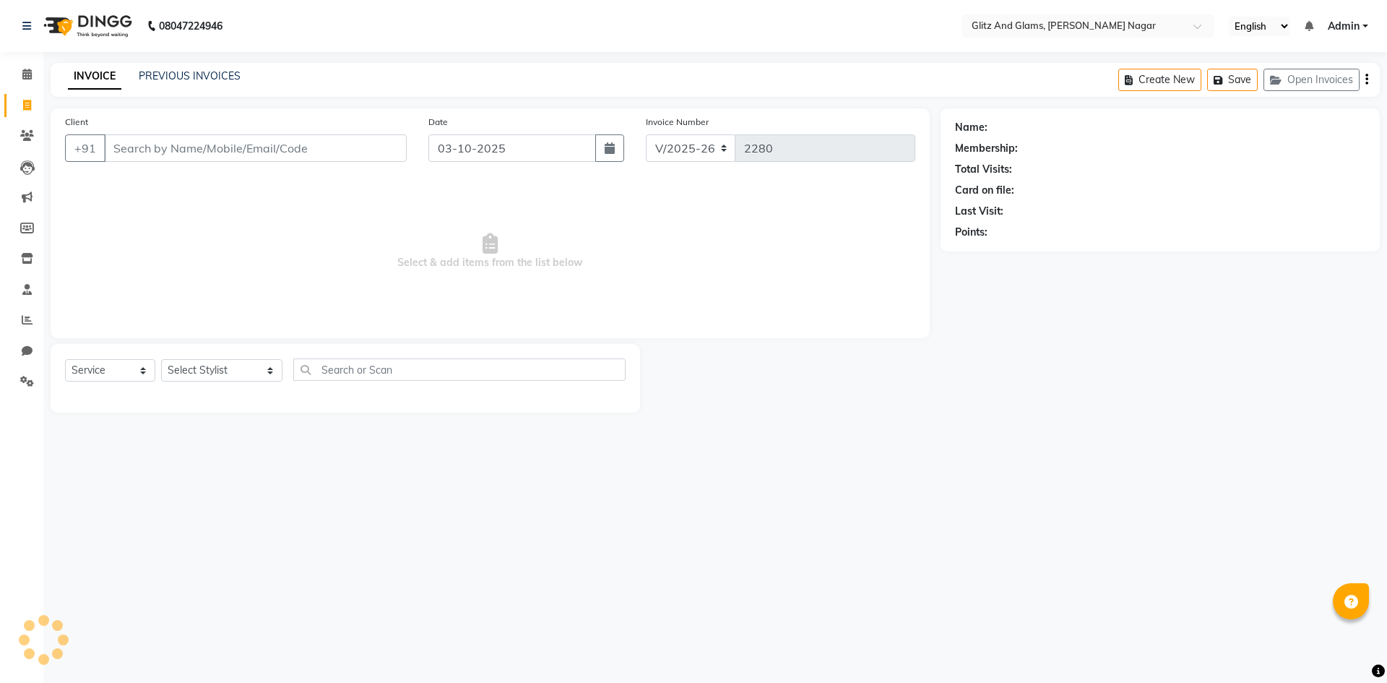
click at [331, 150] on input "Client" at bounding box center [255, 147] width 303 height 27
type input "7877745987"
click at [366, 144] on span "Add Client" at bounding box center [369, 148] width 57 height 14
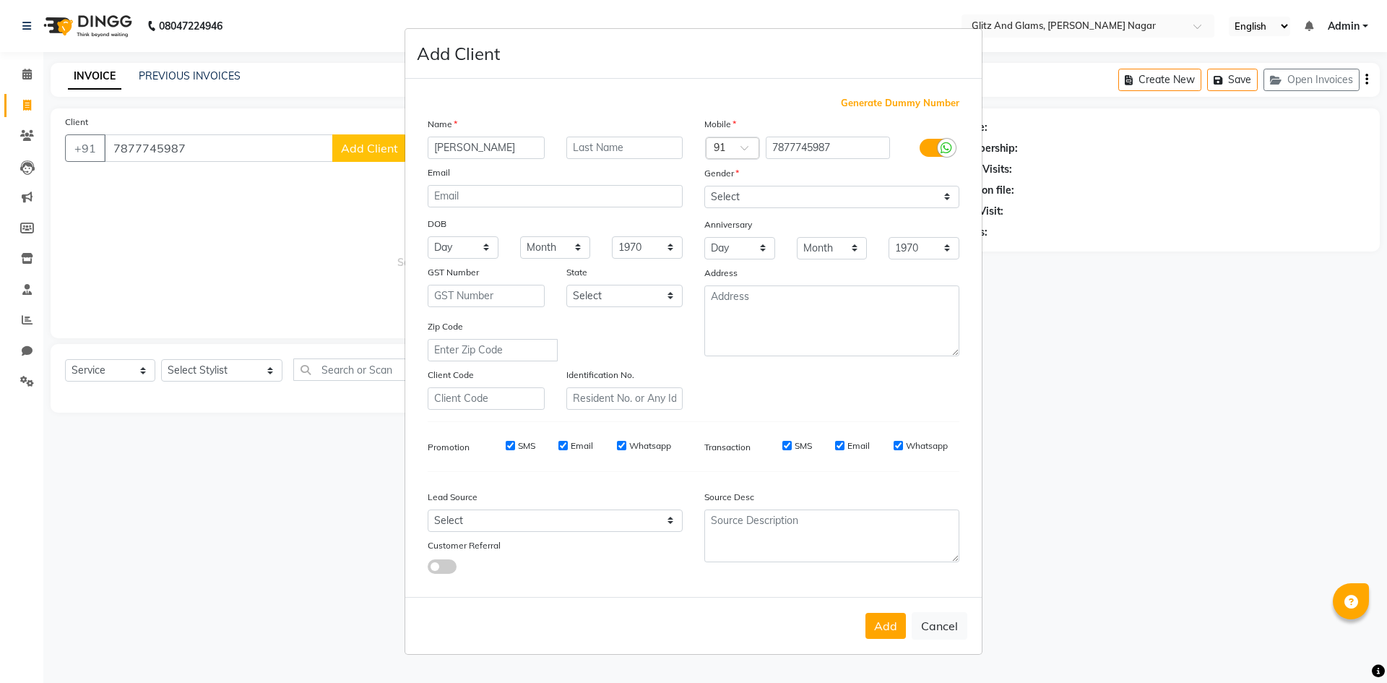
type input "[PERSON_NAME]"
type input "SONI"
click at [813, 196] on select "Select [DEMOGRAPHIC_DATA] [DEMOGRAPHIC_DATA] Other Prefer Not To Say" at bounding box center [831, 197] width 255 height 22
select select "[DEMOGRAPHIC_DATA]"
click at [704, 186] on select "Select [DEMOGRAPHIC_DATA] [DEMOGRAPHIC_DATA] Other Prefer Not To Say" at bounding box center [831, 197] width 255 height 22
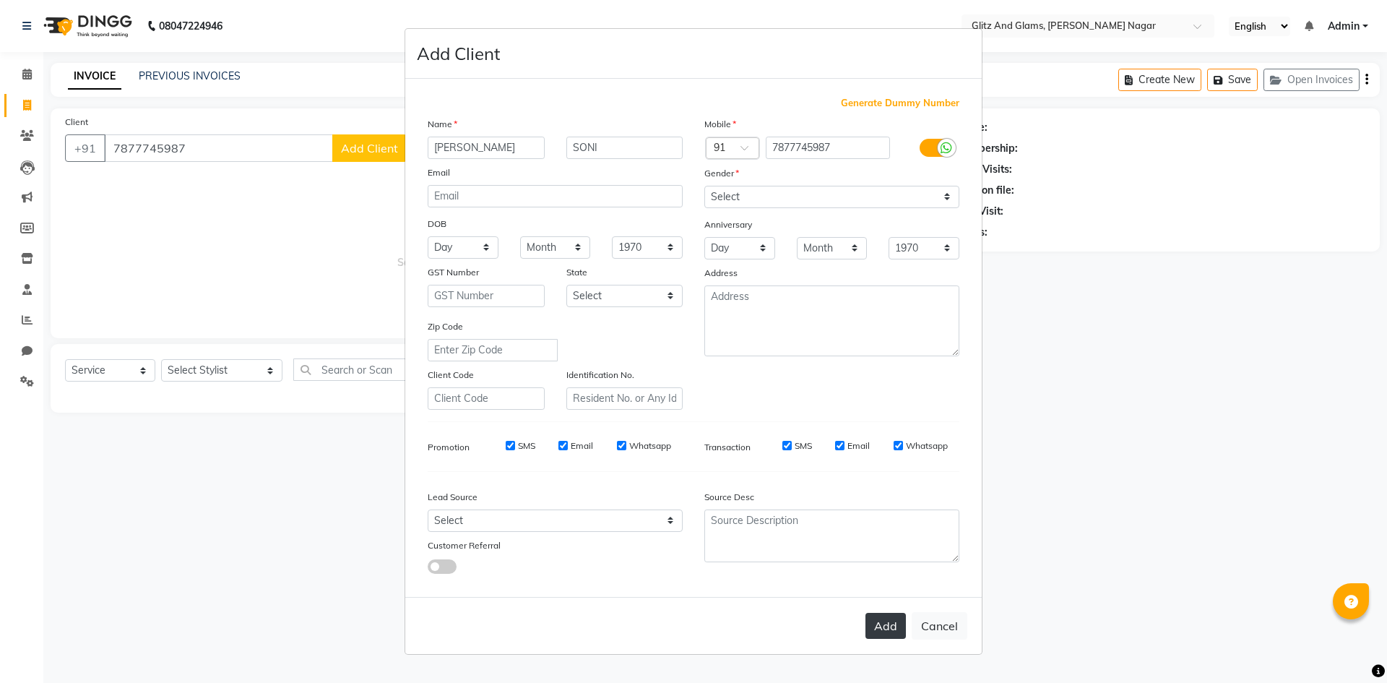
click at [875, 620] on button "Add" at bounding box center [886, 626] width 40 height 26
select select
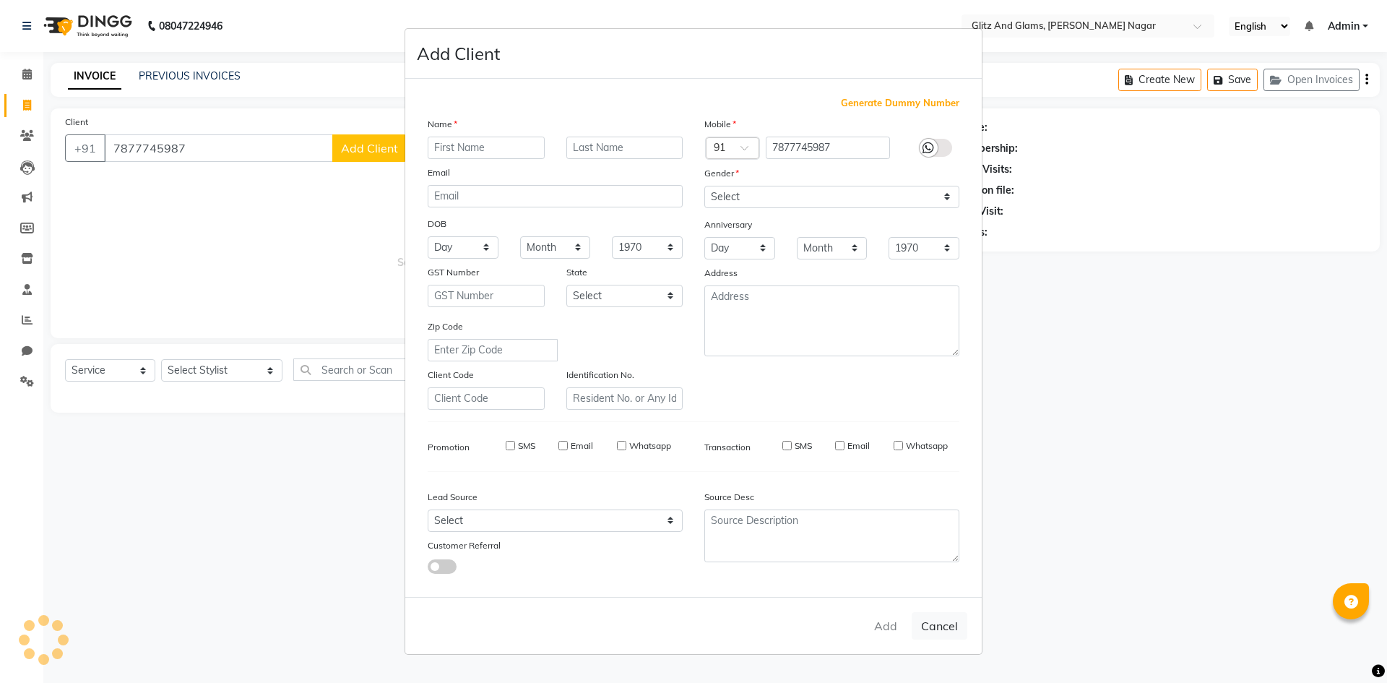
select select
checkbox input "false"
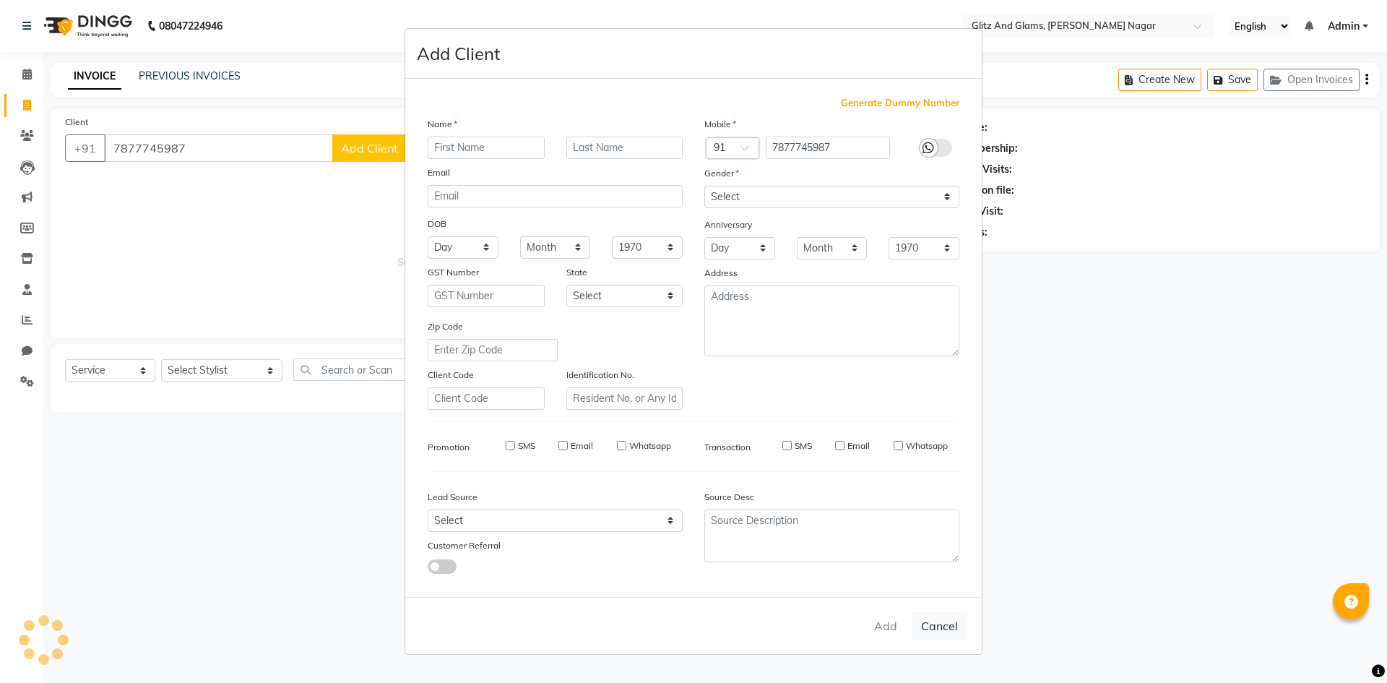
checkbox input "false"
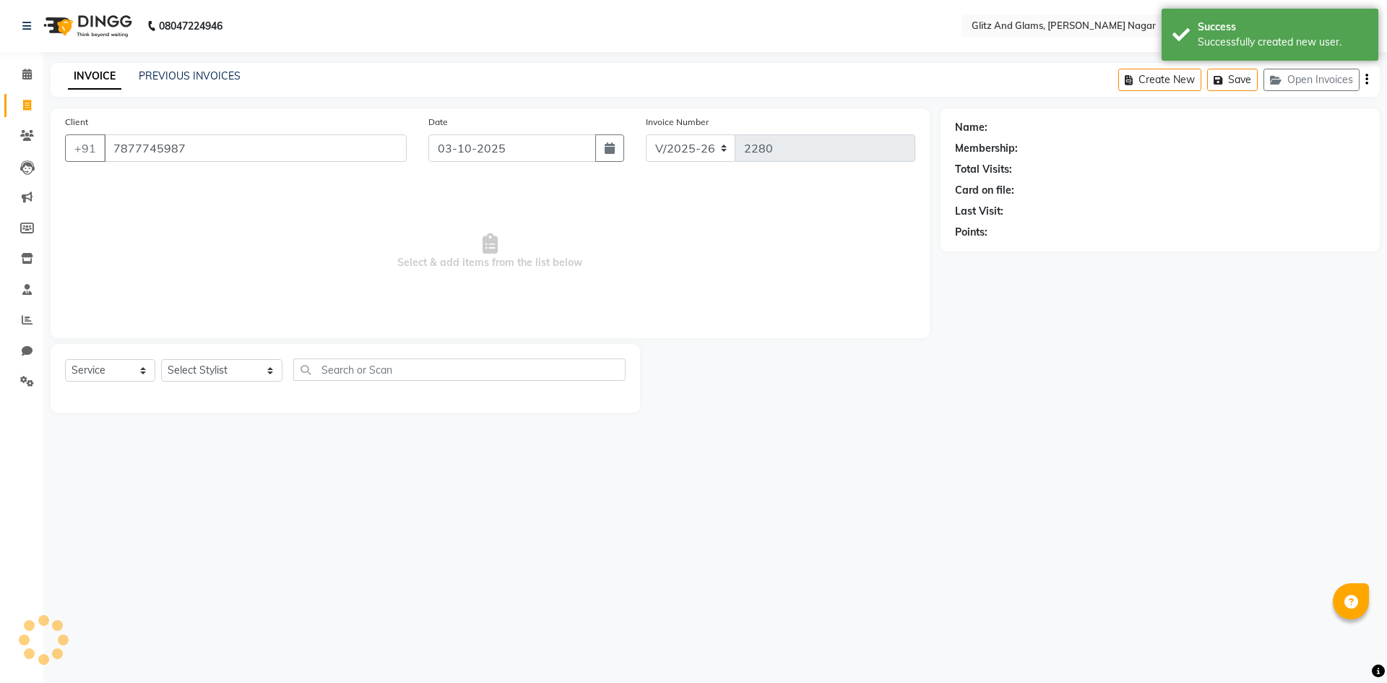
select select "1: Object"
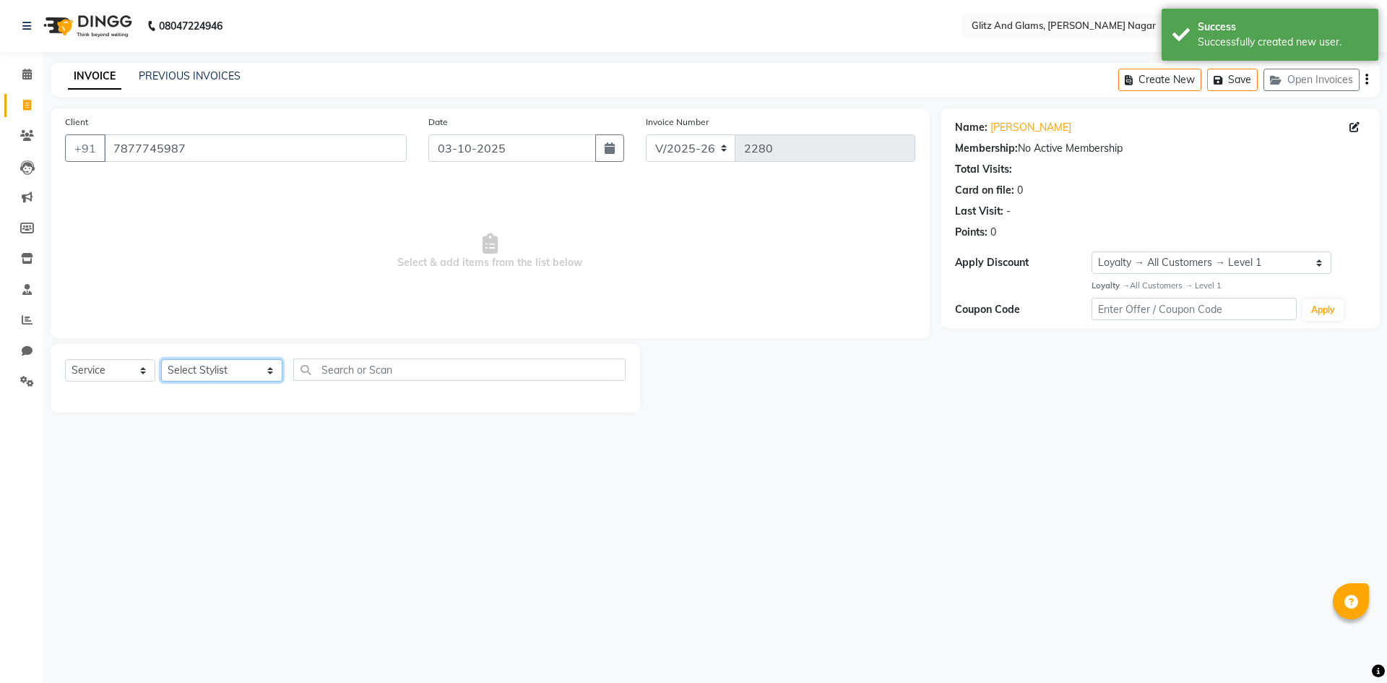
click at [243, 375] on select "Select Stylist [PERSON_NAME] [PERSON_NAME] ANKIT ASHOK ATO [PERSON_NAME] CHETAN…" at bounding box center [221, 370] width 121 height 22
select select "80539"
click at [161, 359] on select "Select Stylist [PERSON_NAME] [PERSON_NAME] ANKIT ASHOK ATO [PERSON_NAME] CHETAN…" at bounding box center [221, 370] width 121 height 22
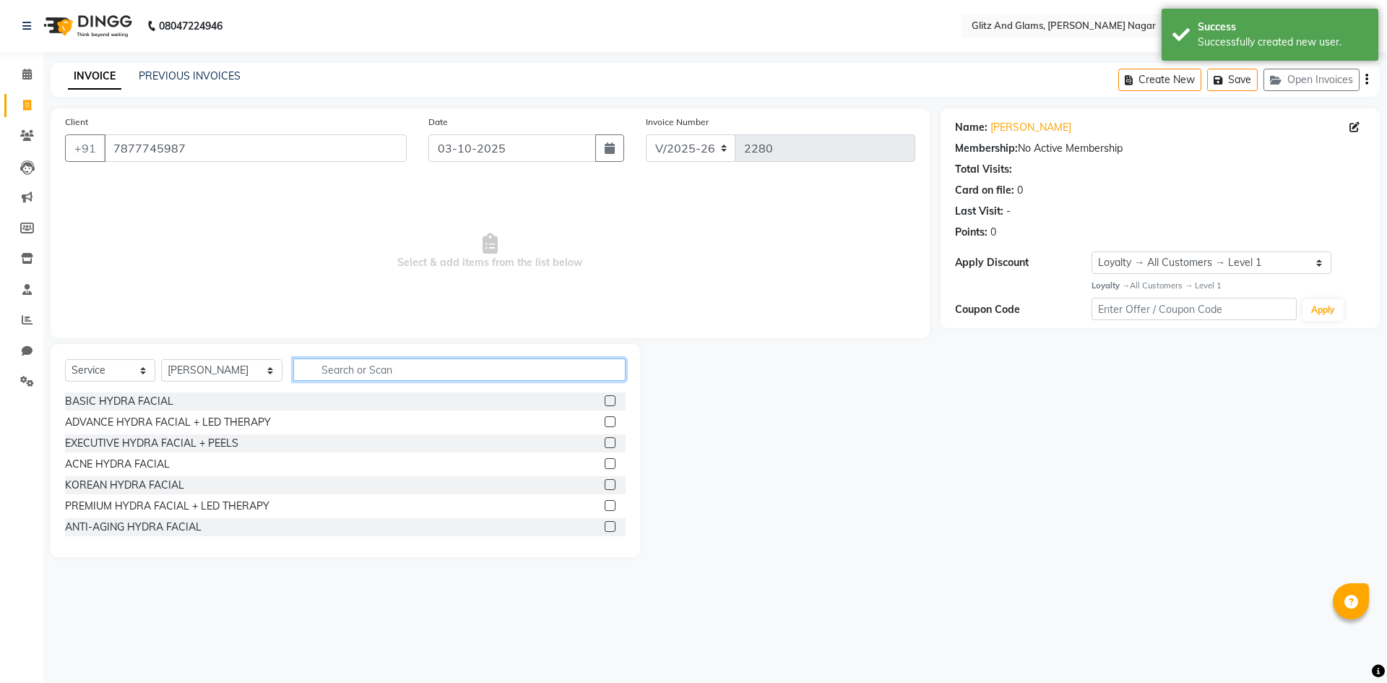
click at [399, 363] on input "text" at bounding box center [459, 369] width 332 height 22
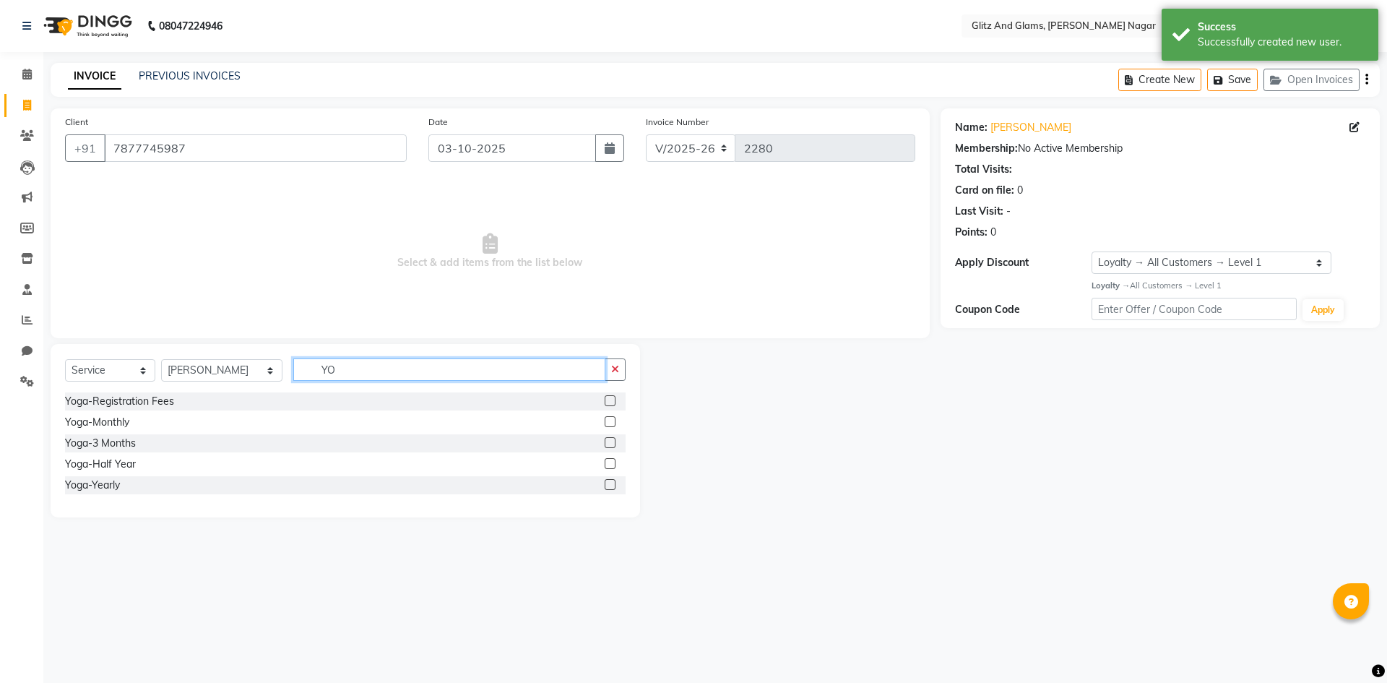
type input "YO"
click at [609, 423] on label at bounding box center [610, 421] width 11 height 11
click at [609, 423] on input "checkbox" at bounding box center [609, 422] width 9 height 9
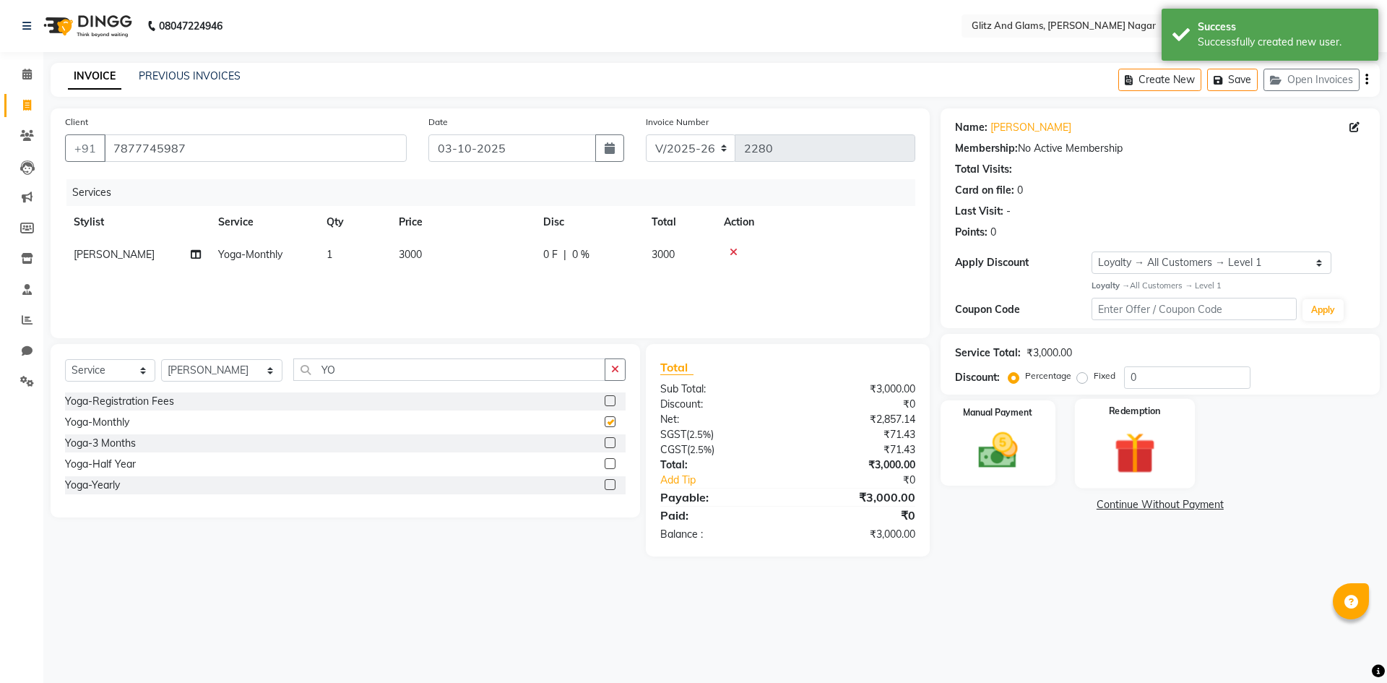
checkbox input "false"
click at [1029, 441] on img at bounding box center [997, 451] width 67 height 48
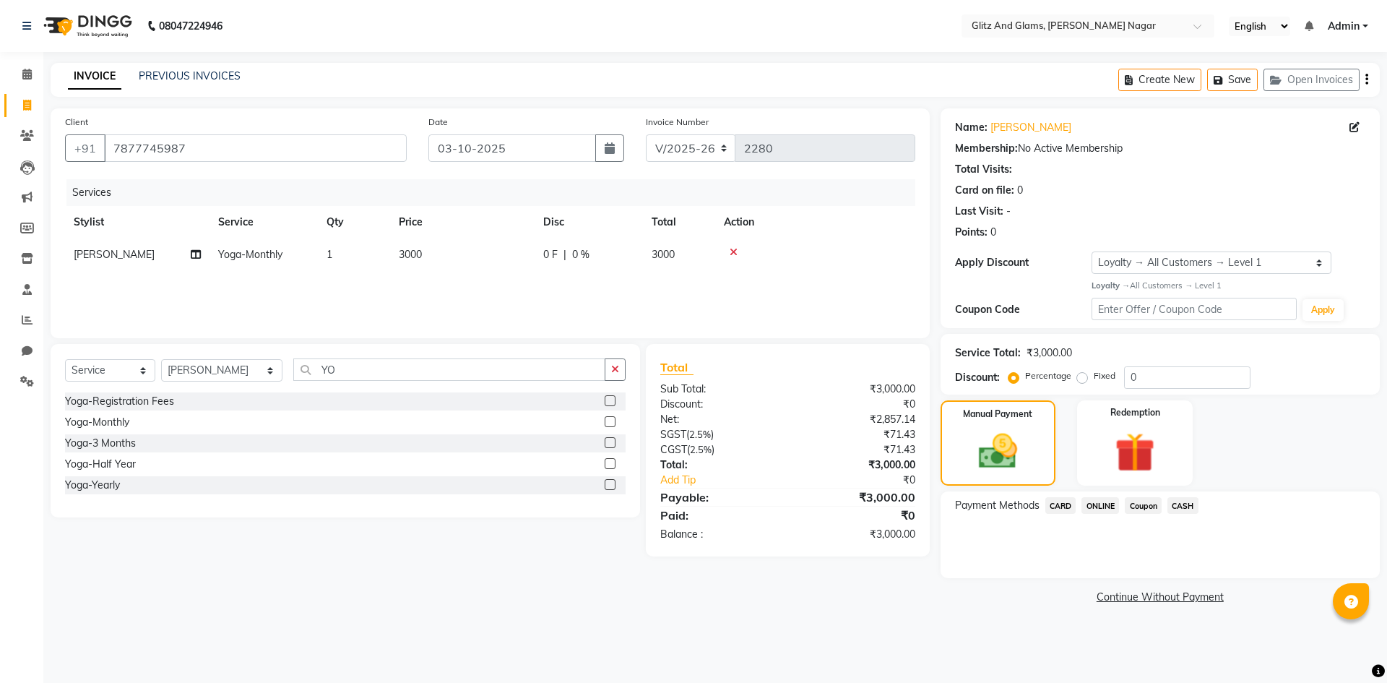
click at [1092, 506] on span "ONLINE" at bounding box center [1101, 505] width 38 height 17
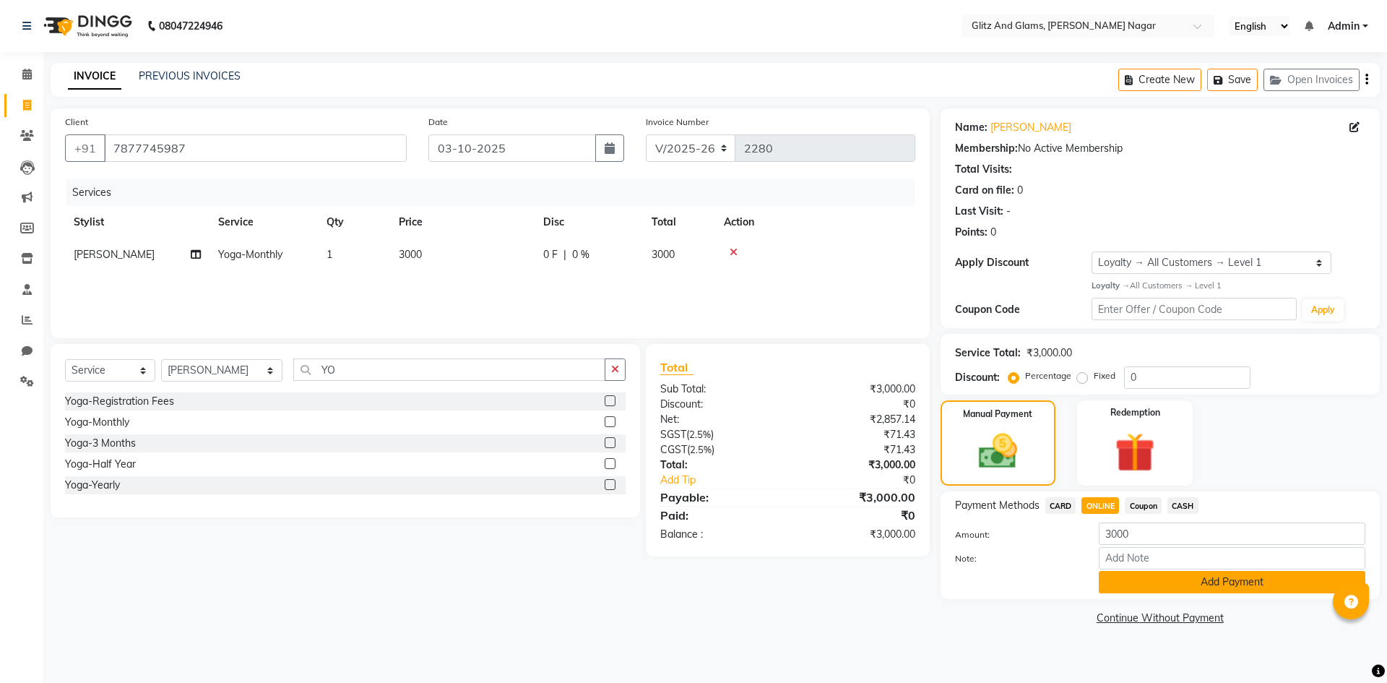
click at [1118, 583] on button "Add Payment" at bounding box center [1232, 582] width 267 height 22
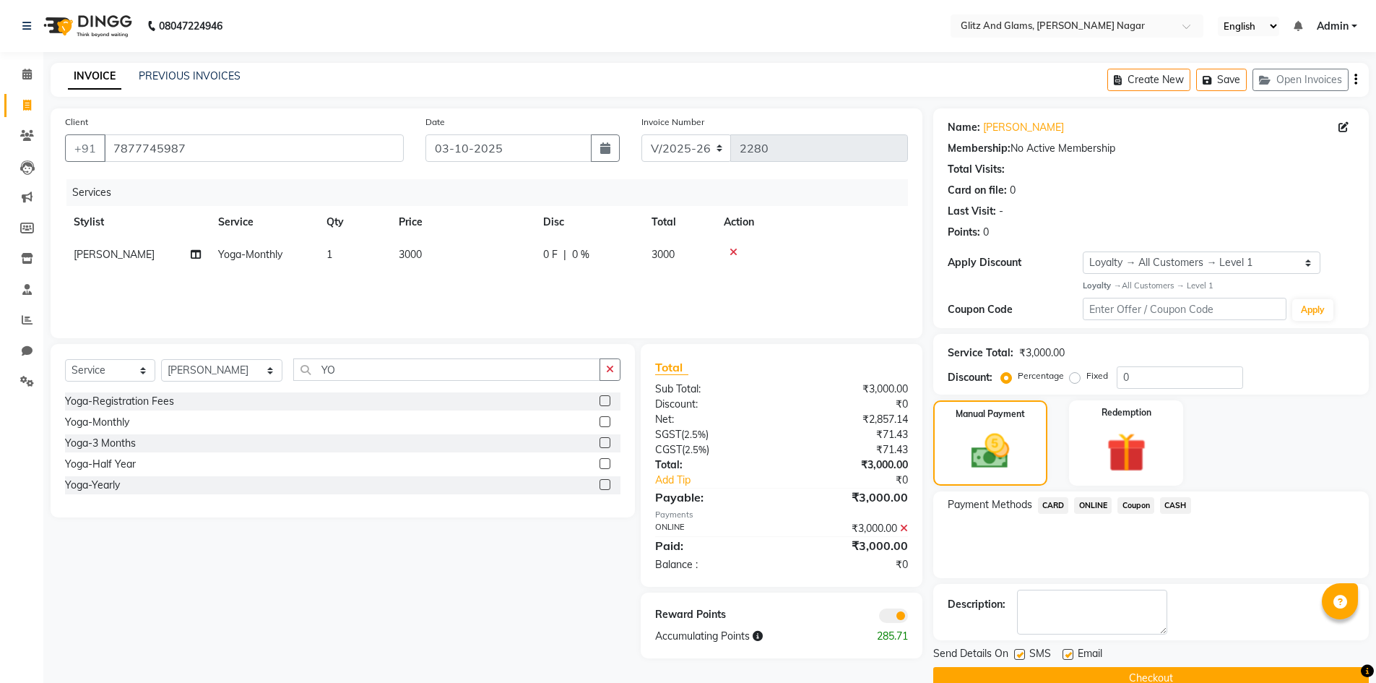
scroll to position [28, 0]
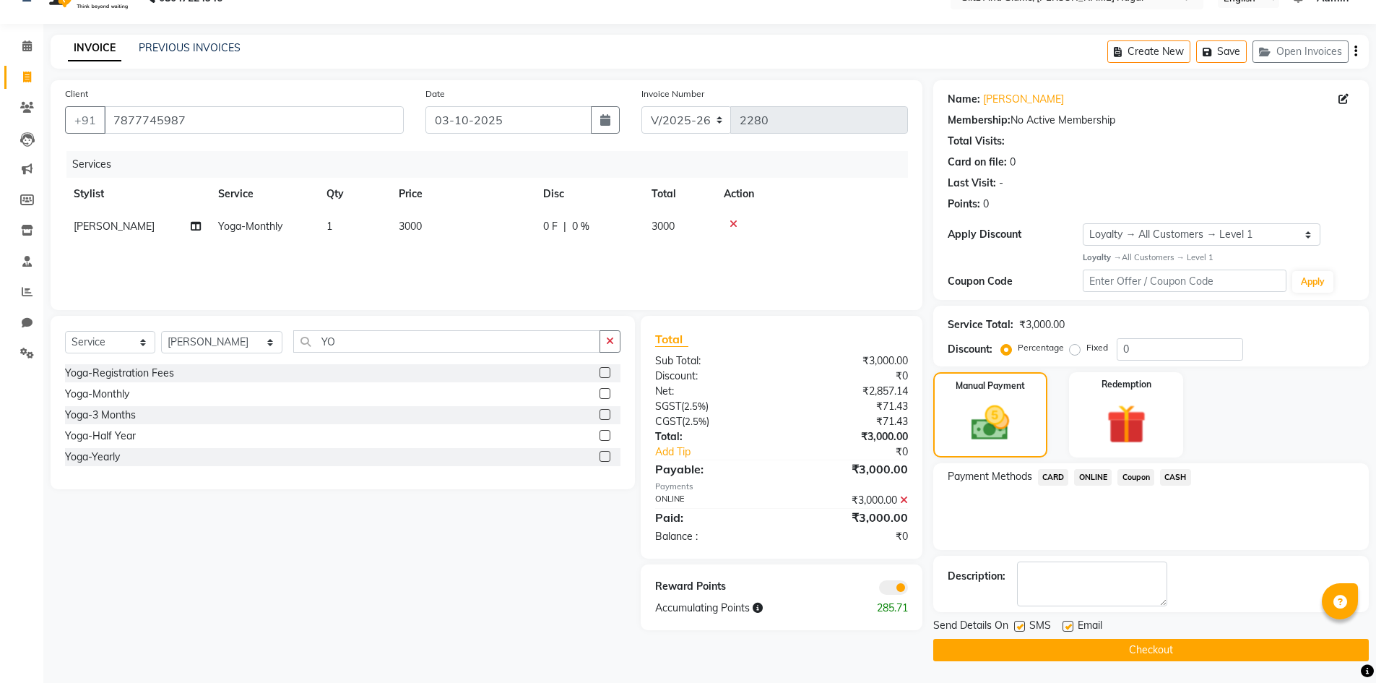
click at [1139, 651] on button "Checkout" at bounding box center [1151, 650] width 436 height 22
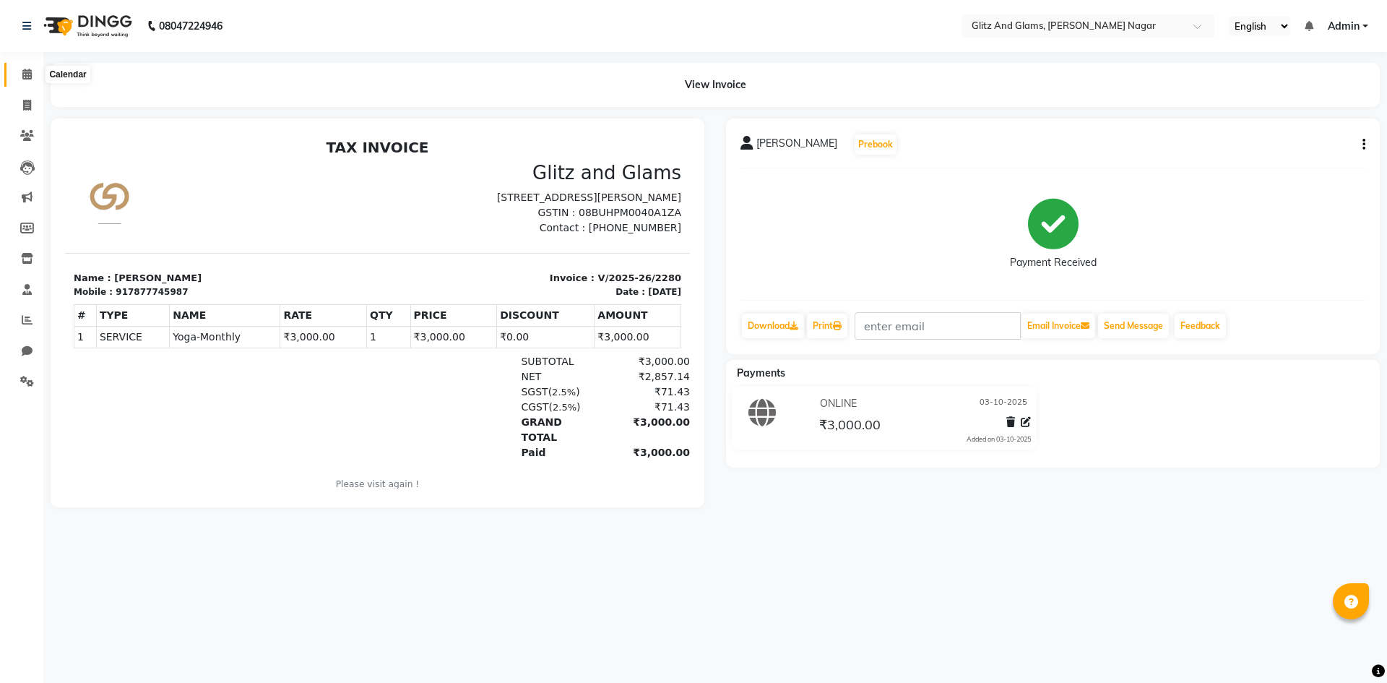
click at [24, 74] on icon at bounding box center [26, 74] width 9 height 11
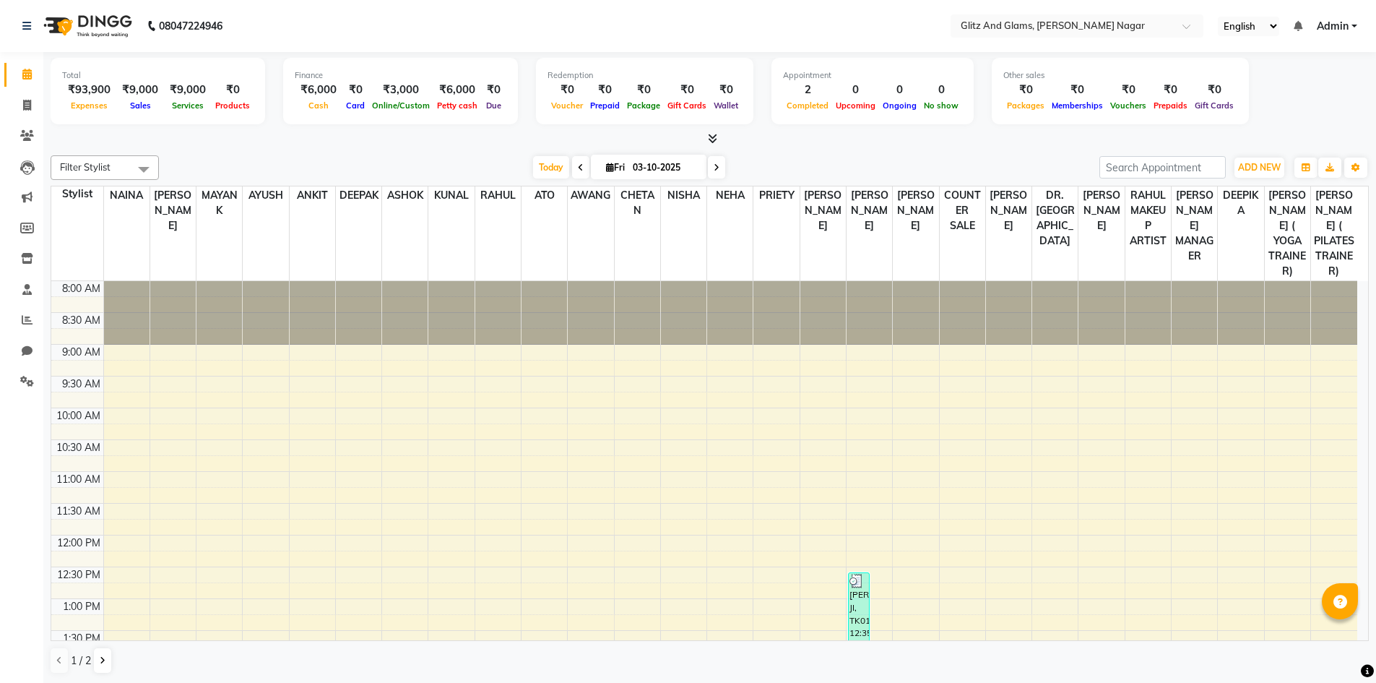
click at [271, 163] on div "[DATE] [DATE]" at bounding box center [629, 168] width 926 height 22
click at [22, 100] on span at bounding box center [26, 106] width 25 height 17
select select "service"
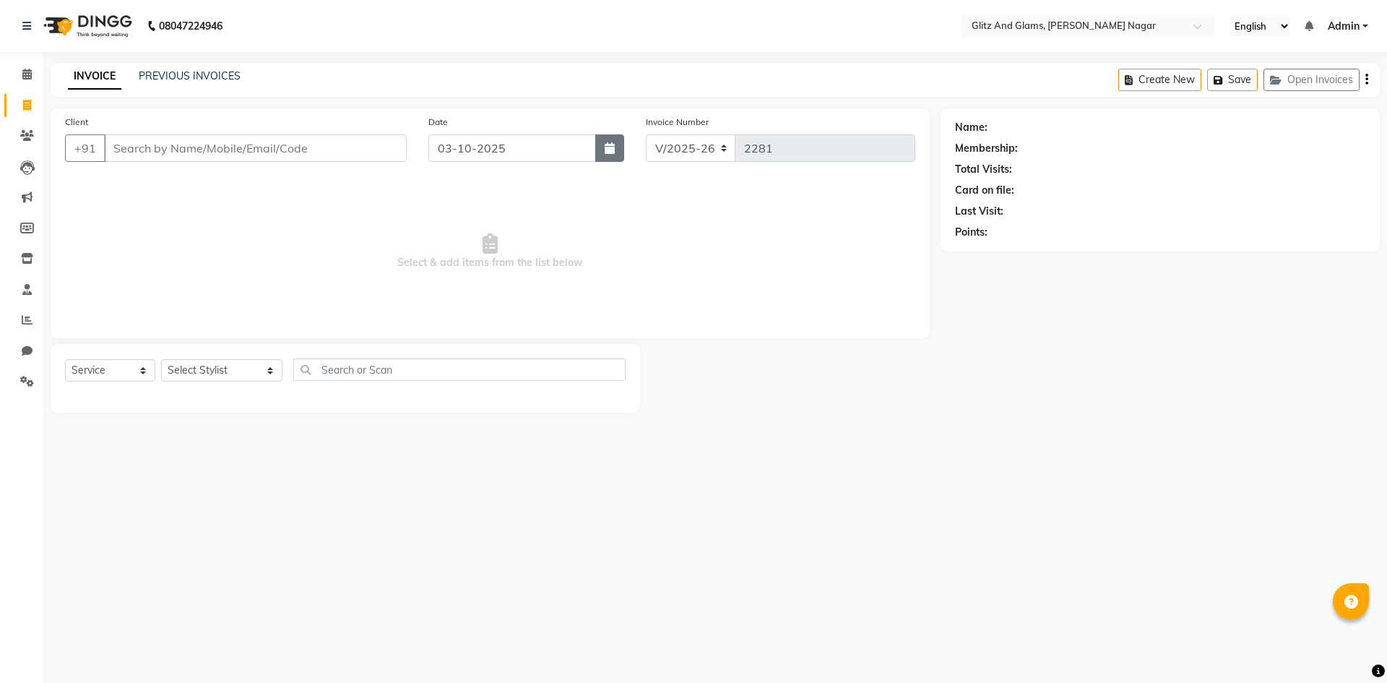
click at [606, 150] on icon "button" at bounding box center [610, 148] width 10 height 12
select select "10"
select select "2025"
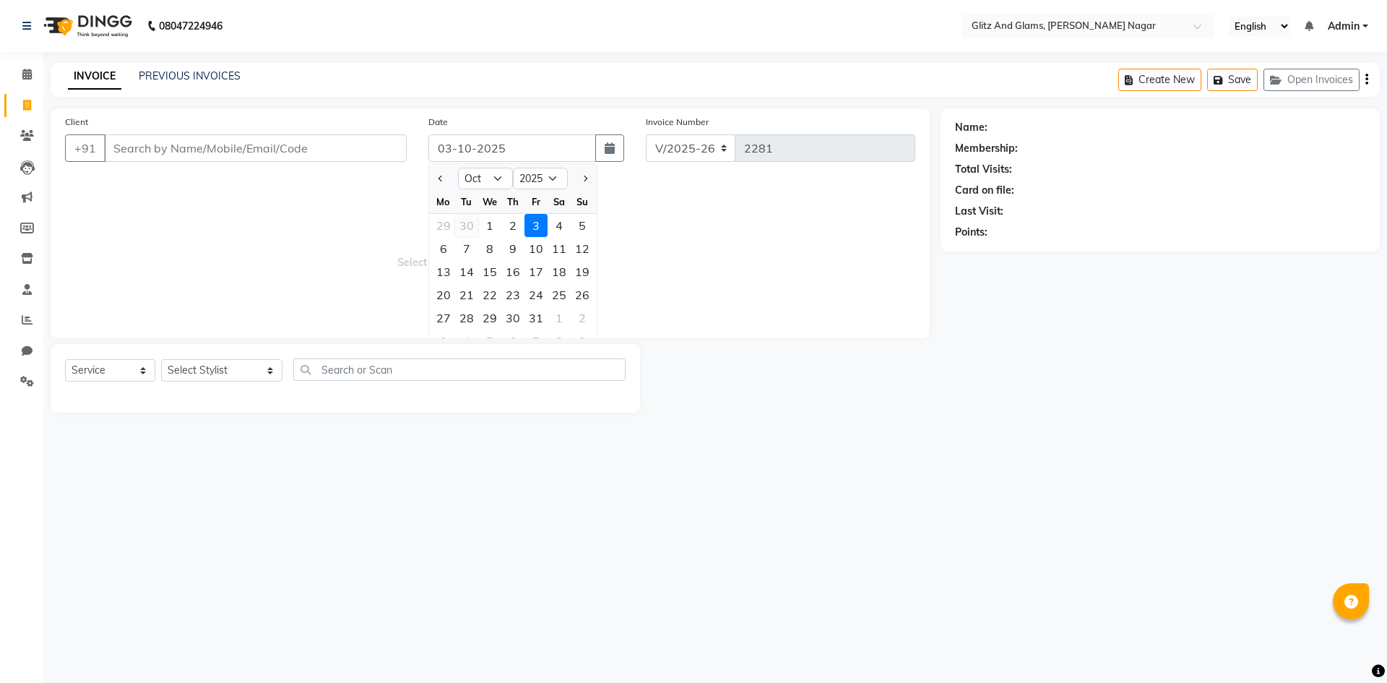
click at [466, 225] on div "30" at bounding box center [466, 225] width 23 height 23
type input "30-09-2025"
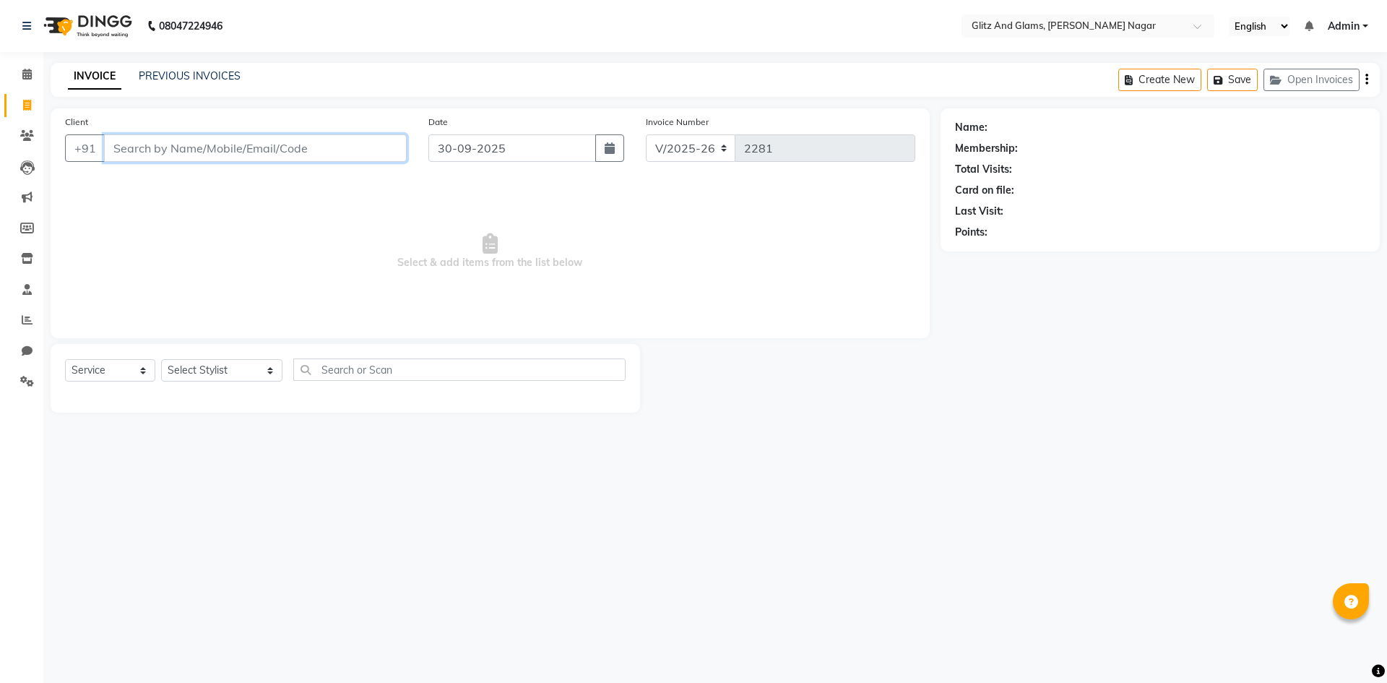
click at [168, 147] on input "Client" at bounding box center [255, 147] width 303 height 27
type input "9928905885"
click at [387, 146] on span "Add Client" at bounding box center [369, 148] width 57 height 14
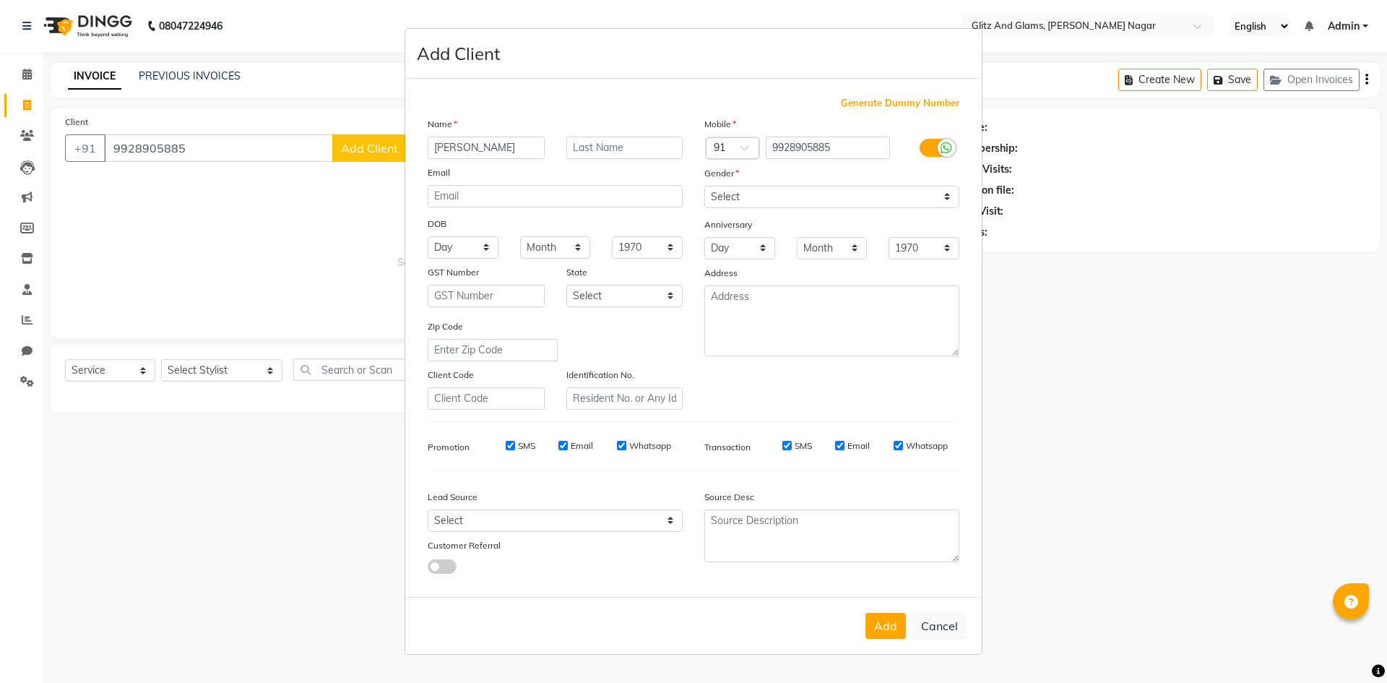
type input "[PERSON_NAME]"
click at [751, 195] on select "Select [DEMOGRAPHIC_DATA] [DEMOGRAPHIC_DATA] Other Prefer Not To Say" at bounding box center [831, 197] width 255 height 22
select select "[DEMOGRAPHIC_DATA]"
click at [704, 186] on select "Select [DEMOGRAPHIC_DATA] [DEMOGRAPHIC_DATA] Other Prefer Not To Say" at bounding box center [831, 197] width 255 height 22
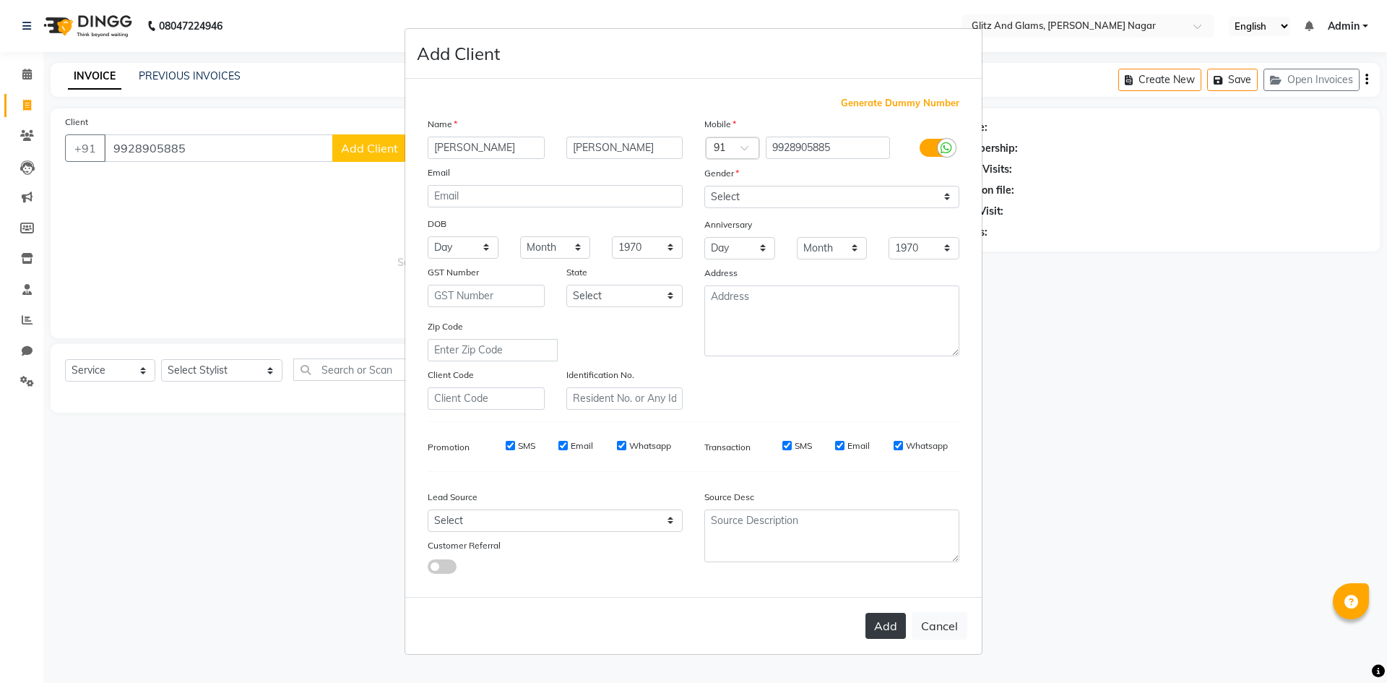
click at [875, 627] on button "Add" at bounding box center [886, 626] width 40 height 26
select select
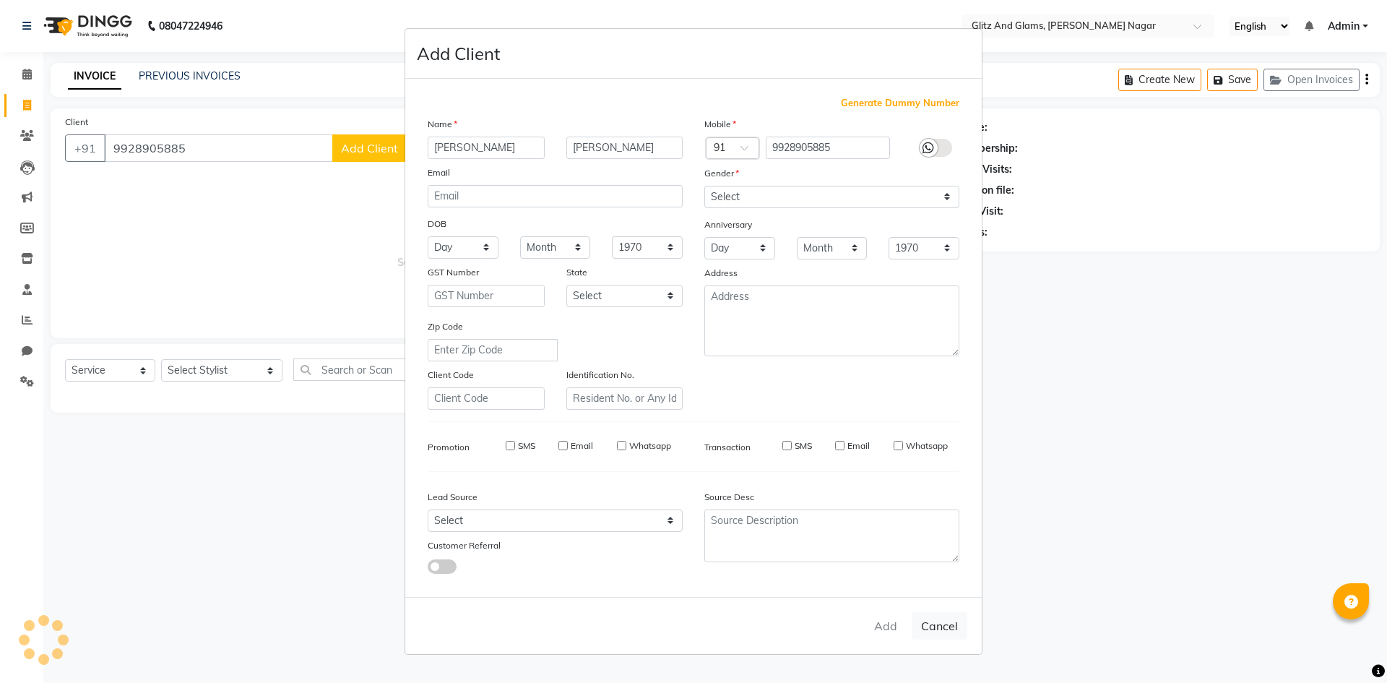
select select
checkbox input "false"
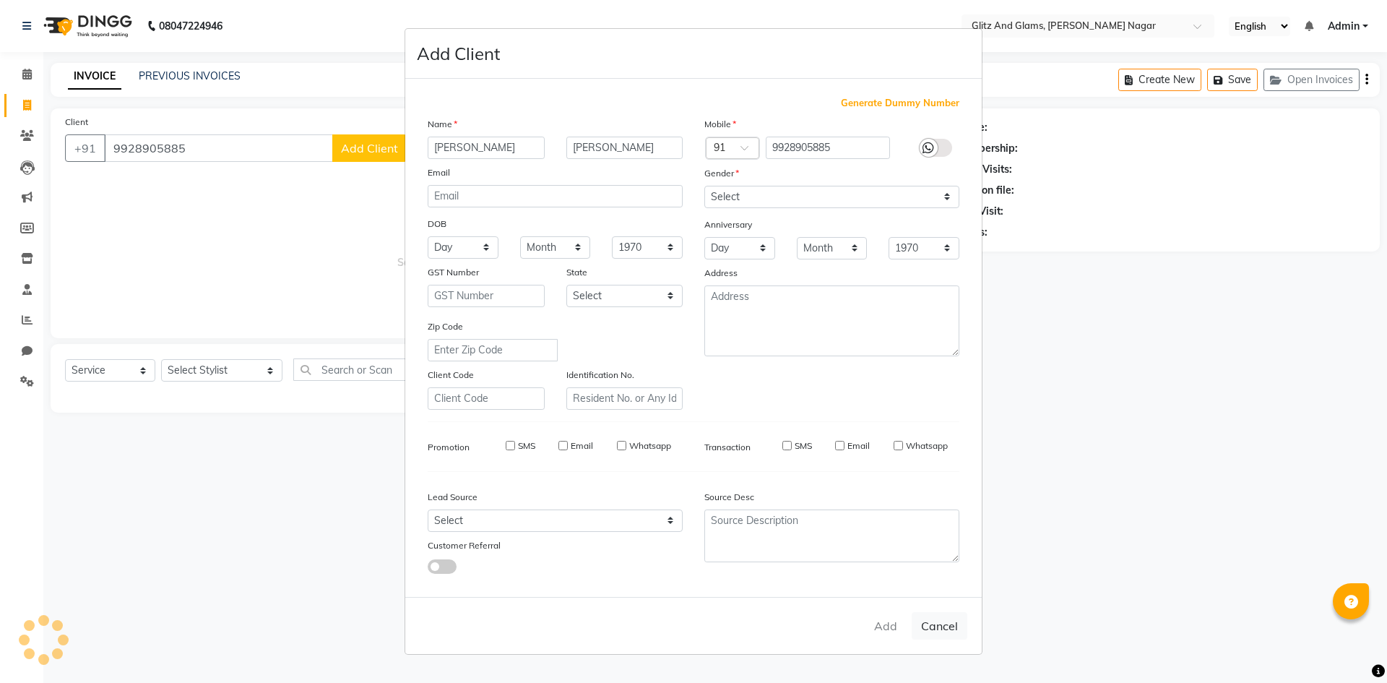
checkbox input "false"
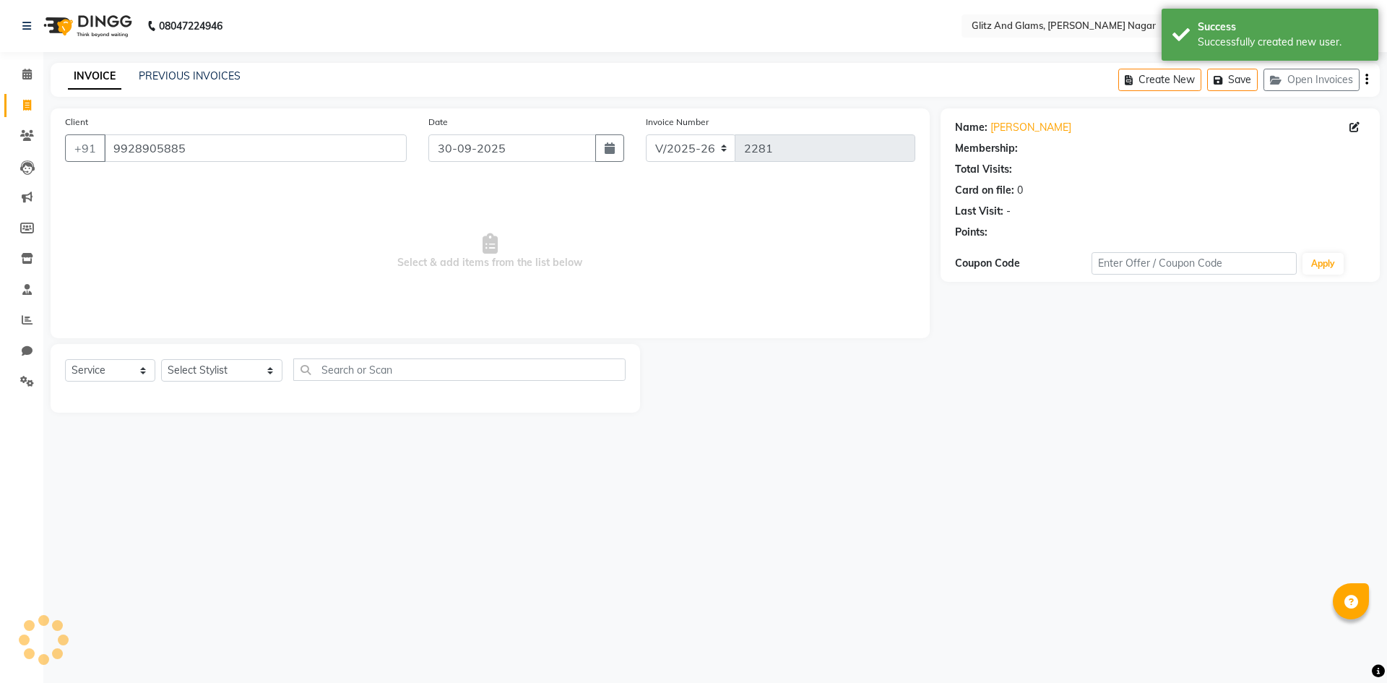
select select "1: Object"
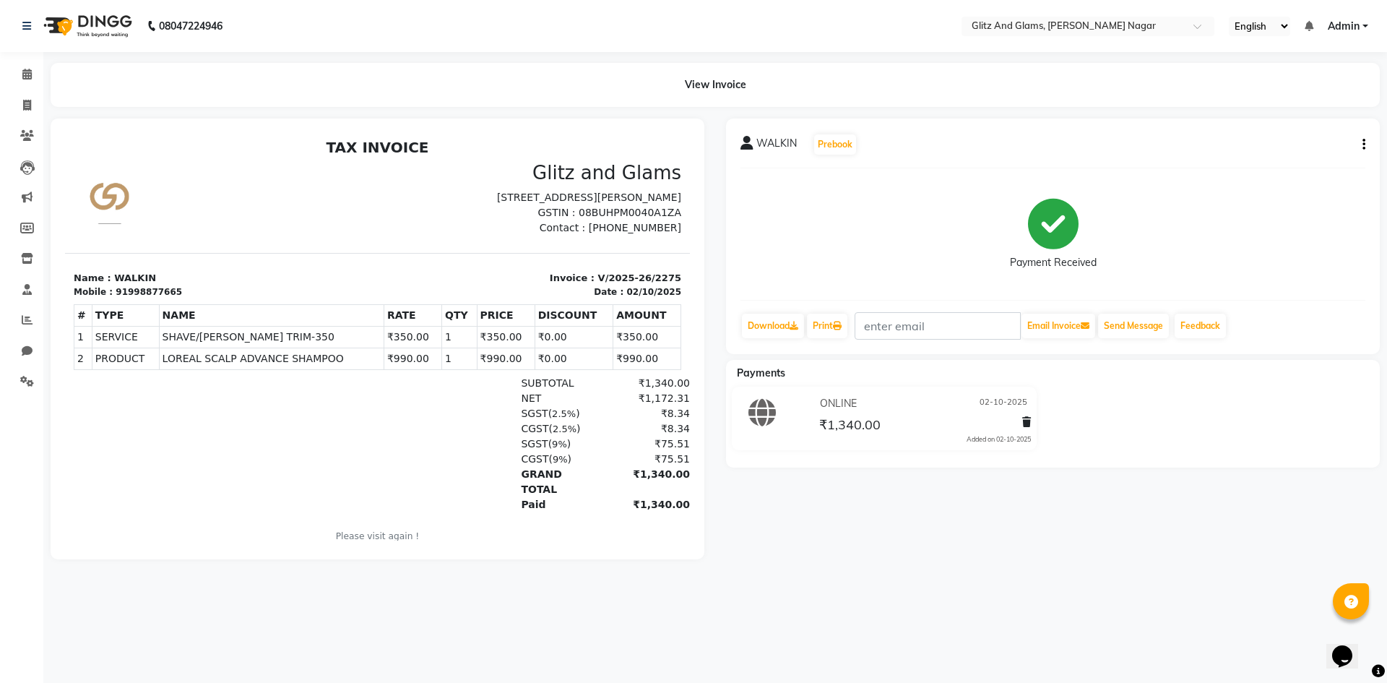
click at [1365, 145] on div "WALKIN Prebook Payment Received Download Print Email Invoice Send Message Feedb…" at bounding box center [1053, 236] width 654 height 236
click at [1361, 144] on button "button" at bounding box center [1361, 144] width 9 height 15
click at [1224, 163] on div "Edit Invoice" at bounding box center [1268, 163] width 148 height 18
select select "service"
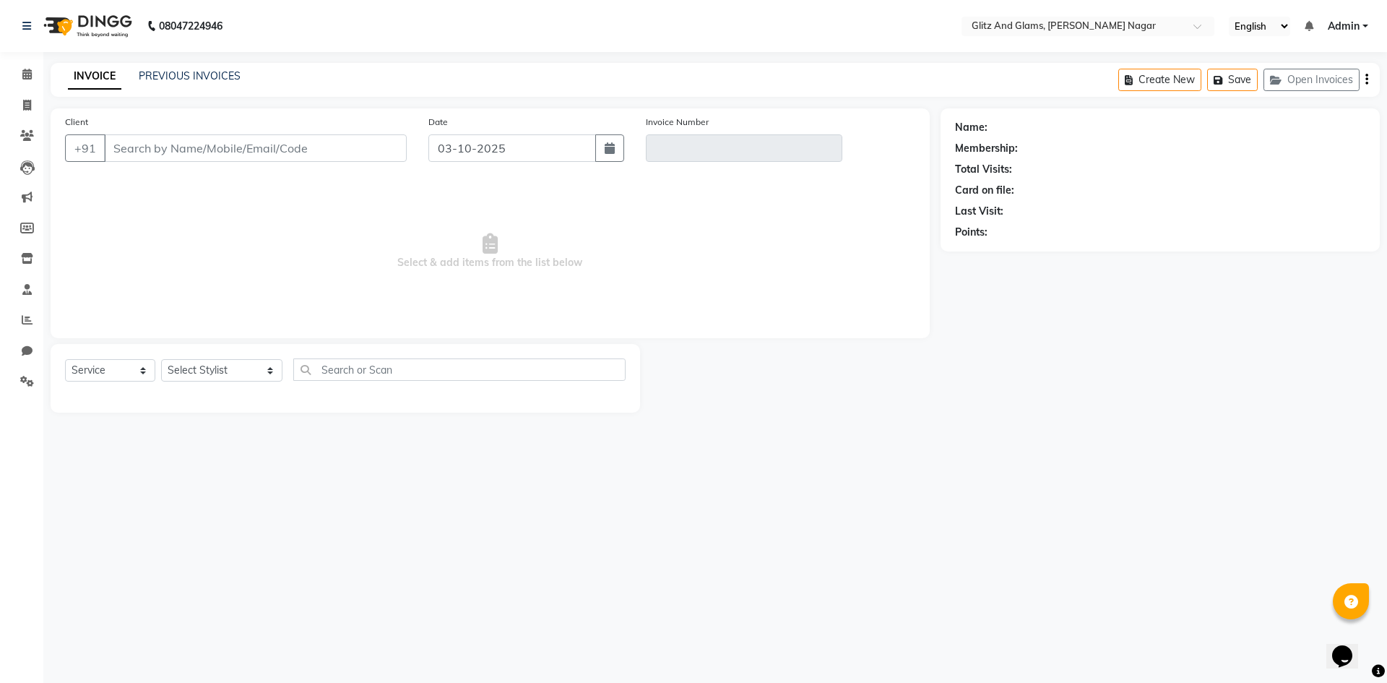
type input "998877665"
type input "V/2025-26/2275"
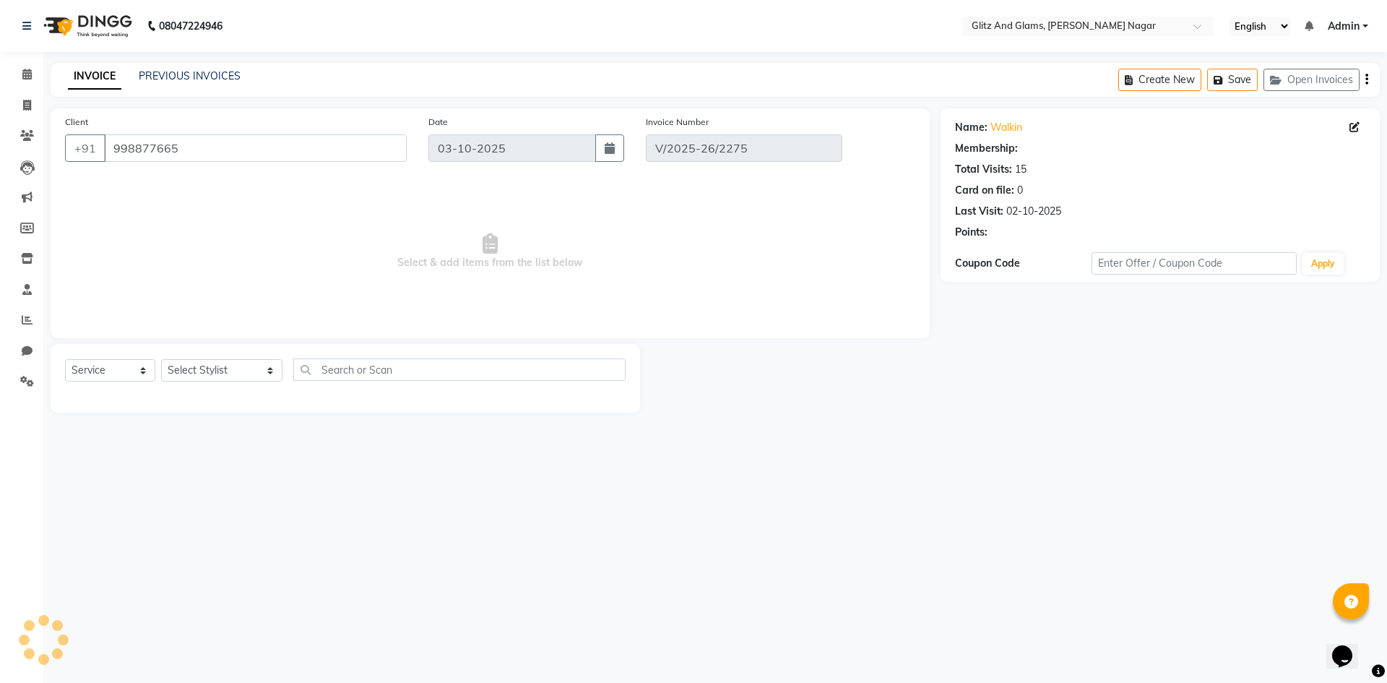
type input "02-10-2025"
select select "select"
select select "1: Object"
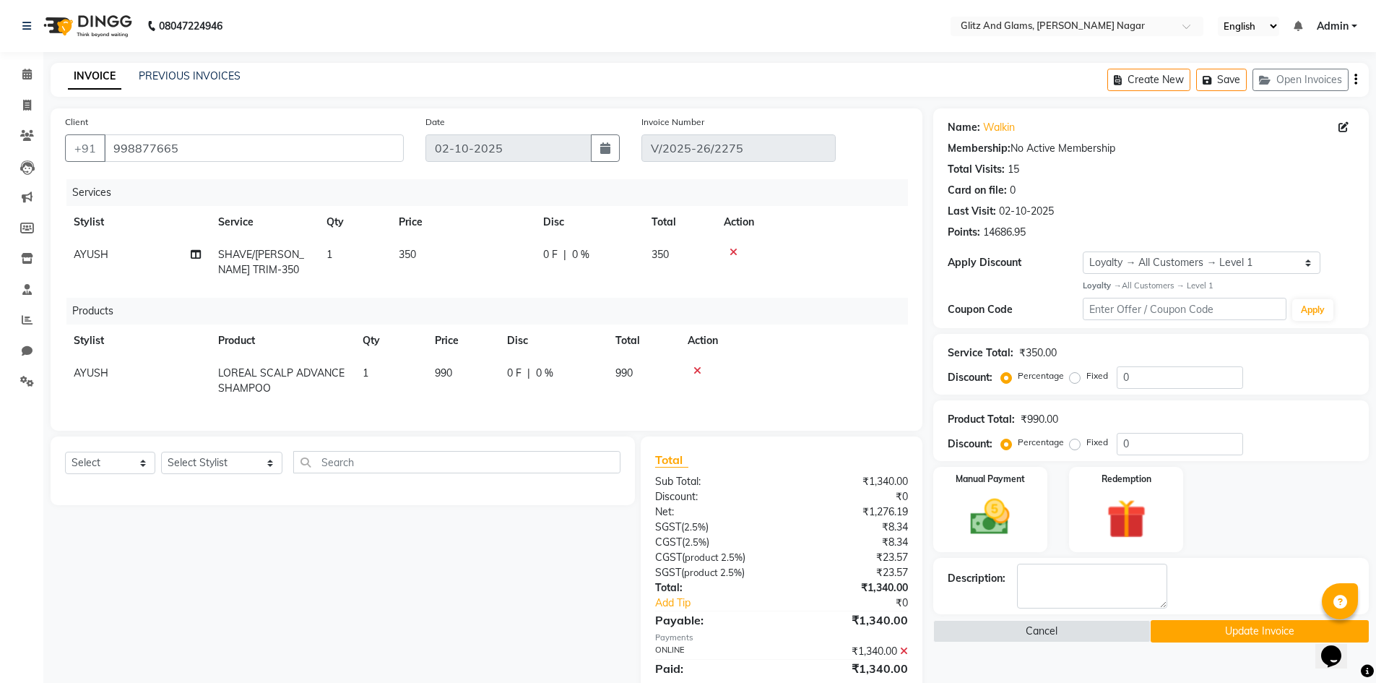
click at [696, 372] on icon at bounding box center [698, 371] width 8 height 10
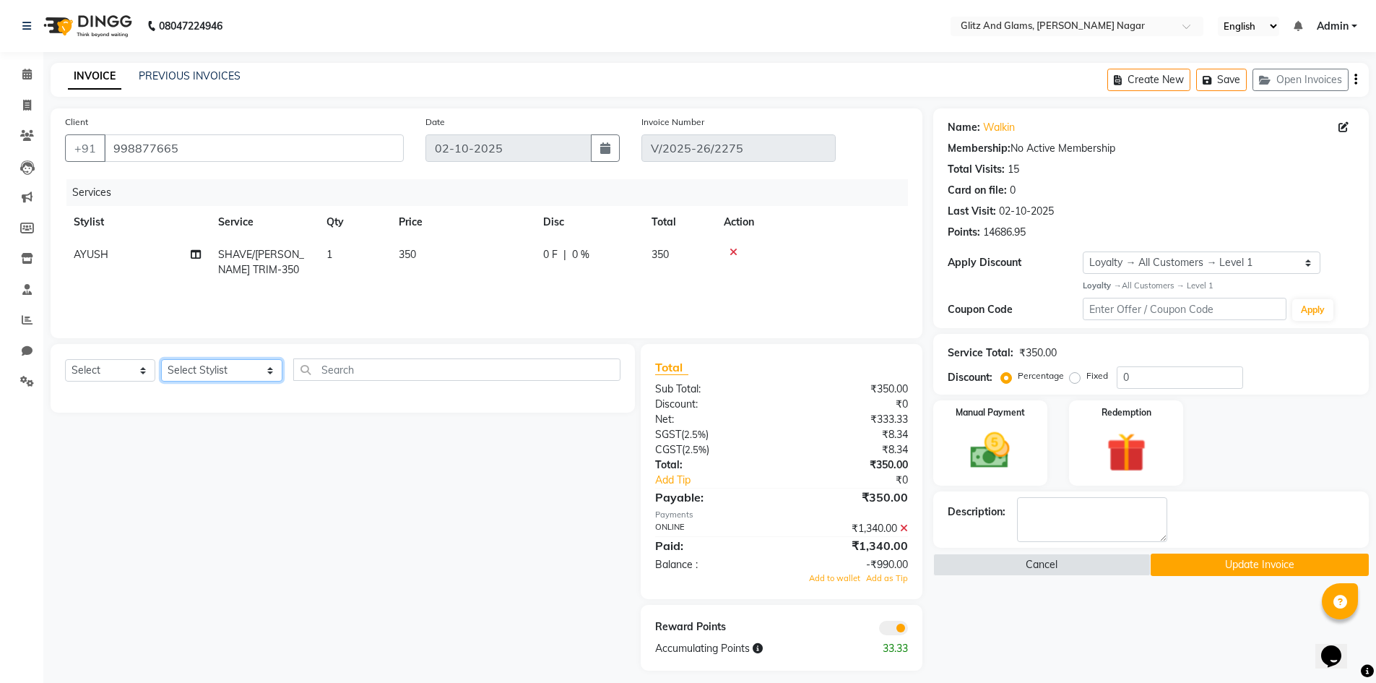
click at [217, 371] on select "Select Stylist [PERSON_NAME] [PERSON_NAME] ANKIT ASHOK ATO [PERSON_NAME] CHETAN…" at bounding box center [221, 370] width 121 height 22
select select "80522"
click at [161, 359] on select "Select Stylist [PERSON_NAME] [PERSON_NAME] ANKIT ASHOK ATO [PERSON_NAME] CHETAN…" at bounding box center [221, 370] width 121 height 22
click at [135, 372] on select "Select Service Product Membership Package Voucher Prepaid Gift Card" at bounding box center [110, 370] width 90 height 22
select select "product"
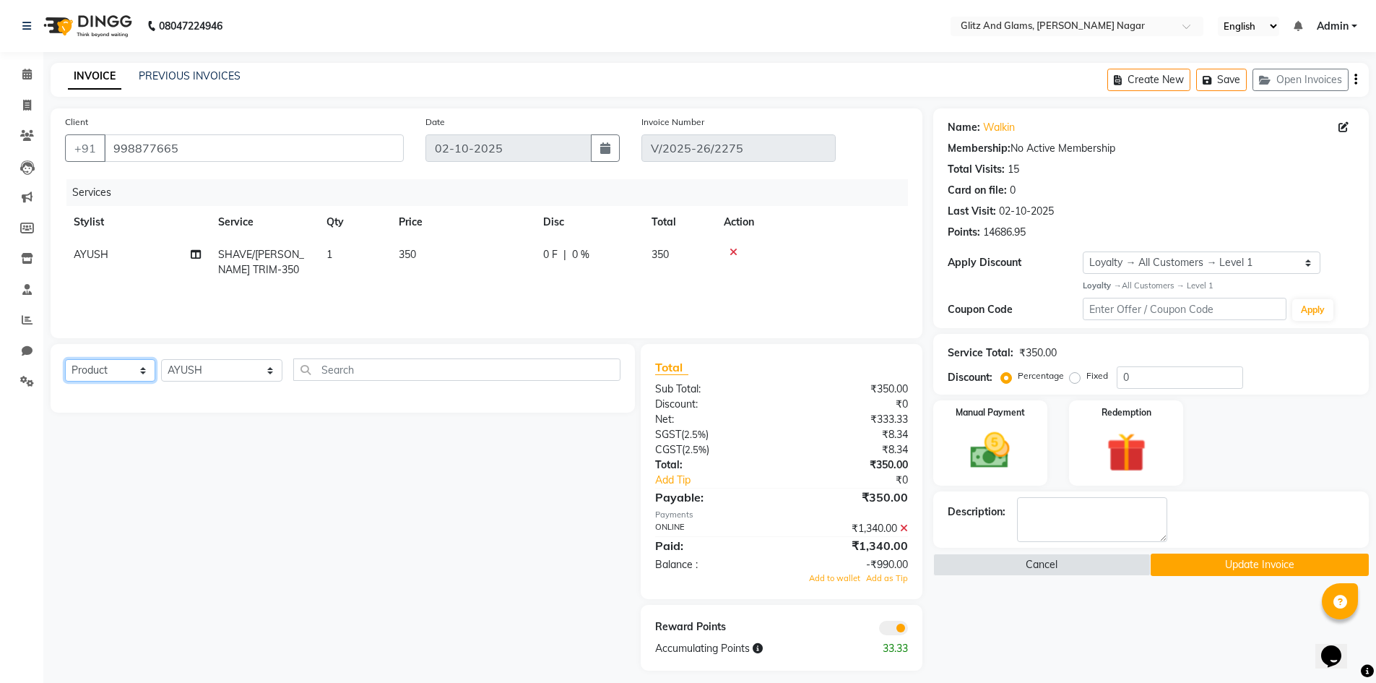
click at [65, 359] on select "Select Service Product Membership Package Voucher Prepaid Gift Card" at bounding box center [110, 370] width 90 height 22
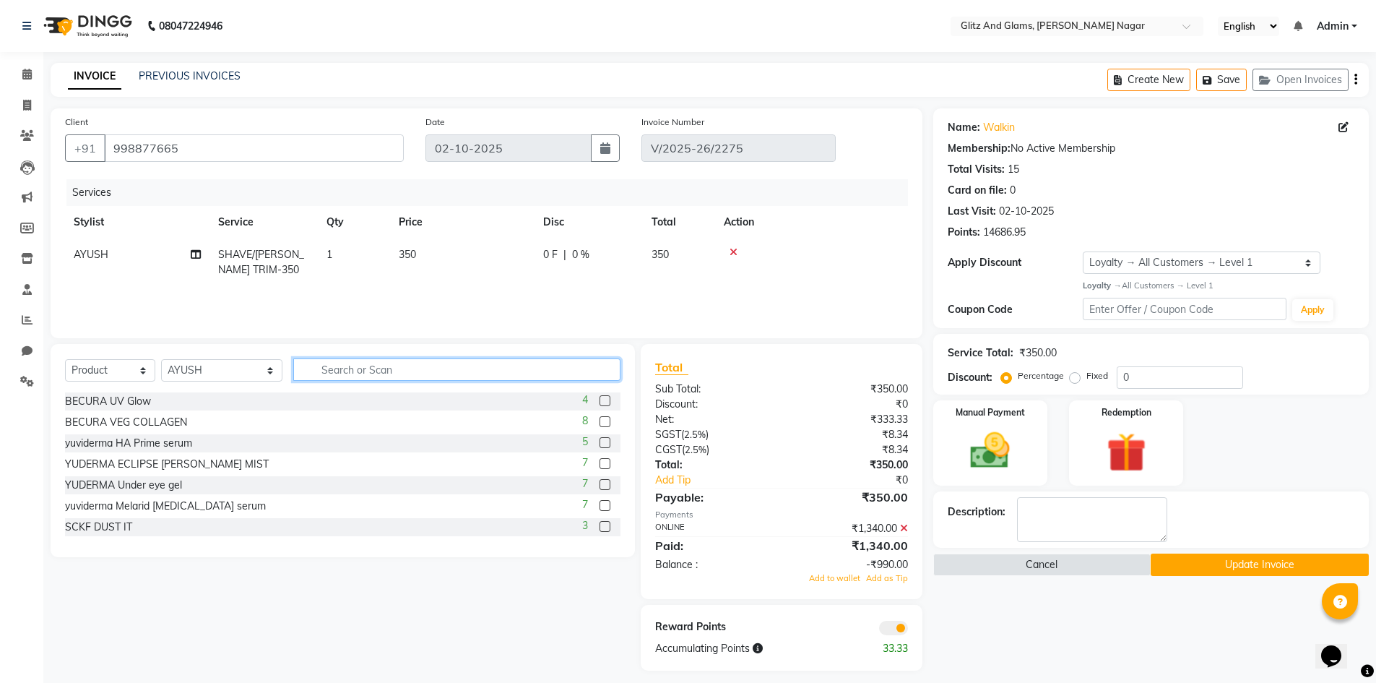
click at [394, 370] on input "text" at bounding box center [457, 369] width 328 height 22
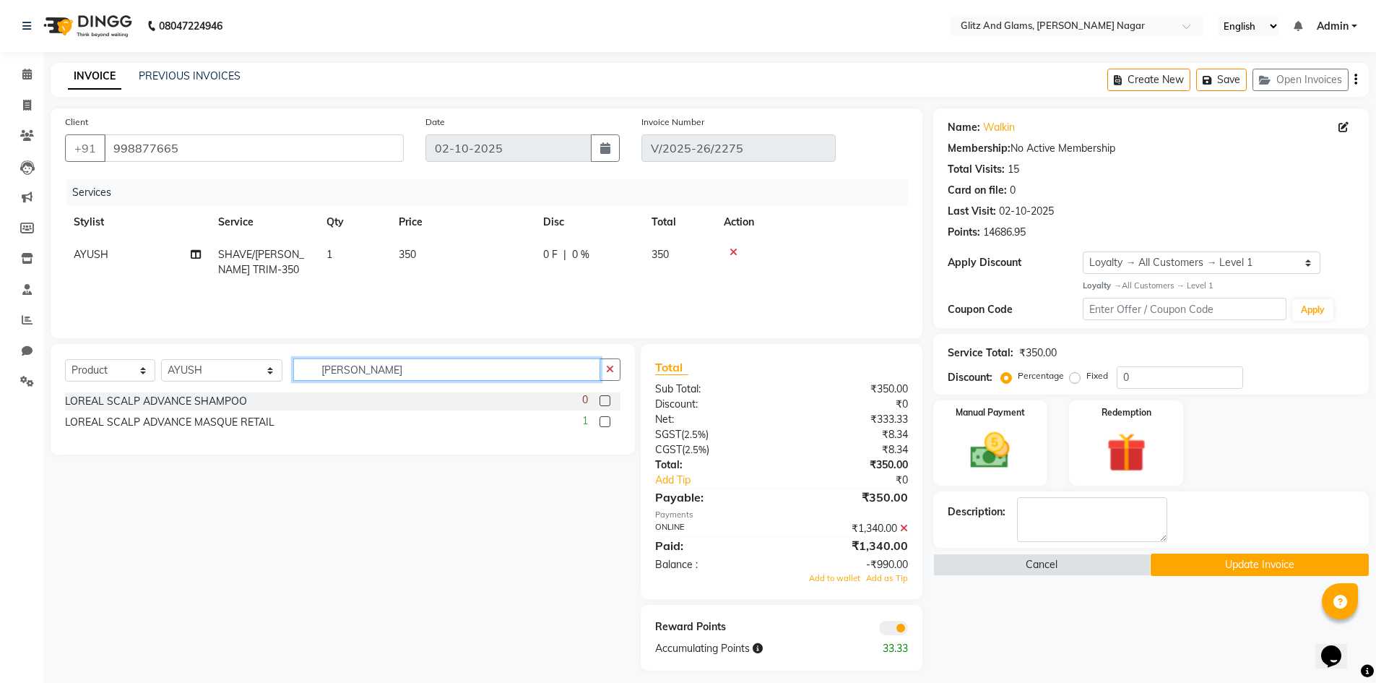
type input "[PERSON_NAME]"
click at [605, 402] on label at bounding box center [605, 400] width 11 height 11
click at [605, 402] on input "checkbox" at bounding box center [604, 401] width 9 height 9
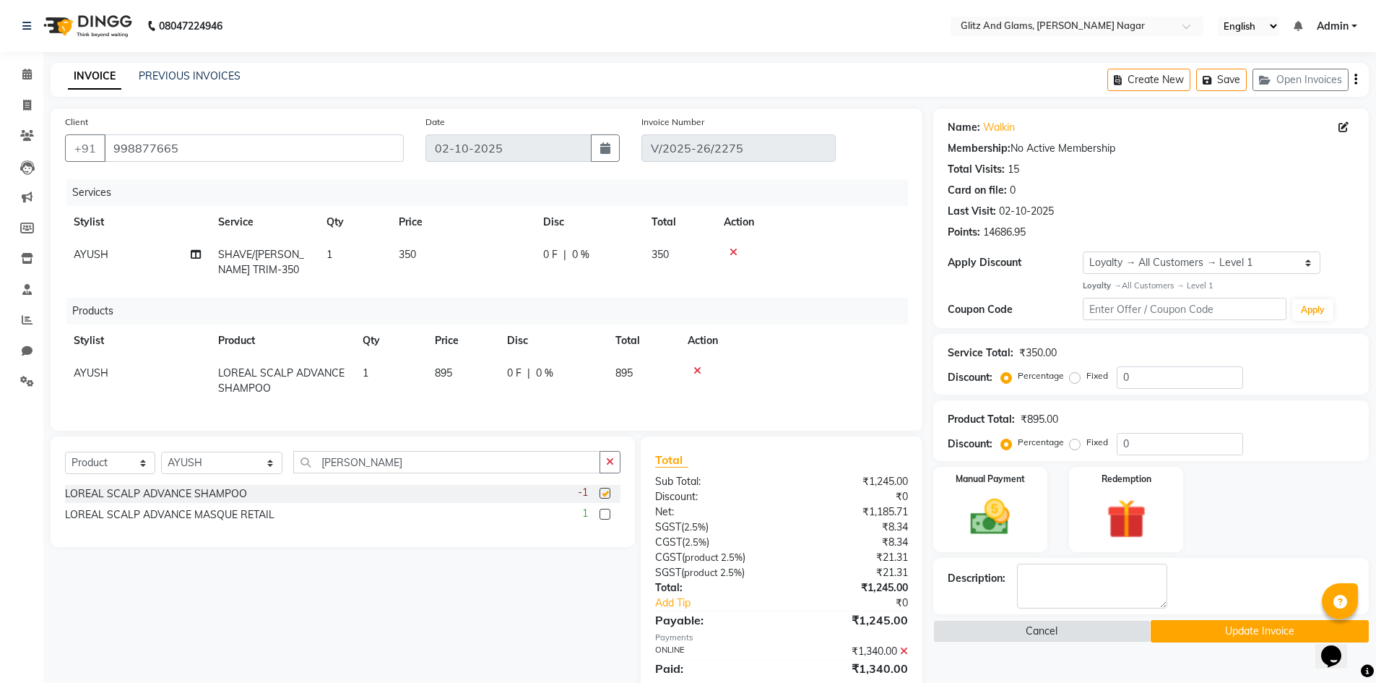
checkbox input "false"
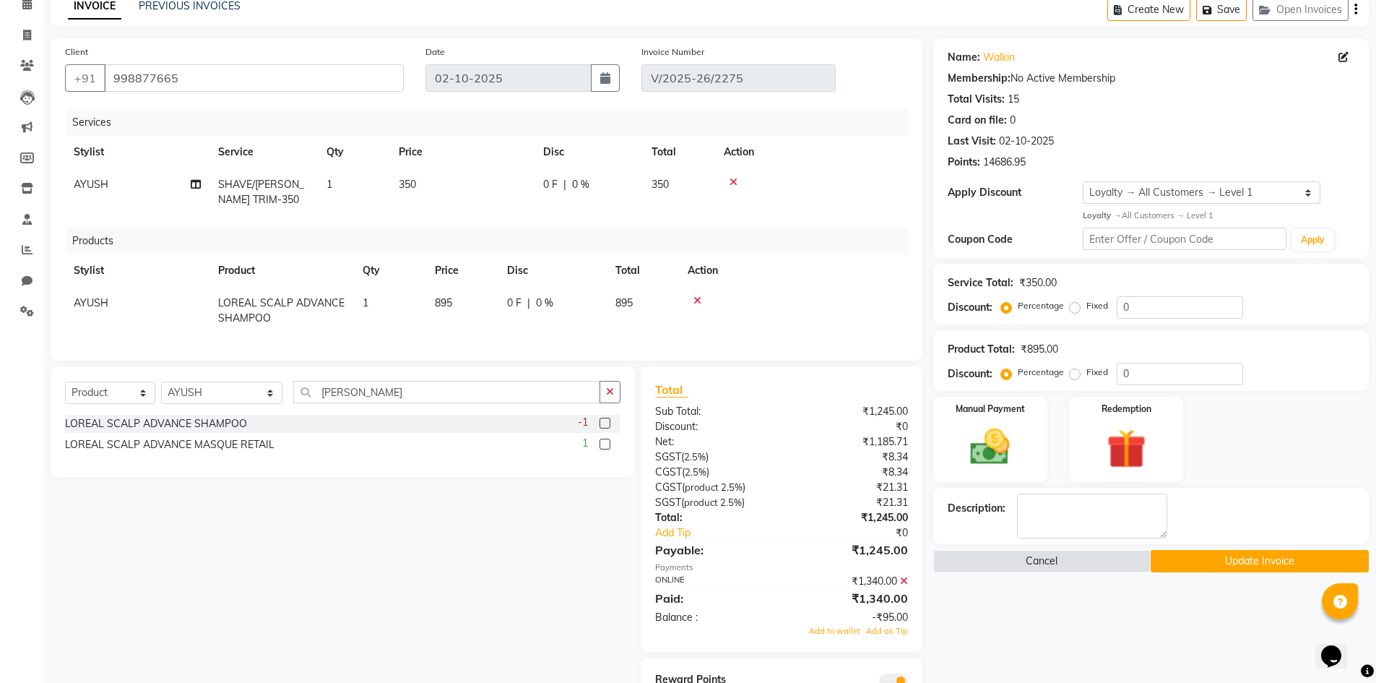
scroll to position [72, 0]
click at [481, 177] on td "350" at bounding box center [462, 190] width 144 height 48
select select "80522"
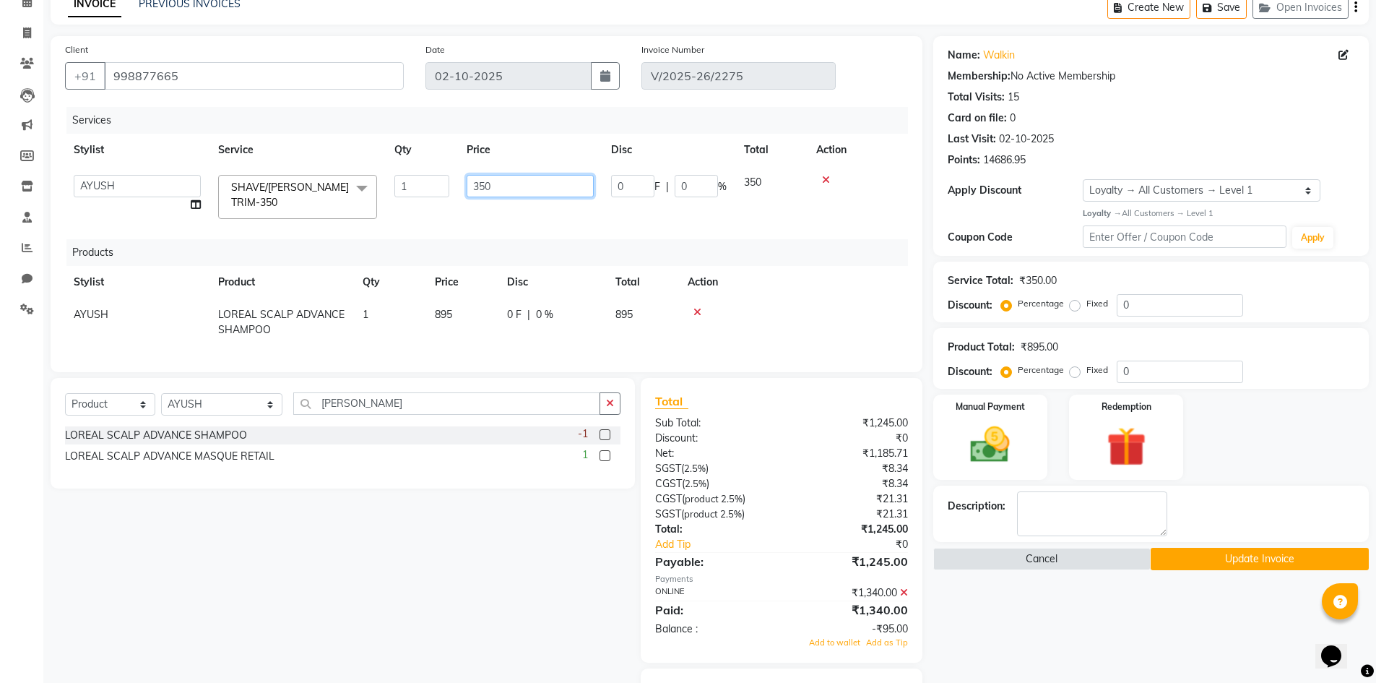
click at [479, 186] on input "350" at bounding box center [530, 186] width 127 height 22
type input "445"
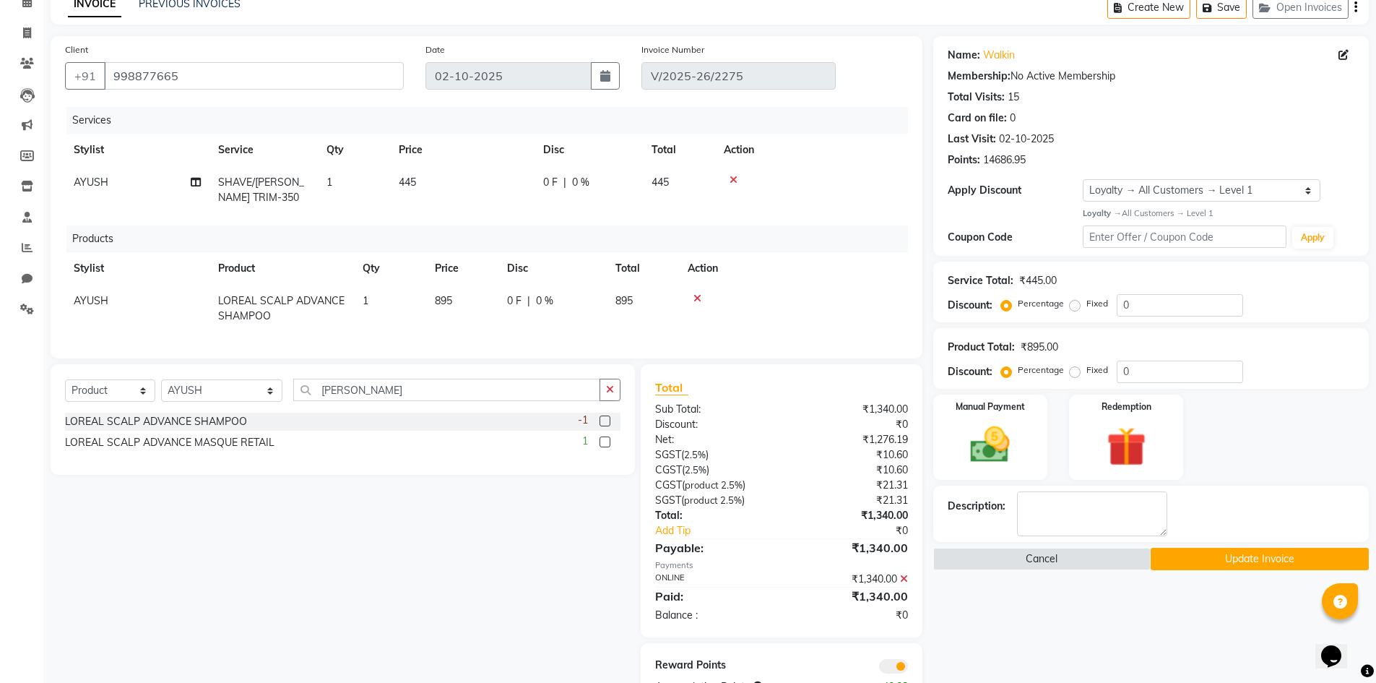
click at [712, 256] on div "Services Stylist Service Qty Price Disc Total Action AYUSH SHAVE/BEARD TRIM-350…" at bounding box center [486, 225] width 843 height 237
click at [1186, 553] on button "Update Invoice" at bounding box center [1260, 559] width 218 height 22
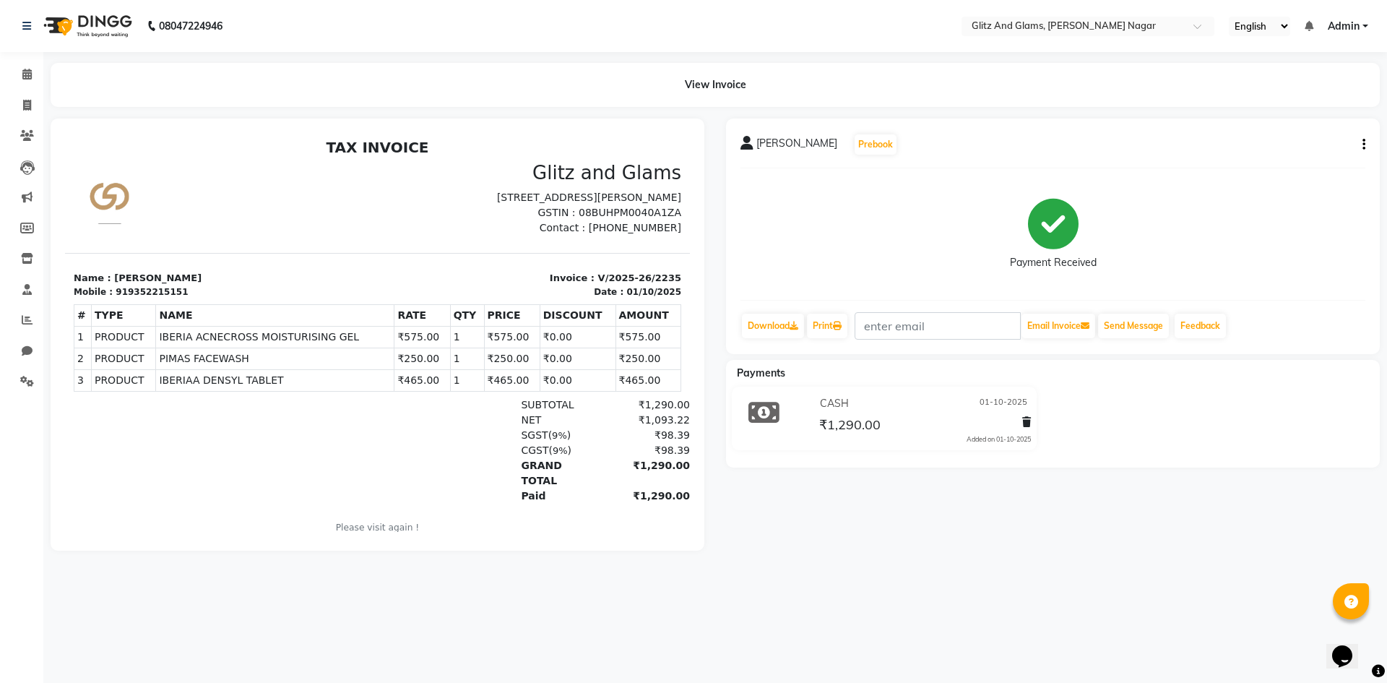
click at [1364, 144] on icon "button" at bounding box center [1364, 144] width 3 height 1
click at [1244, 152] on div "Edit Invoice" at bounding box center [1268, 153] width 148 height 18
select select "service"
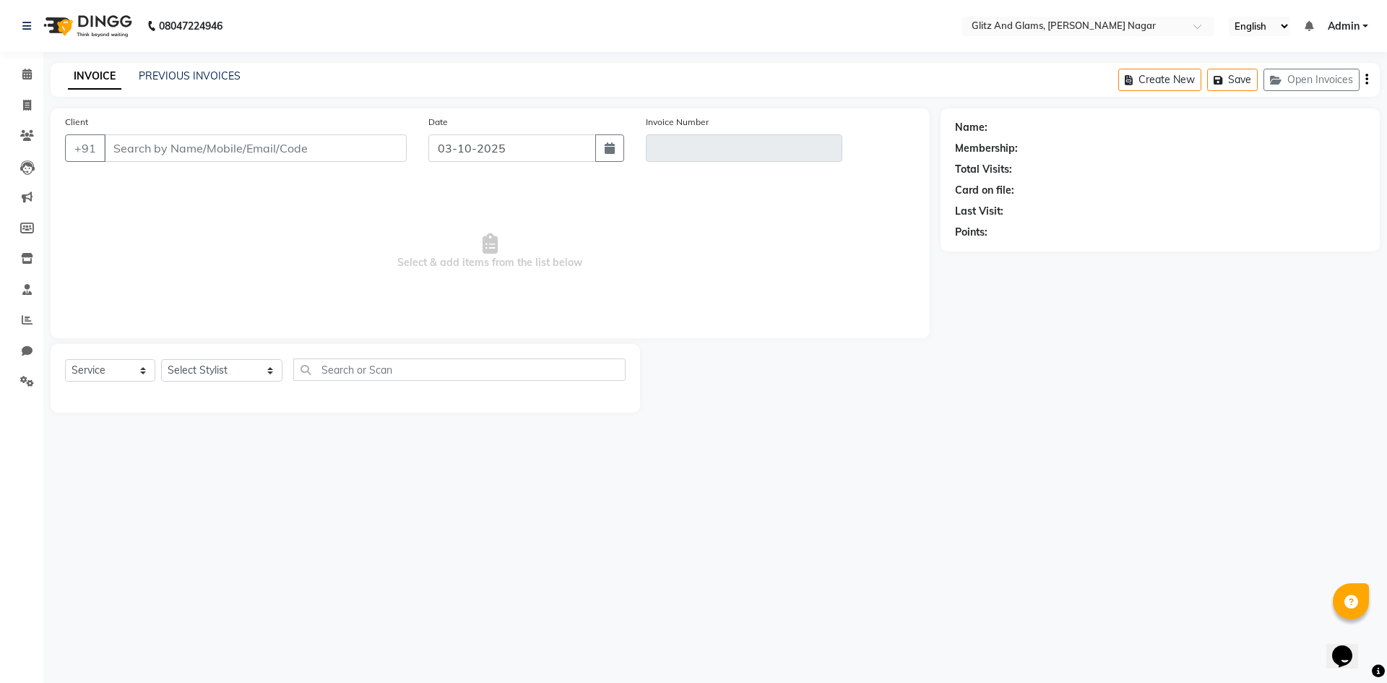
type input "9352215151"
type input "V/2025-26/2235"
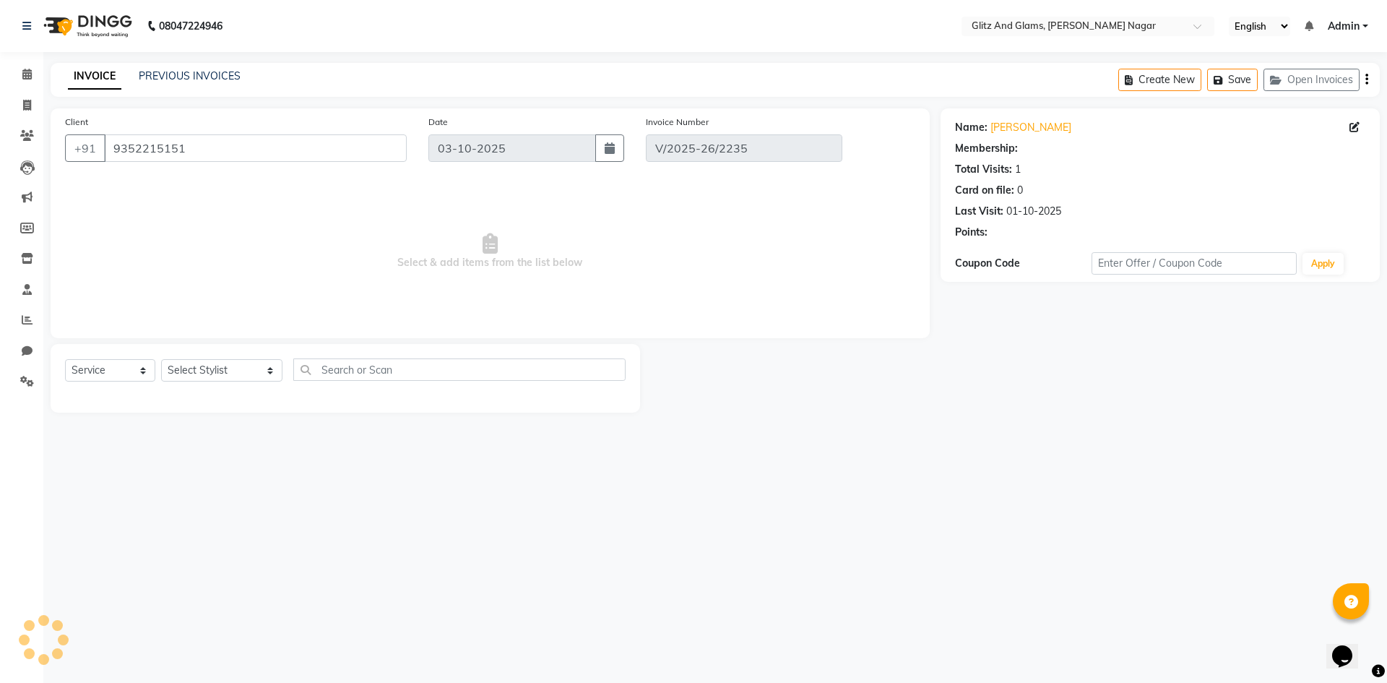
select select "1: Object"
type input "01-10-2025"
select select "select"
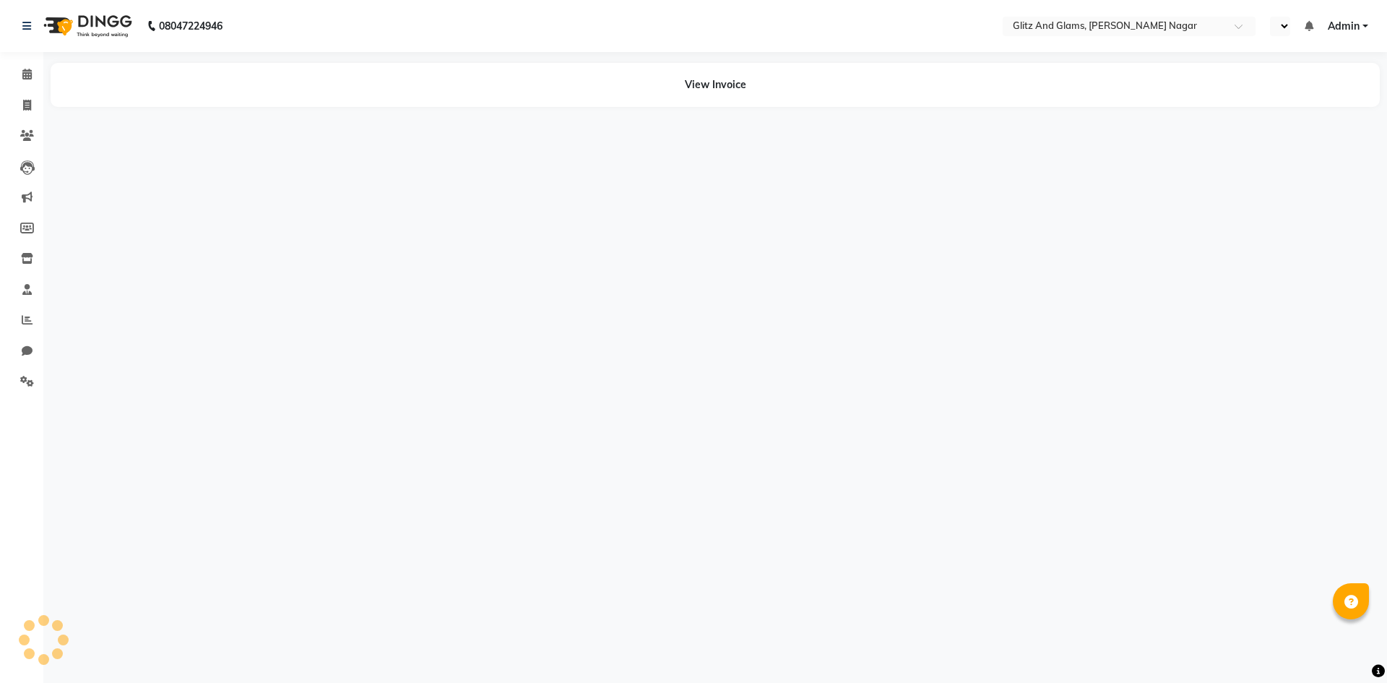
select select "en"
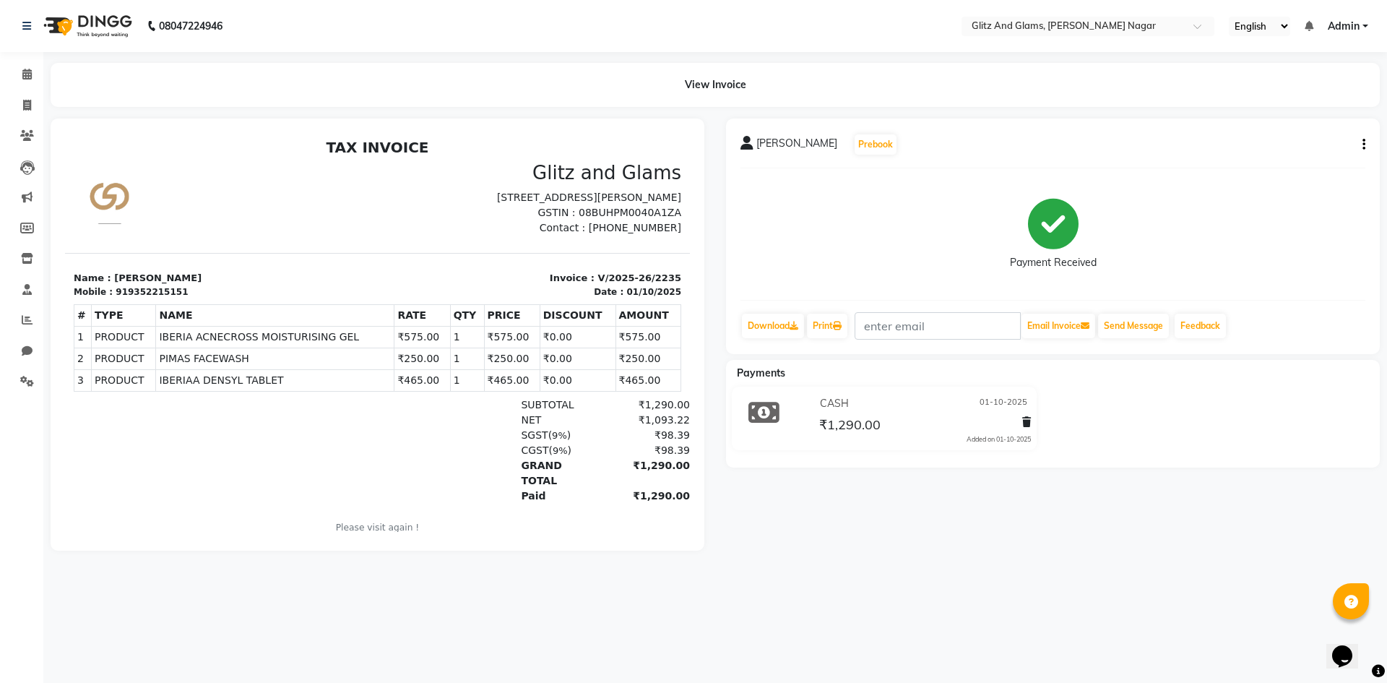
click at [1363, 145] on icon "button" at bounding box center [1364, 144] width 3 height 1
click at [1236, 152] on div "Edit Invoice" at bounding box center [1268, 153] width 148 height 18
select select "service"
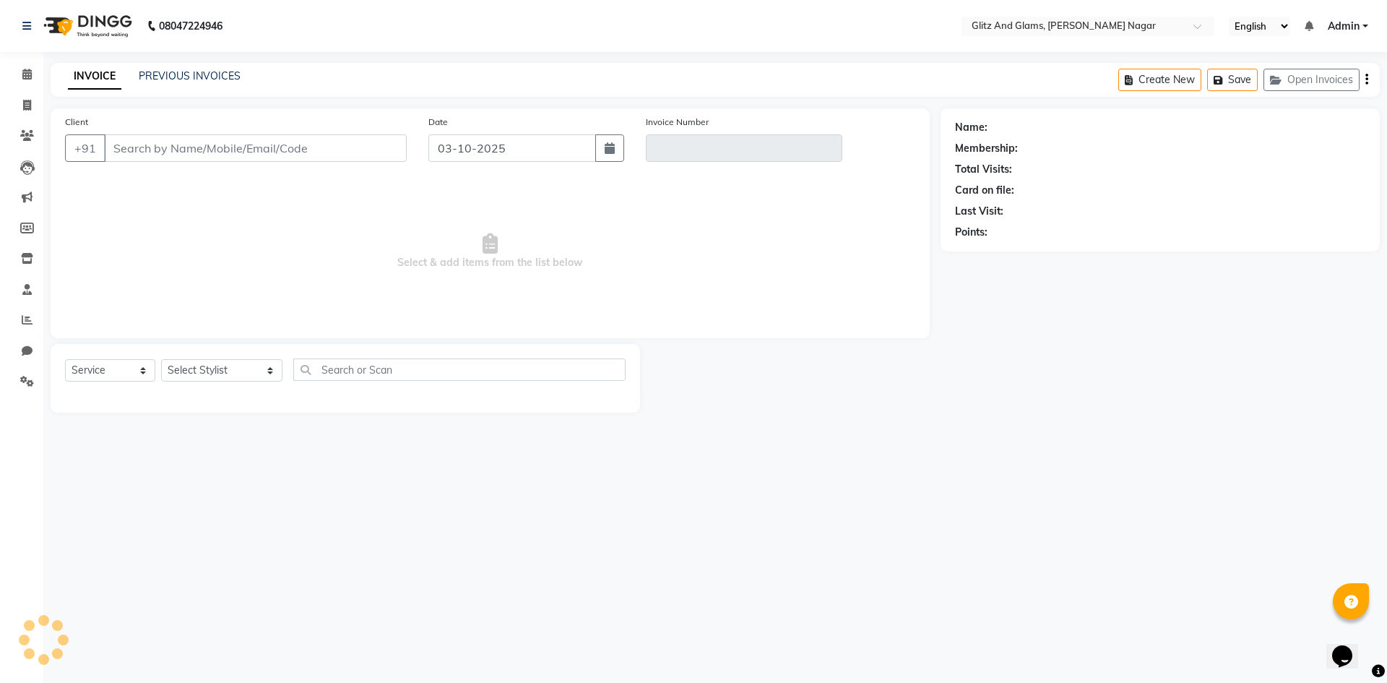
type input "9352215151"
type input "V/2025-26/2235"
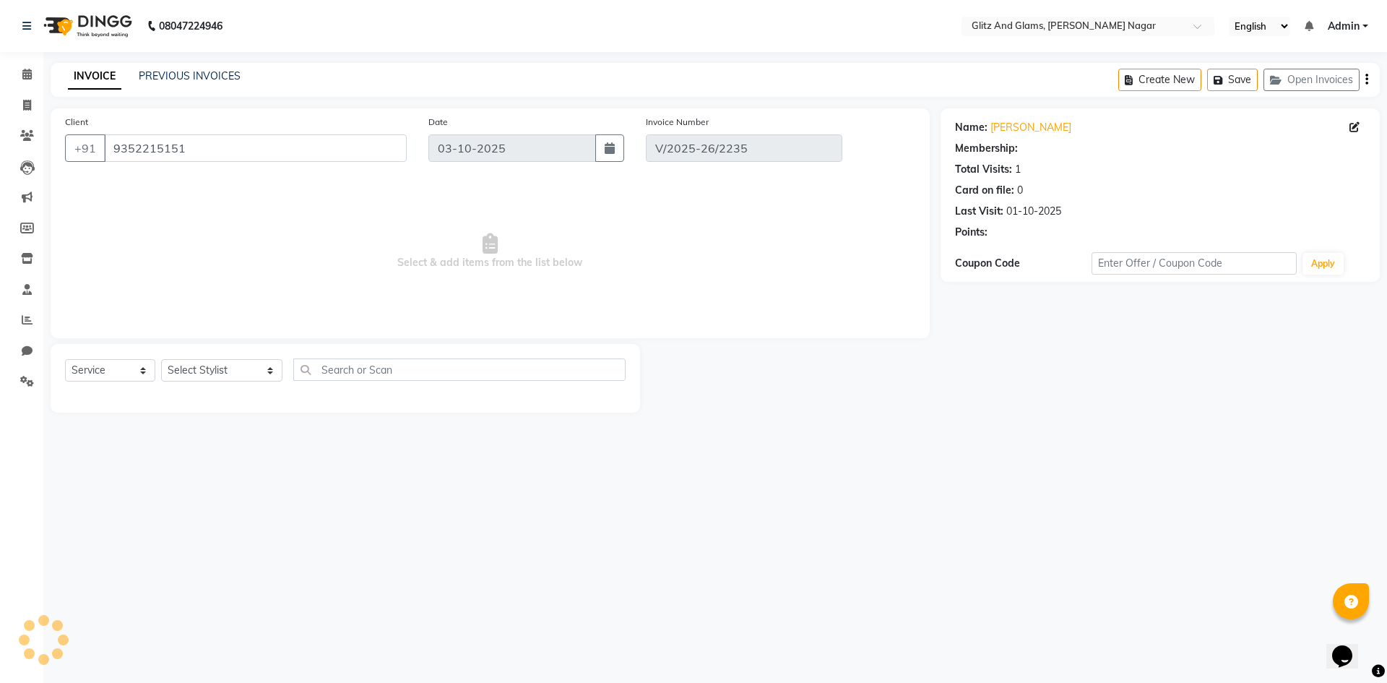
select select "1: Object"
type input "01-10-2025"
select select "select"
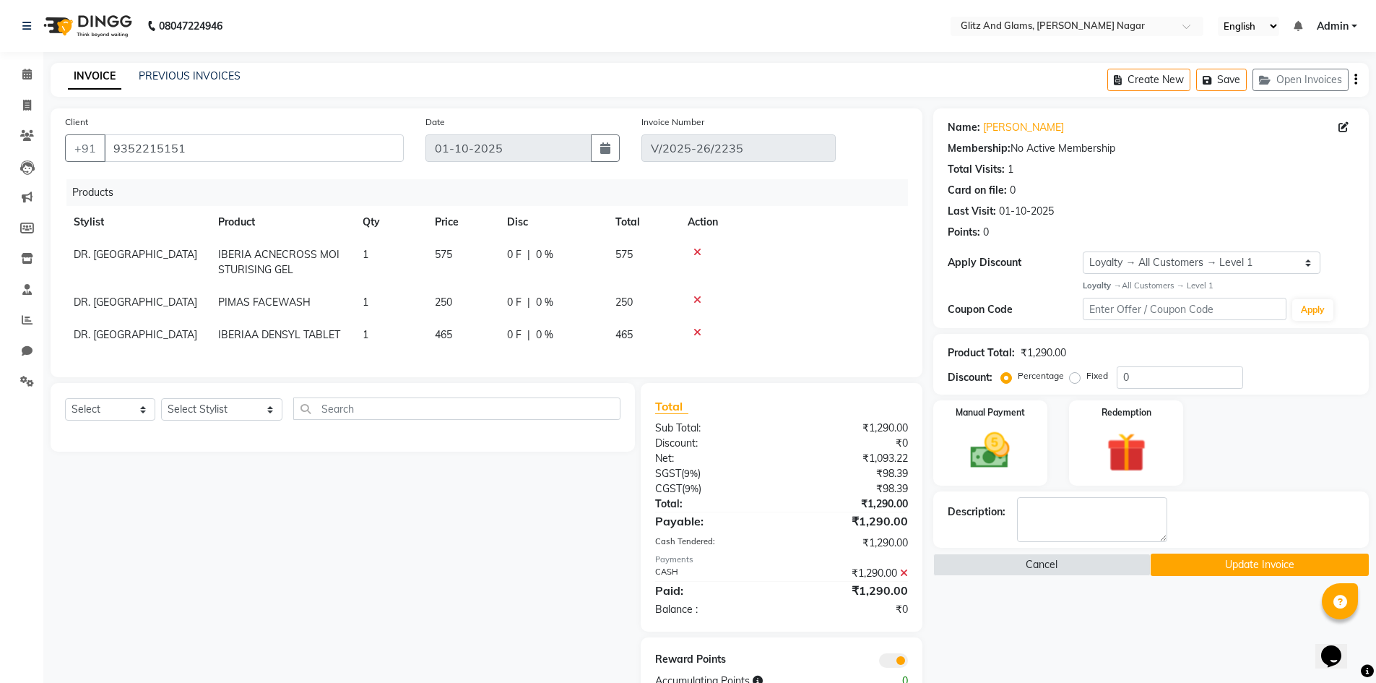
click at [696, 329] on icon at bounding box center [698, 332] width 8 height 10
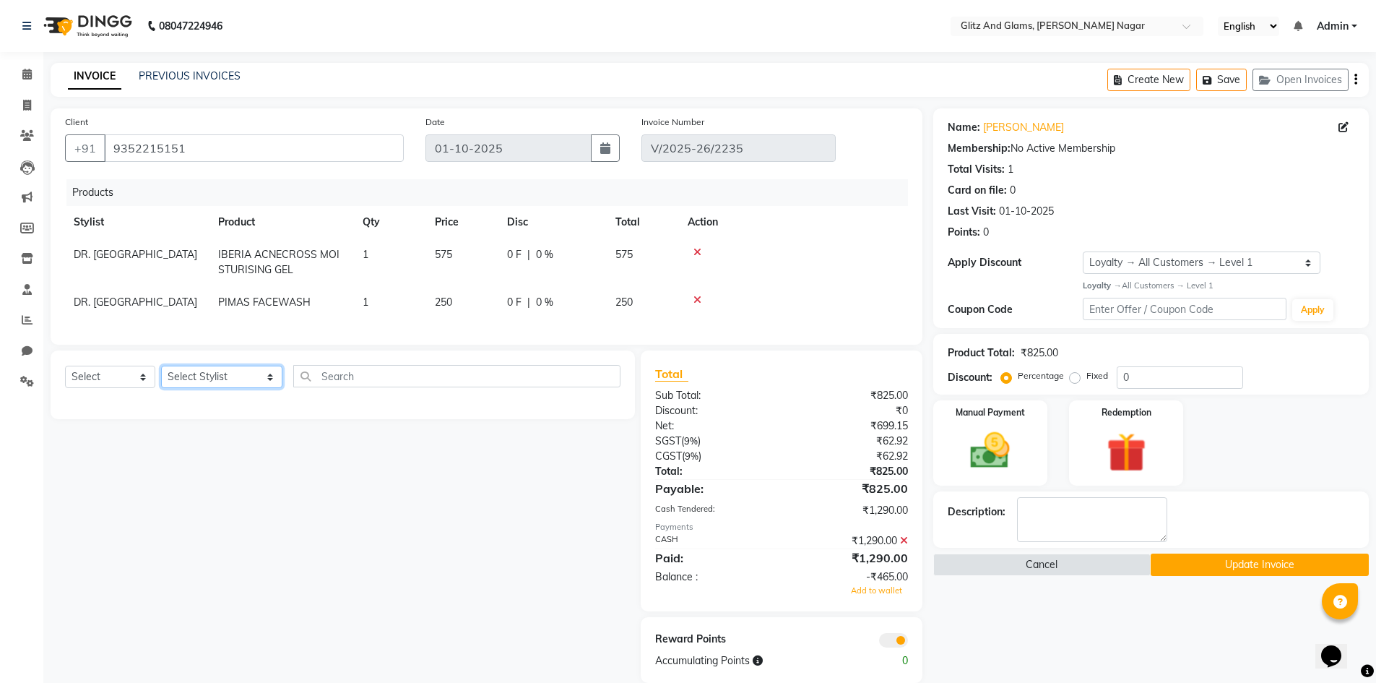
click at [210, 381] on select "Select Stylist [PERSON_NAME] [PERSON_NAME] ANKIT ASHOK ATO [PERSON_NAME] CHETAN…" at bounding box center [221, 377] width 121 height 22
select select "83931"
click at [161, 376] on select "Select Stylist [PERSON_NAME] [PERSON_NAME] ANKIT ASHOK ATO [PERSON_NAME] CHETAN…" at bounding box center [221, 377] width 121 height 22
drag, startPoint x: 122, startPoint y: 382, endPoint x: 131, endPoint y: 398, distance: 18.1
click at [122, 382] on select "Select Service Product Membership Package Voucher Prepaid Gift Card" at bounding box center [110, 377] width 90 height 22
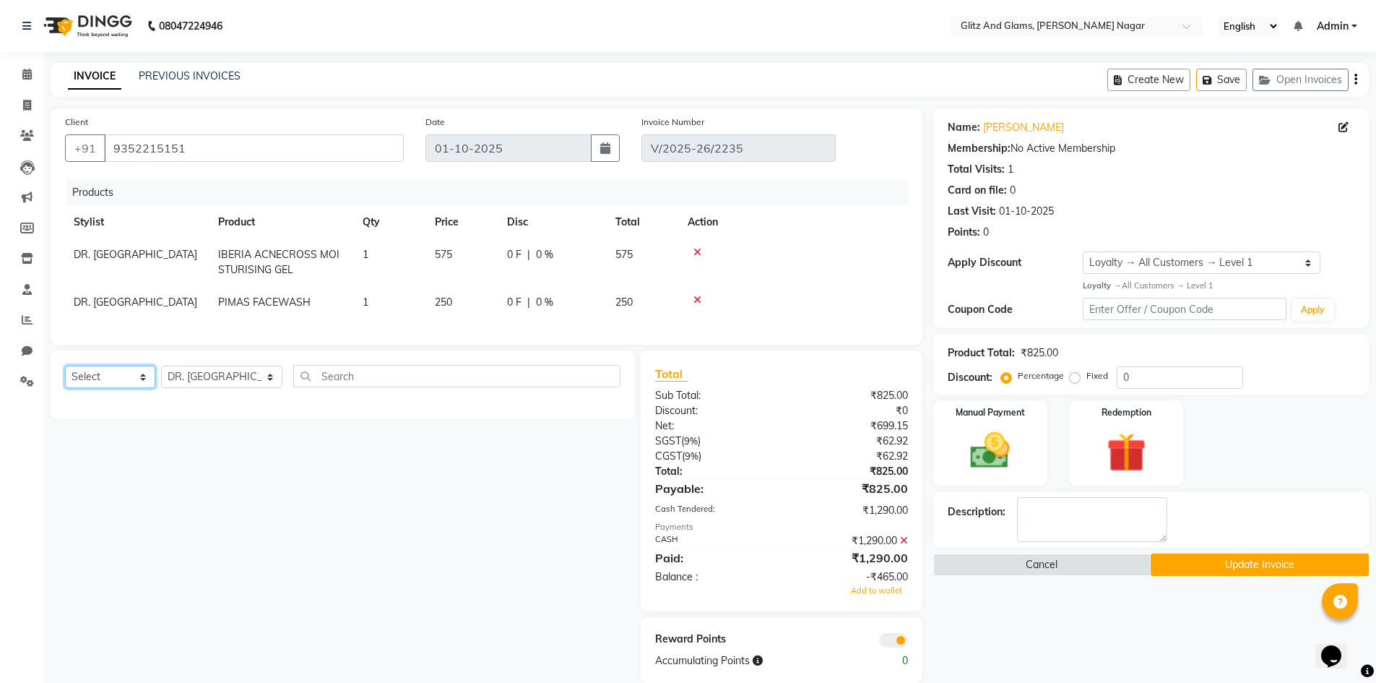
select select "product"
click at [65, 376] on select "Select Service Product Membership Package Voucher Prepaid Gift Card" at bounding box center [110, 377] width 90 height 22
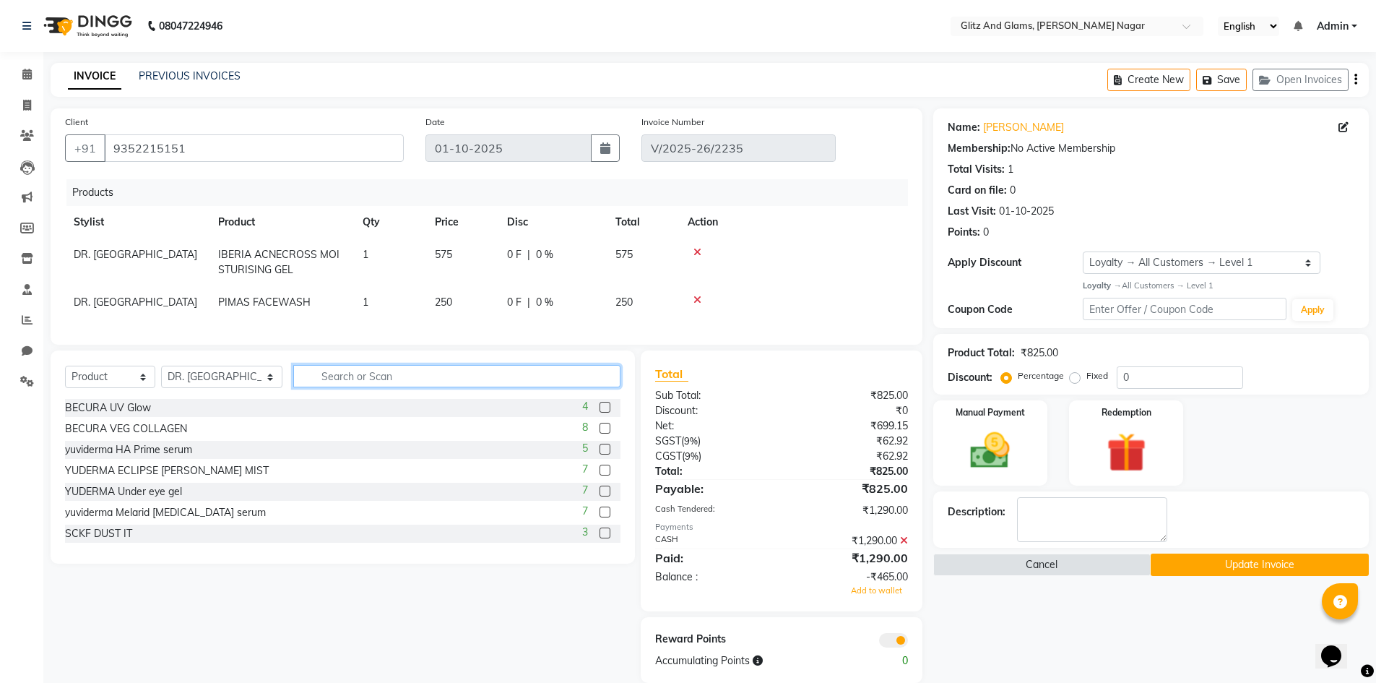
click at [402, 387] on input "text" at bounding box center [457, 376] width 328 height 22
type input "DER"
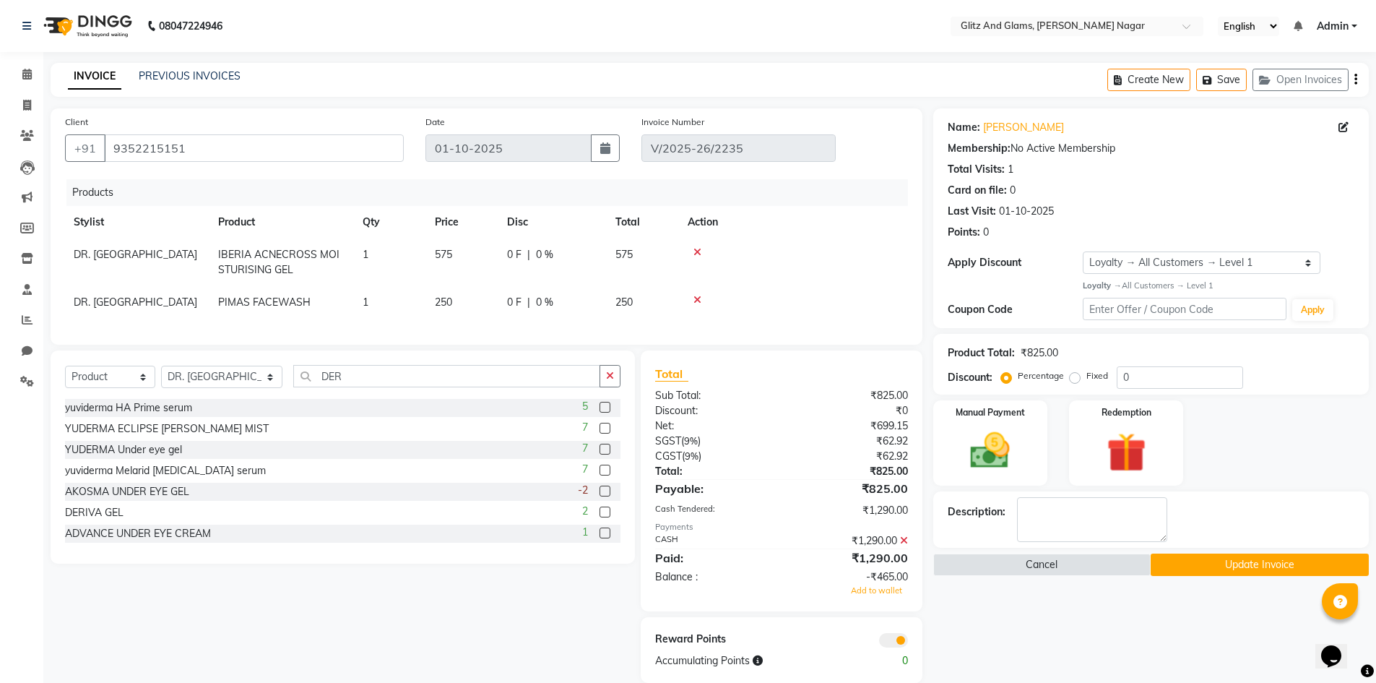
click at [600, 517] on label at bounding box center [605, 511] width 11 height 11
click at [600, 517] on input "checkbox" at bounding box center [604, 512] width 9 height 9
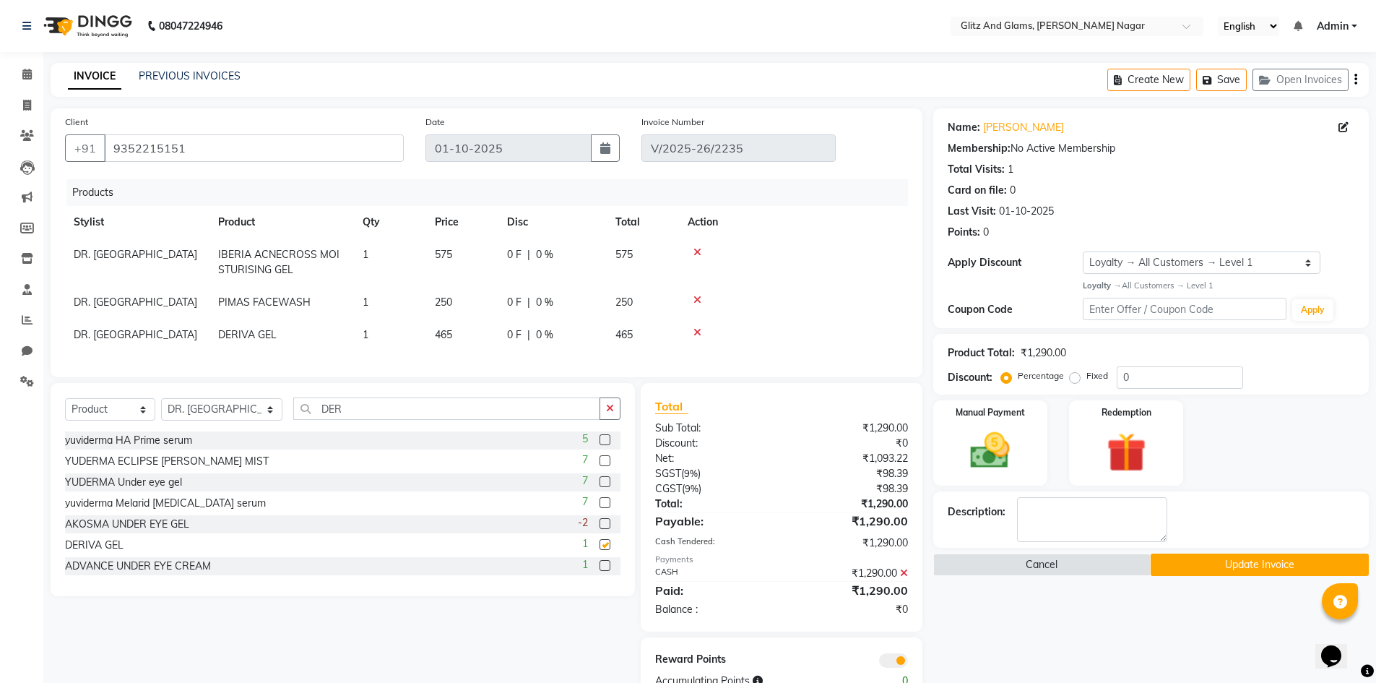
checkbox input "false"
click at [903, 578] on icon at bounding box center [904, 573] width 8 height 10
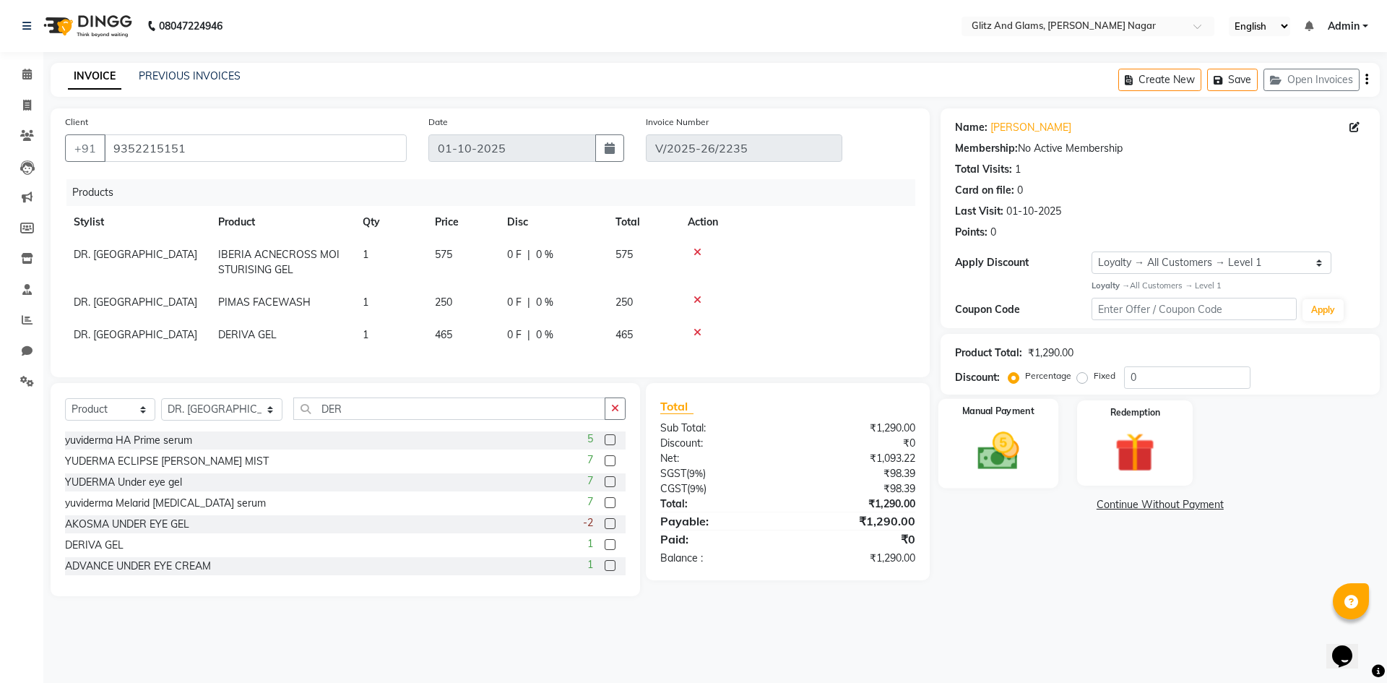
click at [993, 459] on img at bounding box center [997, 451] width 67 height 48
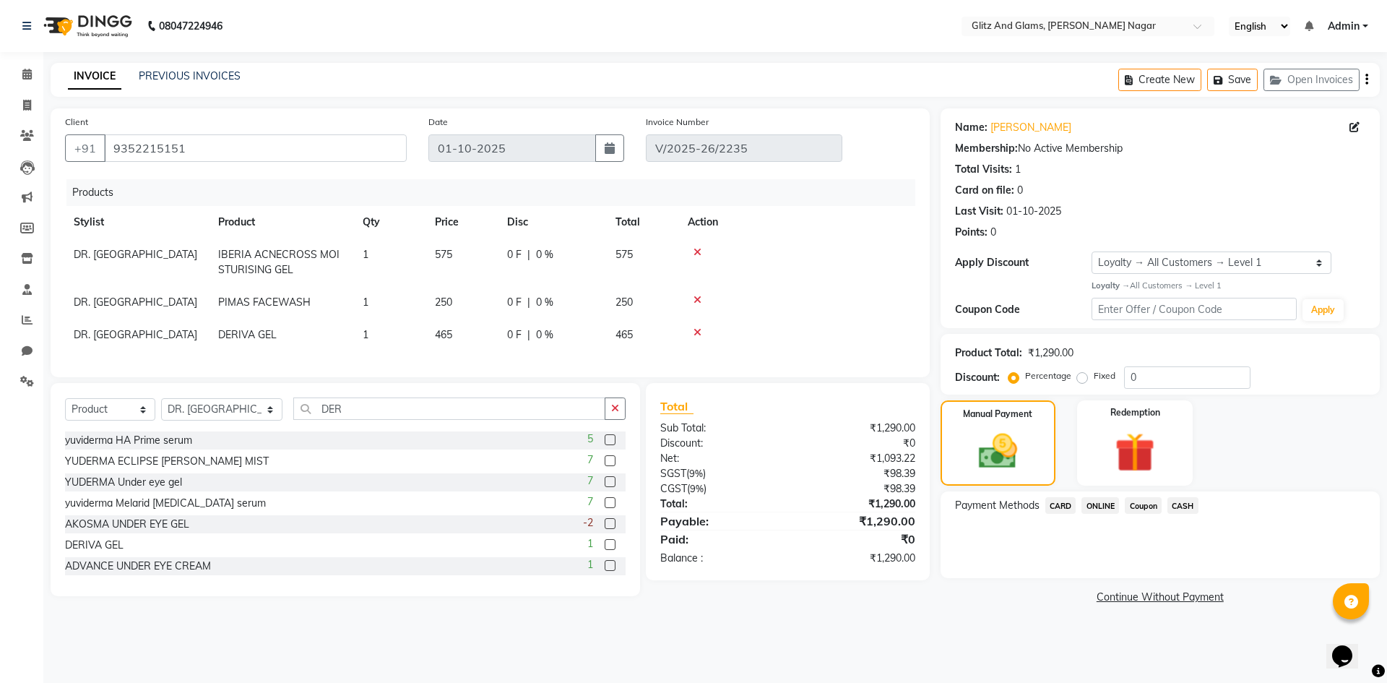
click at [1192, 503] on span "CASH" at bounding box center [1183, 505] width 31 height 17
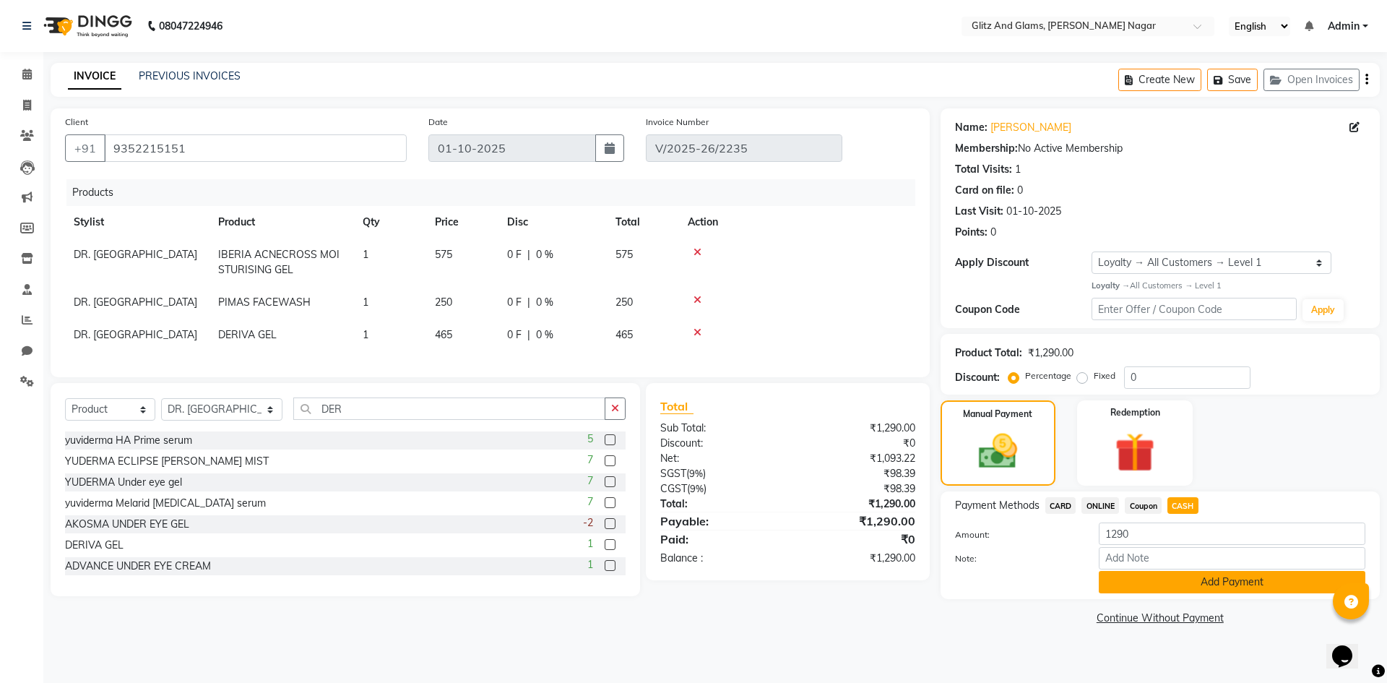
click at [1150, 582] on button "Add Payment" at bounding box center [1232, 582] width 267 height 22
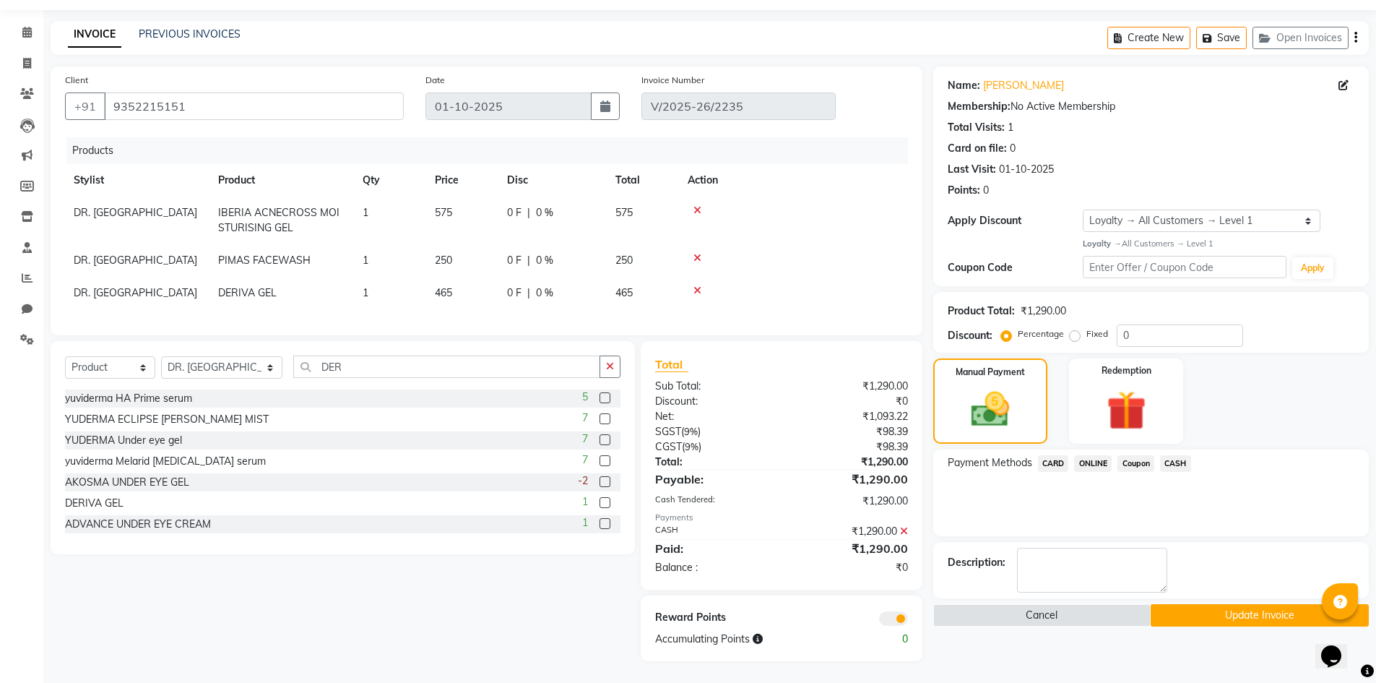
scroll to position [53, 0]
click at [1194, 604] on button "Update Invoice" at bounding box center [1260, 615] width 218 height 22
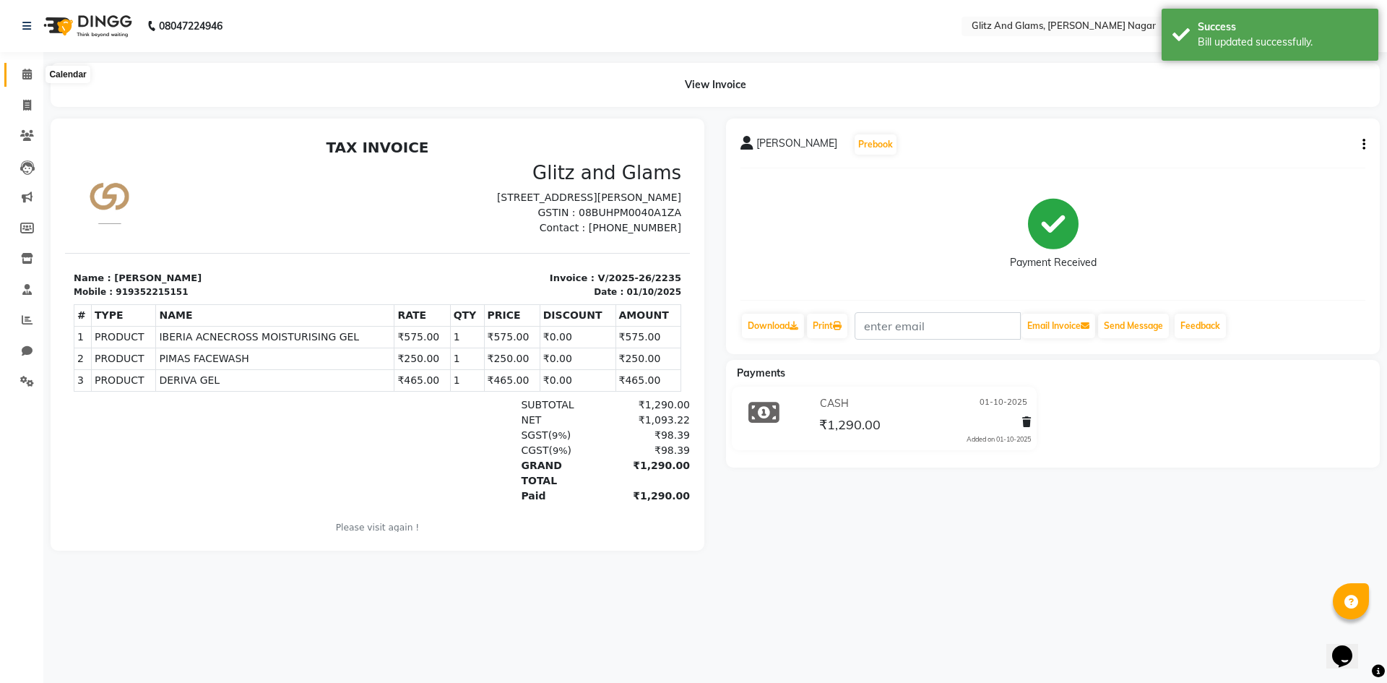
click at [20, 78] on span at bounding box center [26, 74] width 25 height 17
